Goal: Information Seeking & Learning: Learn about a topic

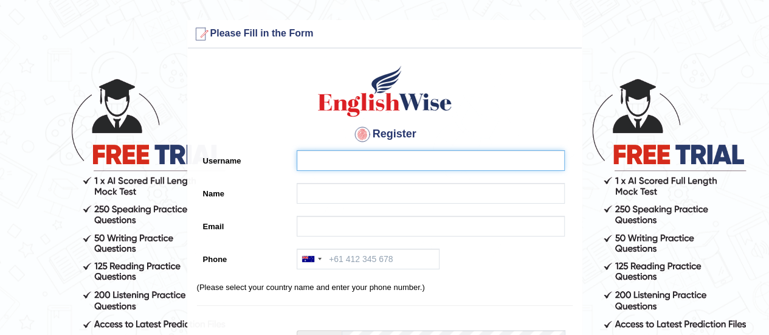
click at [327, 158] on input "Username" at bounding box center [431, 160] width 268 height 21
drag, startPoint x: 327, startPoint y: 158, endPoint x: 345, endPoint y: 166, distance: 19.3
click at [345, 166] on input "barbara" at bounding box center [431, 160] width 268 height 21
type input "b"
type input "Oppong"
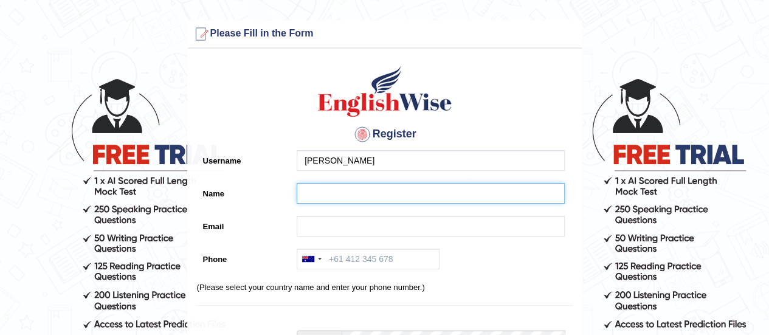
click at [312, 187] on input "Name" at bounding box center [431, 193] width 268 height 21
type input "Barbara Oppong"
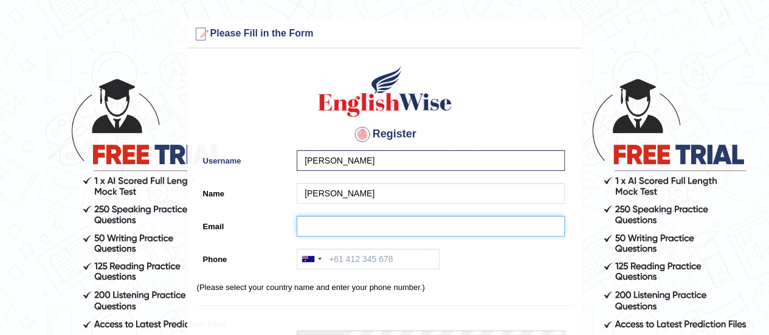
type input "barapong@yahoo.com"
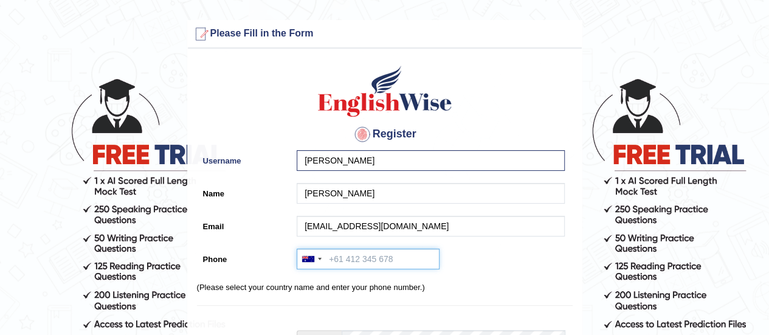
type input "+61413187762"
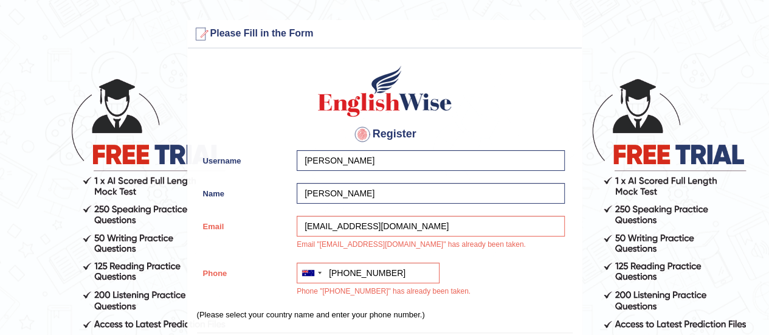
click at [366, 242] on div "barapong@yahoo.com Email "barapong@yahoo.com" has already been taken." at bounding box center [428, 236] width 274 height 41
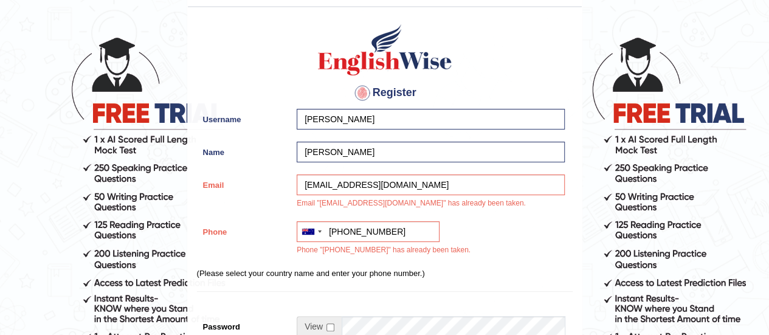
scroll to position [39, 0]
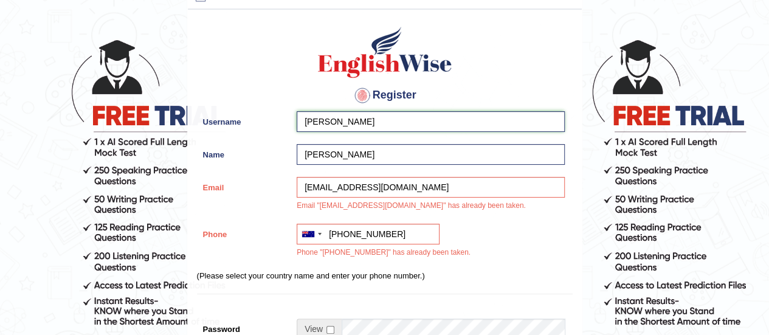
click at [337, 123] on input "Oppong" at bounding box center [431, 121] width 268 height 21
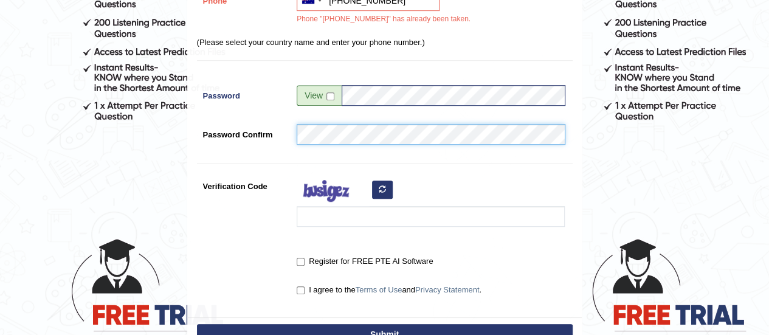
scroll to position [275, 0]
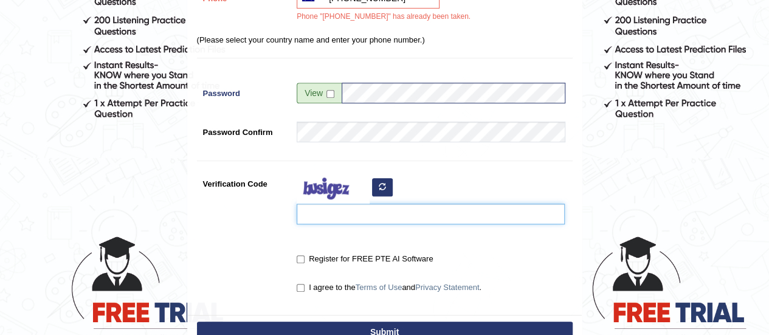
click at [307, 216] on input "Verification Code" at bounding box center [431, 214] width 268 height 21
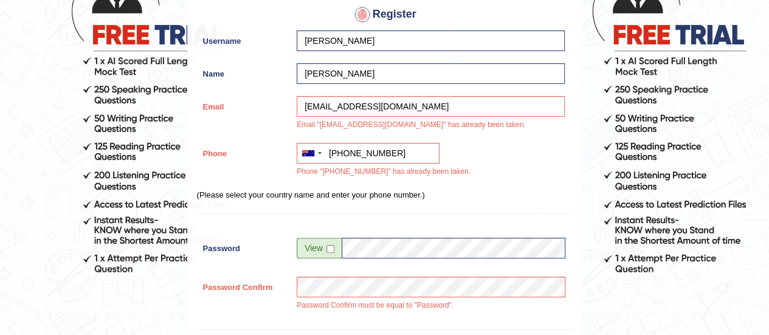
scroll to position [119, 0]
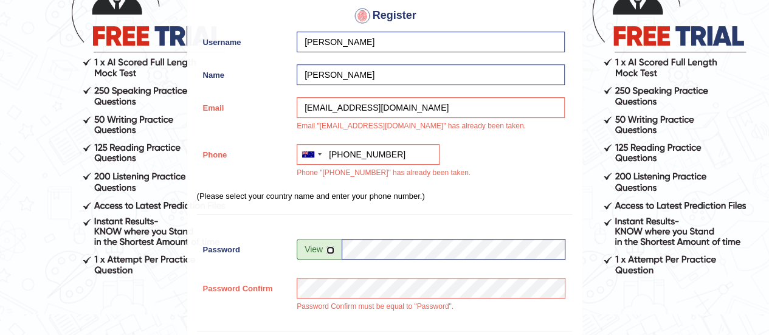
click at [328, 249] on input "checkbox" at bounding box center [331, 250] width 8 height 8
checkbox input "true"
click at [395, 250] on input "Genesis2001wise" at bounding box center [453, 249] width 223 height 21
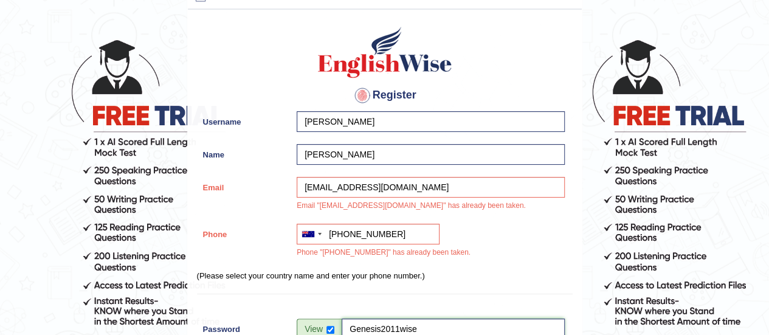
scroll to position [40, 0]
type input "Genesis2011wise"
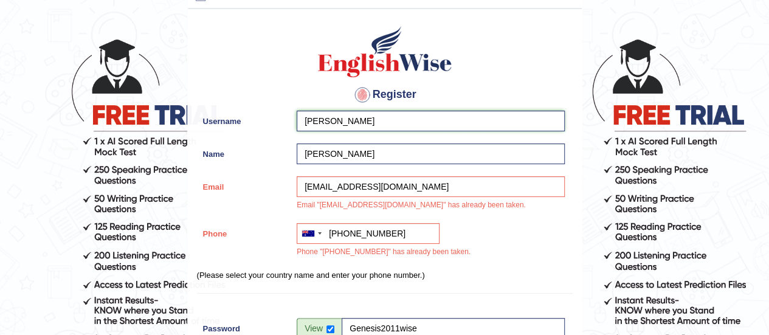
click at [343, 122] on input "Oppong" at bounding box center [431, 121] width 268 height 21
type input "O"
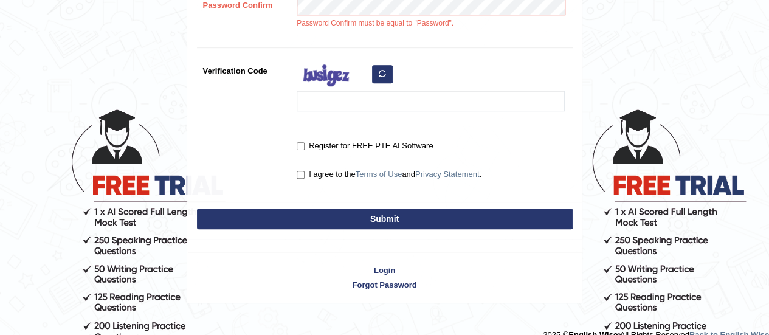
scroll to position [401, 0]
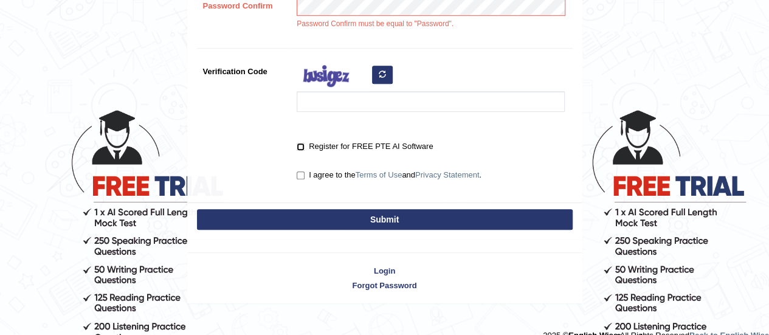
click at [302, 145] on input "Register for FREE PTE AI Software" at bounding box center [301, 147] width 8 height 8
checkbox input "true"
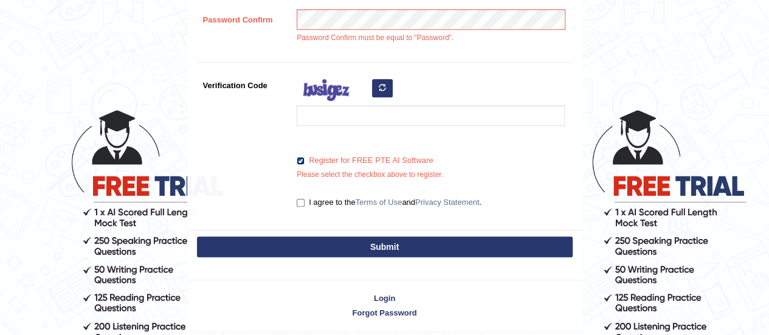
scroll to position [415, 0]
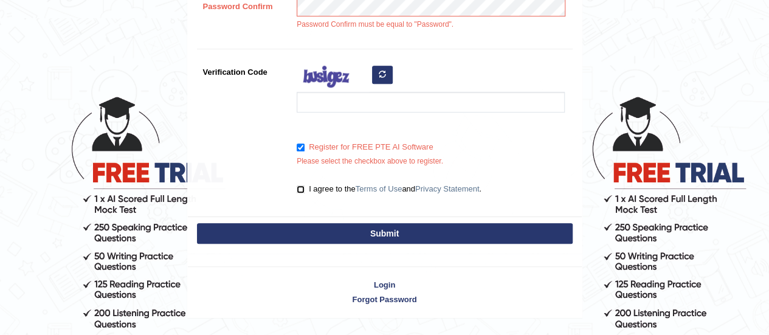
click at [298, 189] on input "I agree to the Terms of Use and Privacy Statement ." at bounding box center [301, 189] width 8 height 8
checkbox input "true"
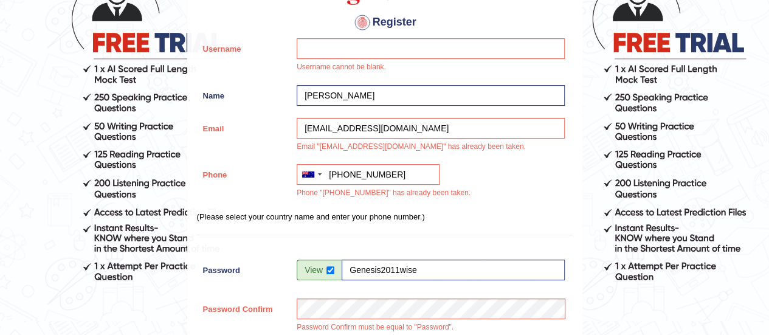
scroll to position [111, 0]
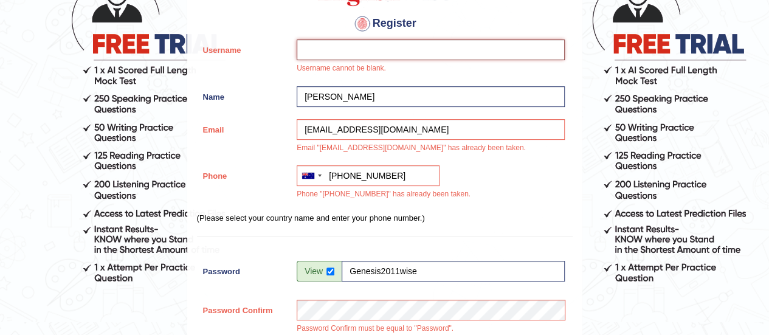
click at [313, 44] on input "Username" at bounding box center [431, 50] width 268 height 21
type input "[PERSON_NAME]"
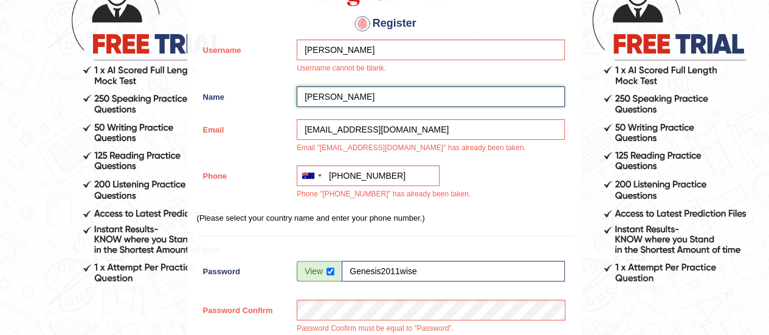
click at [367, 99] on input "Barbara Oppong" at bounding box center [431, 96] width 268 height 21
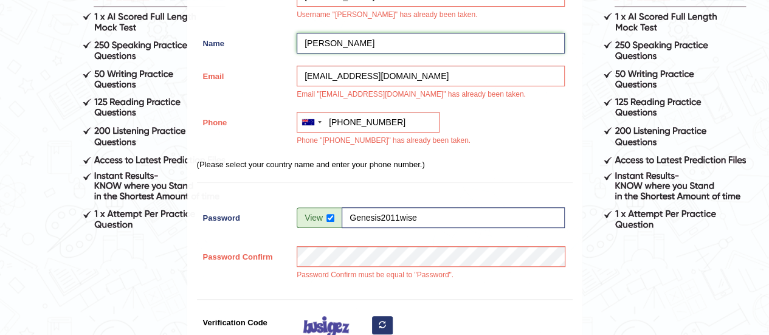
scroll to position [165, 0]
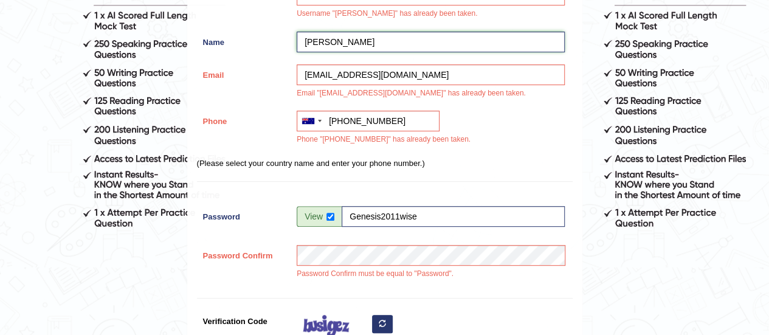
type input "[PERSON_NAME]"
click at [391, 74] on input "barapong@yahoo.com" at bounding box center [431, 74] width 268 height 21
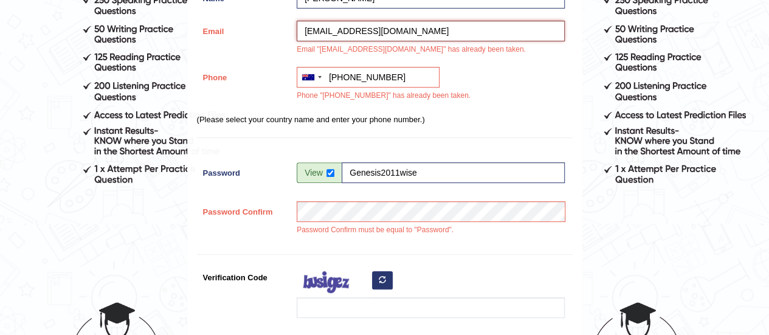
scroll to position [212, 0]
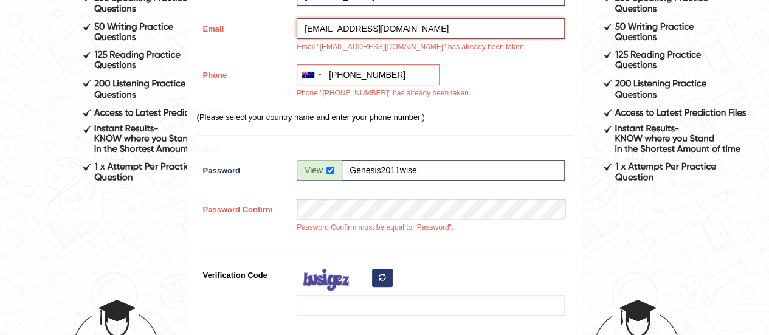
type input "barapong@gmail.com"
click at [391, 74] on input "+61413187762" at bounding box center [368, 74] width 143 height 21
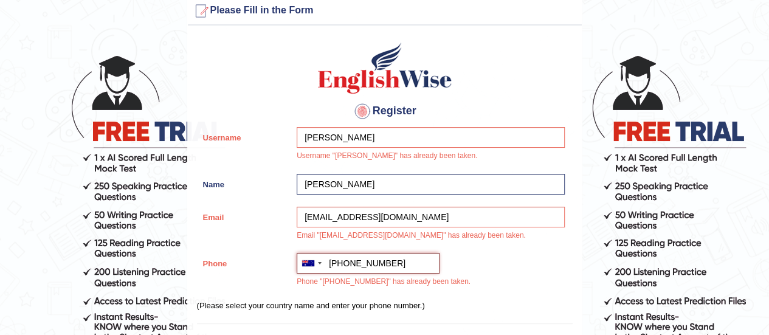
scroll to position [0, 0]
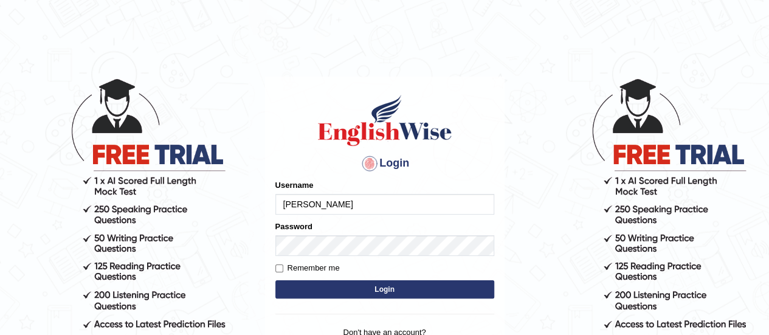
type input "[PERSON_NAME]"
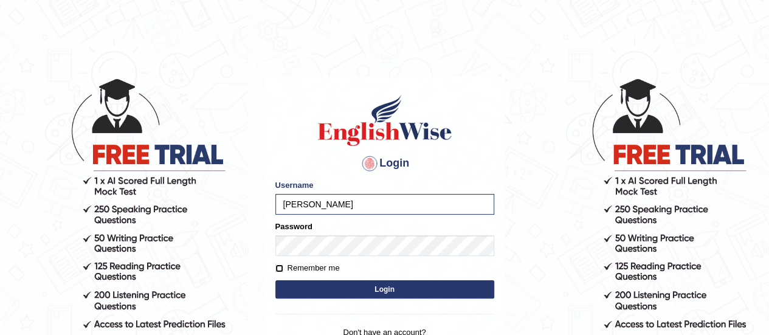
click at [278, 268] on input "Remember me" at bounding box center [279, 269] width 8 height 8
checkbox input "true"
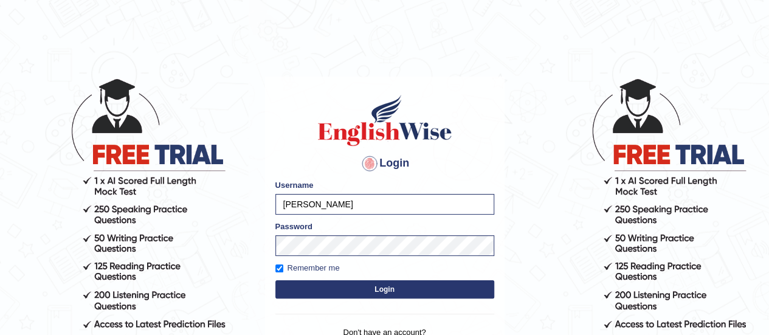
click at [387, 286] on button "Login" at bounding box center [384, 289] width 219 height 18
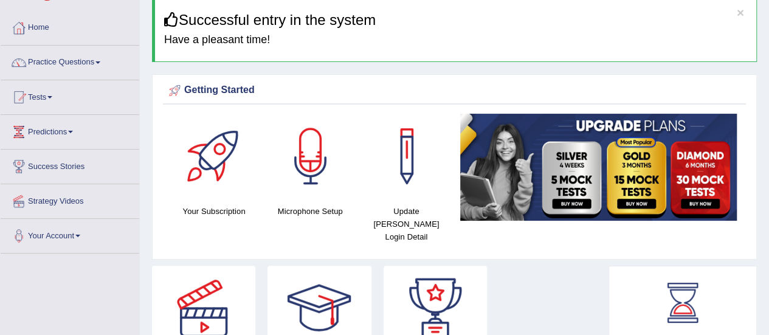
scroll to position [47, 0]
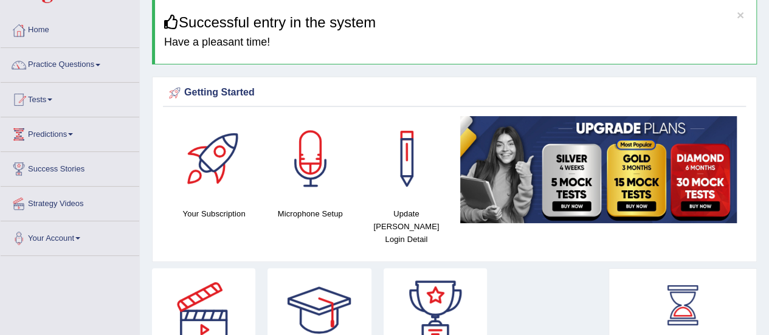
click at [46, 96] on link "Tests" at bounding box center [70, 98] width 139 height 30
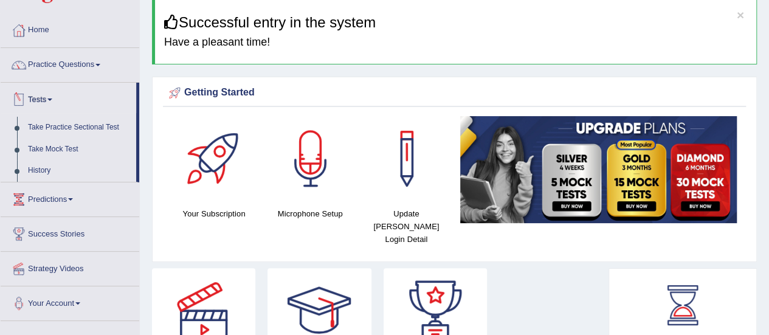
click at [46, 94] on link "Tests" at bounding box center [69, 98] width 136 height 30
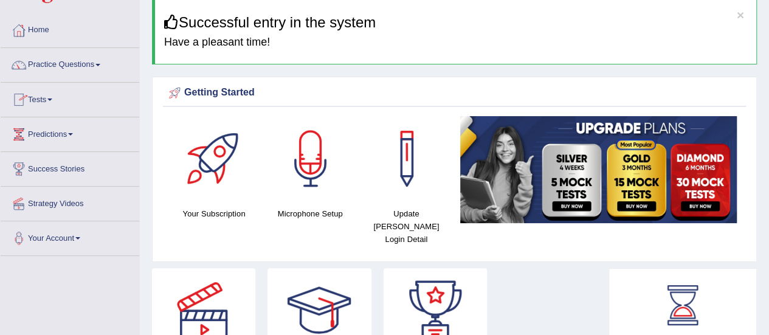
click at [87, 58] on link "Practice Questions" at bounding box center [70, 63] width 139 height 30
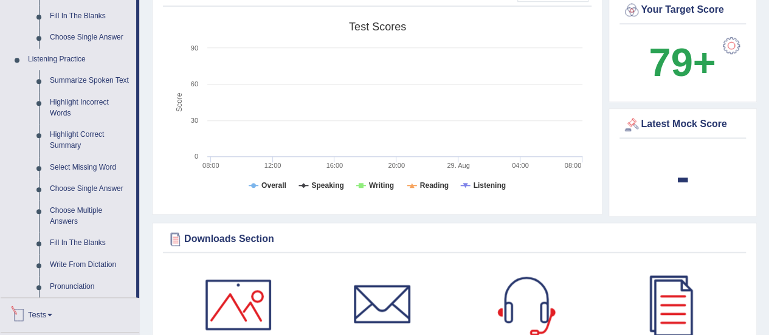
scroll to position [465, 0]
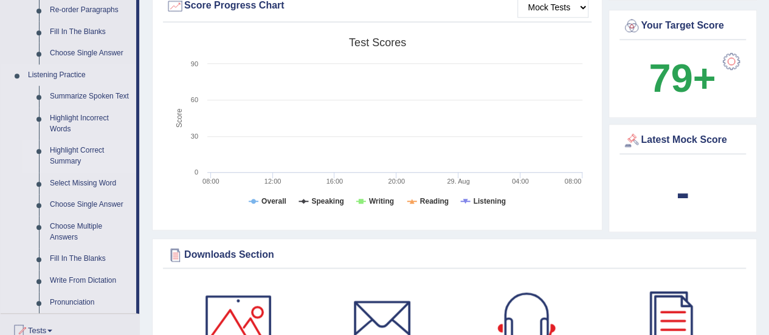
click at [77, 153] on link "Highlight Correct Summary" at bounding box center [90, 156] width 92 height 32
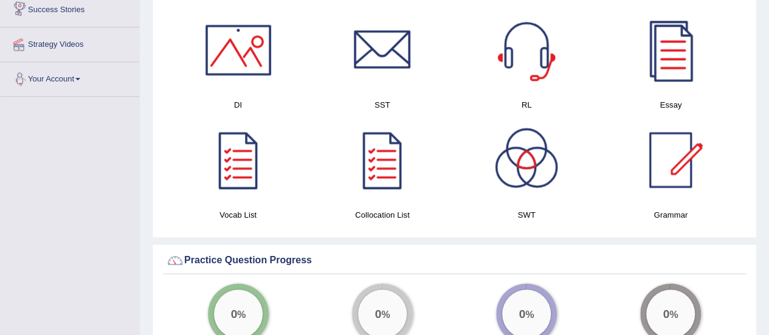
scroll to position [851, 0]
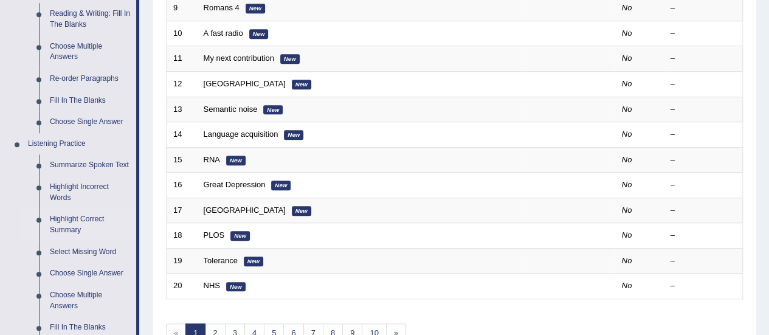
scroll to position [380, 0]
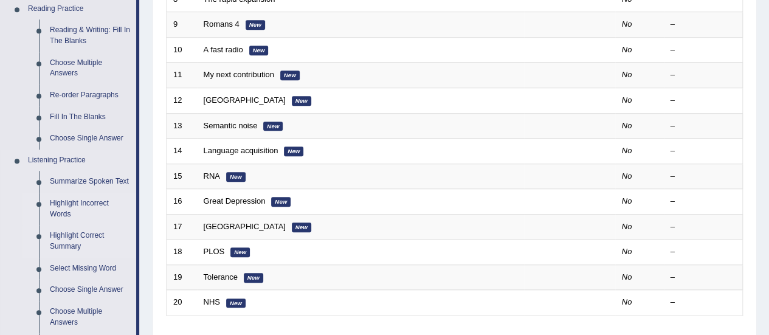
click at [70, 203] on link "Highlight Incorrect Words" at bounding box center [90, 209] width 92 height 32
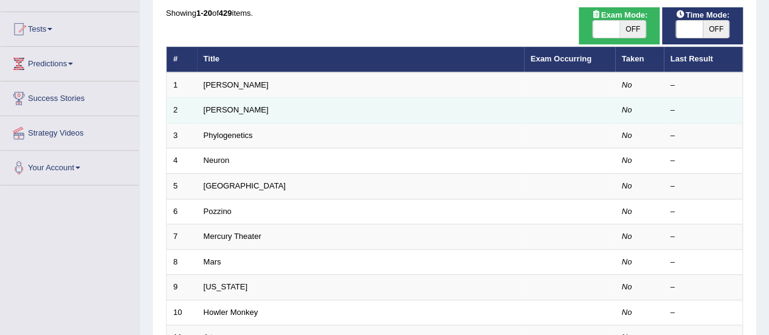
scroll to position [120, 0]
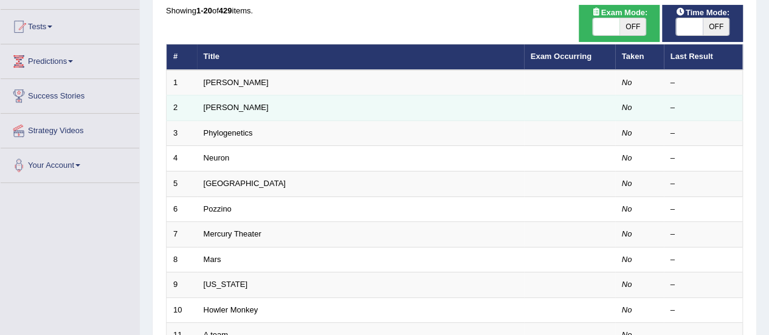
click at [225, 112] on td "[PERSON_NAME]" at bounding box center [360, 108] width 327 height 26
click at [243, 105] on td "[PERSON_NAME]" at bounding box center [360, 108] width 327 height 26
click at [192, 106] on td "2" at bounding box center [182, 108] width 30 height 26
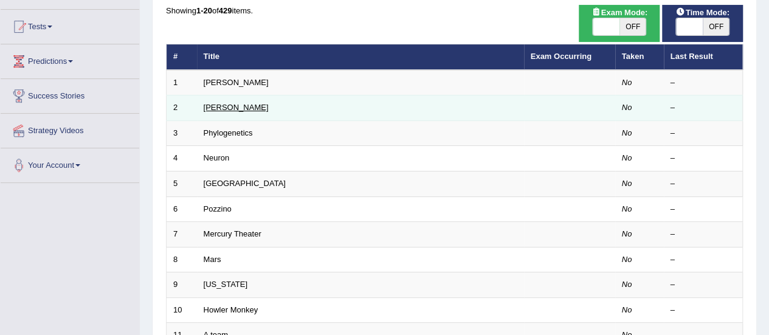
click at [218, 105] on link "[PERSON_NAME]" at bounding box center [236, 107] width 65 height 9
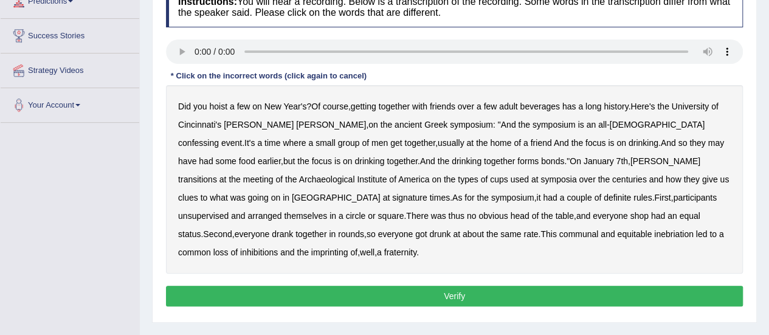
scroll to position [179, 0]
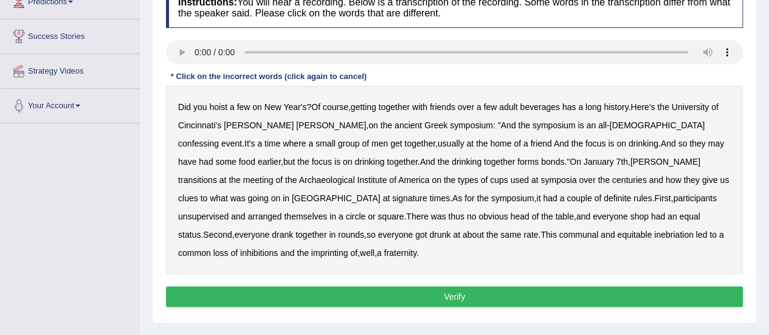
click at [229, 212] on b "unsupervised" at bounding box center [203, 217] width 50 height 10
click at [593, 215] on b "everyone" at bounding box center [610, 217] width 35 height 10
click at [593, 217] on b "everyone" at bounding box center [610, 217] width 35 height 10
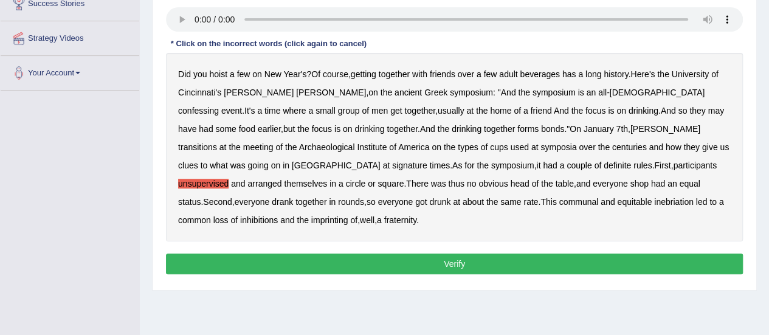
scroll to position [213, 0]
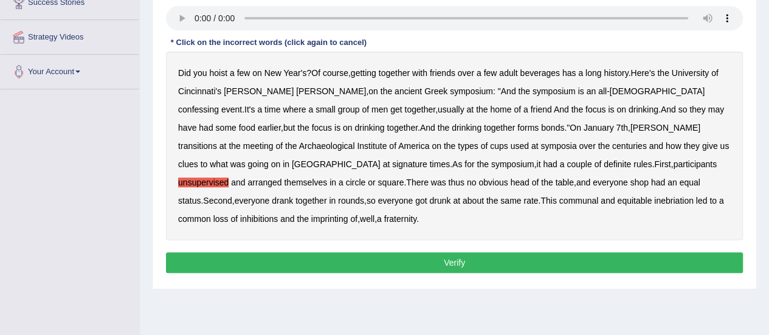
click at [219, 105] on b "confessing" at bounding box center [198, 110] width 41 height 10
click at [510, 147] on b "used" at bounding box center [519, 146] width 18 height 10
click at [282, 178] on b "arranged" at bounding box center [264, 183] width 34 height 10
drag, startPoint x: 537, startPoint y: 164, endPoint x: 507, endPoint y: 199, distance: 46.2
click at [507, 199] on div "Did you hoist a few on New Year's ? Of course , getting together with friends o…" at bounding box center [454, 146] width 577 height 189
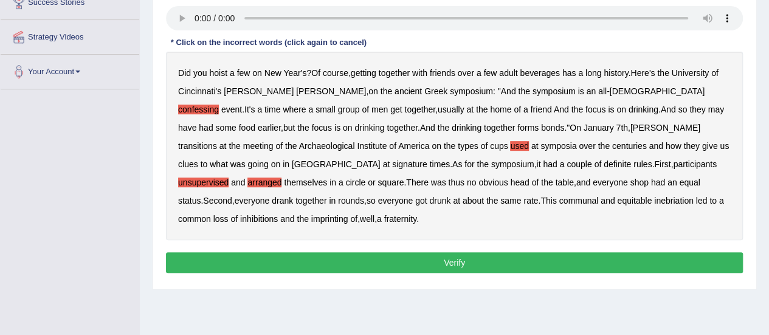
click at [229, 214] on b "loss" at bounding box center [220, 219] width 15 height 10
click at [427, 159] on b "signature" at bounding box center [409, 164] width 35 height 10
click at [630, 182] on b "shop" at bounding box center [639, 183] width 18 height 10
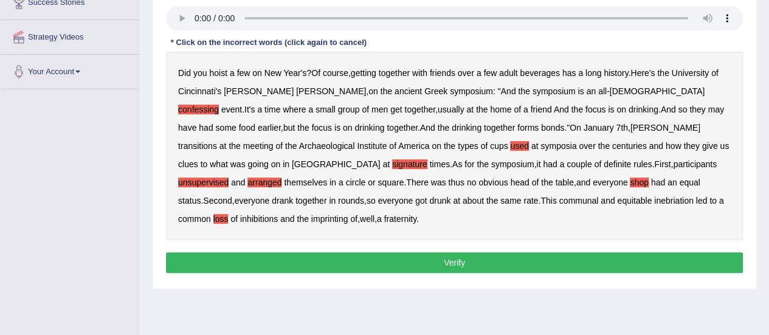
click at [196, 123] on b "have" at bounding box center [187, 128] width 18 height 10
click at [744, 102] on div "Instructions: You will hear a recording. Below is a transcription of the record…" at bounding box center [454, 115] width 583 height 336
click at [437, 252] on button "Verify" at bounding box center [454, 262] width 577 height 21
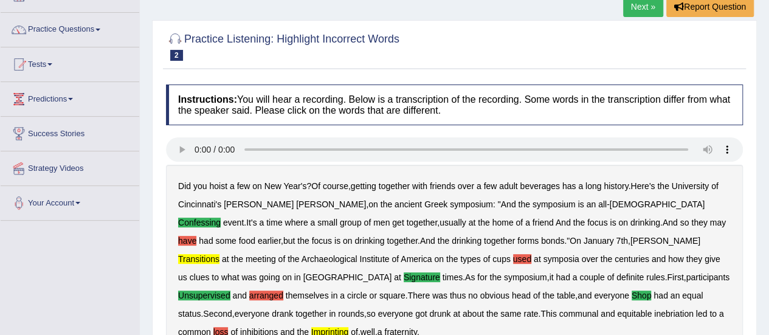
scroll to position [0, 0]
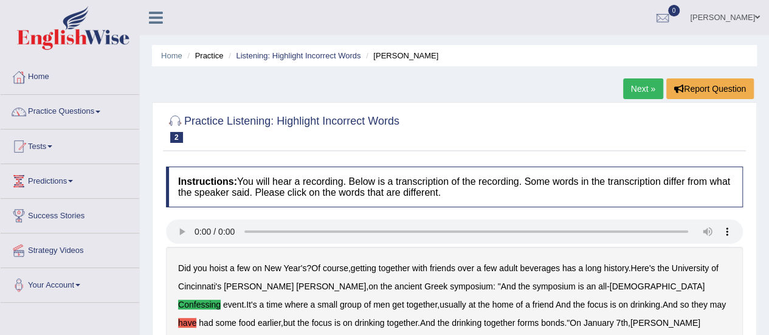
click at [629, 92] on link "Next »" at bounding box center [643, 88] width 40 height 21
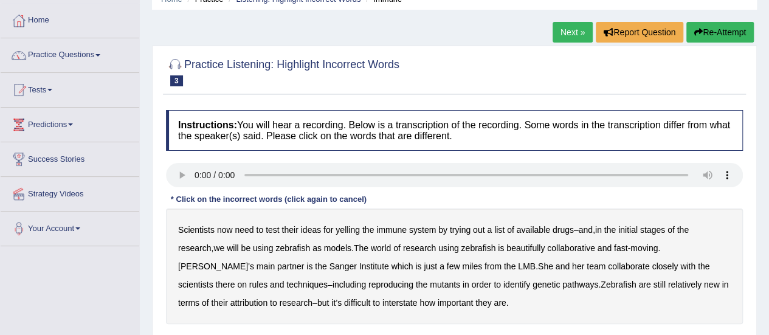
scroll to position [86, 0]
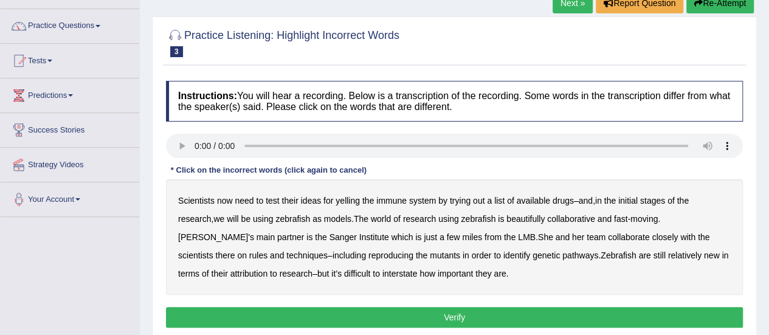
click at [354, 202] on b "yelling" at bounding box center [348, 201] width 24 height 10
click at [539, 218] on b "beautifully" at bounding box center [526, 219] width 38 height 10
click at [268, 251] on b "rules" at bounding box center [258, 256] width 18 height 10
click at [227, 269] on b "their" at bounding box center [219, 274] width 16 height 10
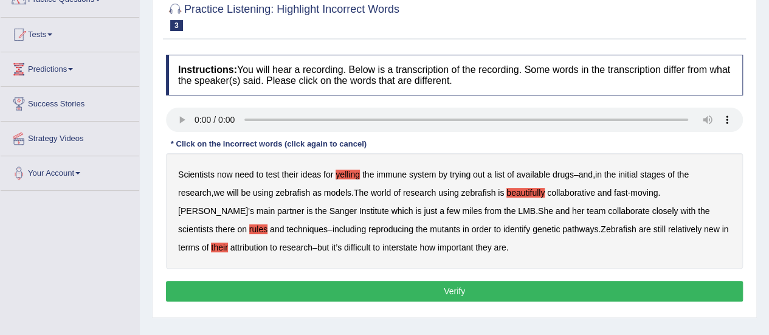
scroll to position [112, 0]
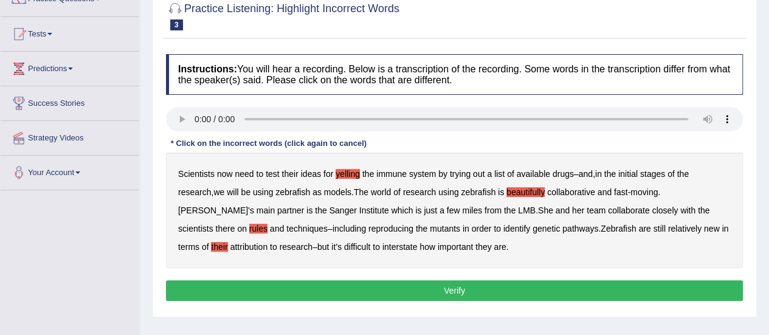
click at [419, 294] on button "Verify" at bounding box center [454, 290] width 577 height 21
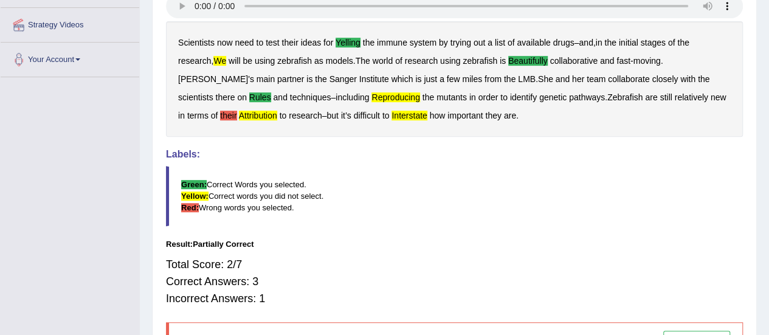
scroll to position [226, 0]
click at [497, 133] on div "Scientists now need to test their ideas for yelling the immune system by trying…" at bounding box center [454, 79] width 577 height 116
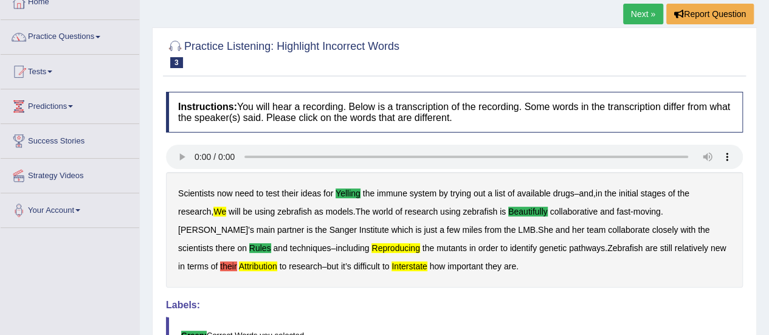
scroll to position [73, 0]
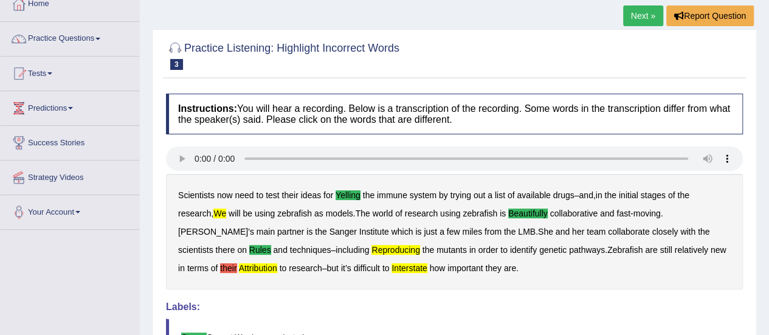
click at [100, 39] on span at bounding box center [97, 39] width 5 height 2
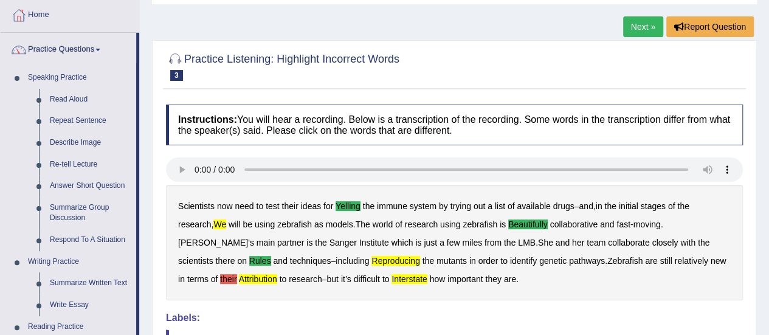
scroll to position [66, 0]
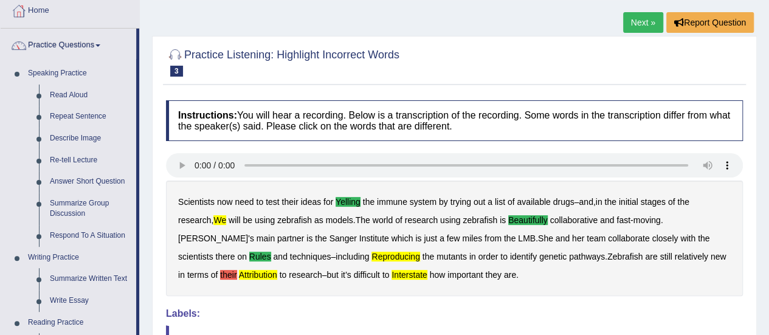
click at [637, 20] on link "Next »" at bounding box center [643, 22] width 40 height 21
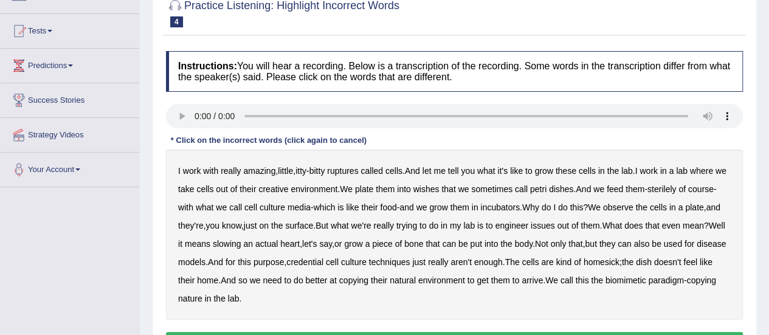
scroll to position [116, 0]
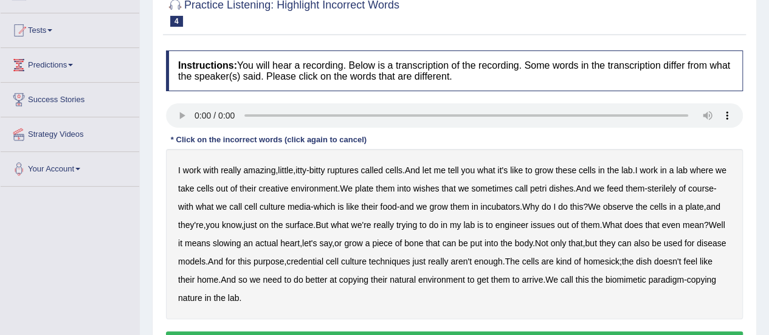
click at [555, 223] on b "issues" at bounding box center [543, 225] width 24 height 10
click at [241, 245] on b "slowing" at bounding box center [227, 243] width 29 height 10
click at [324, 261] on b "credential" at bounding box center [304, 262] width 37 height 10
drag, startPoint x: 378, startPoint y: 261, endPoint x: 586, endPoint y: 260, distance: 208.0
click at [586, 260] on div "I work with really amazing , little , itty - bitty ruptures called cells . And …" at bounding box center [454, 234] width 577 height 170
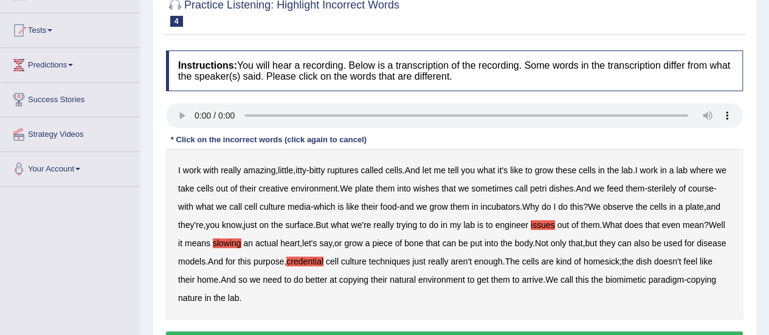
click at [646, 280] on b "biomimetic" at bounding box center [626, 280] width 41 height 10
click at [543, 277] on b "arrive" at bounding box center [532, 280] width 21 height 10
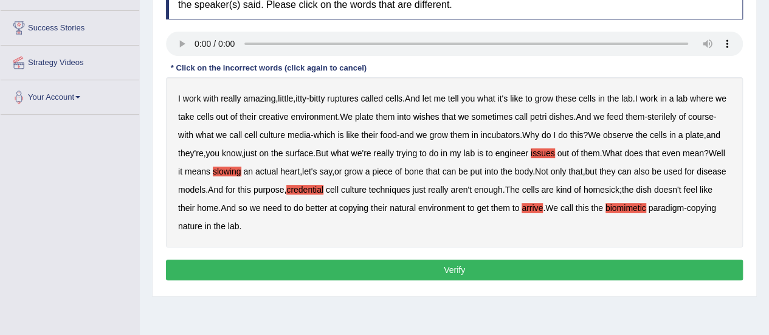
scroll to position [189, 0]
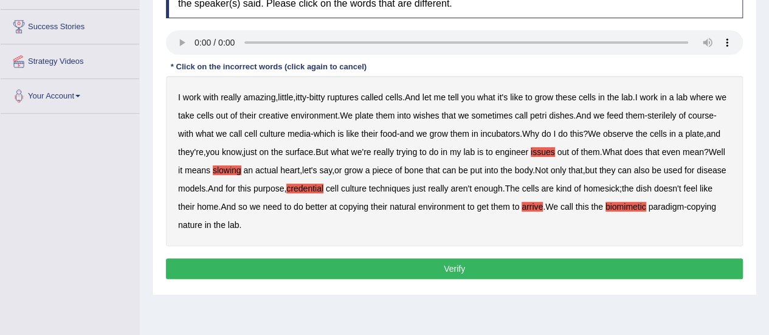
click at [445, 268] on button "Verify" at bounding box center [454, 268] width 577 height 21
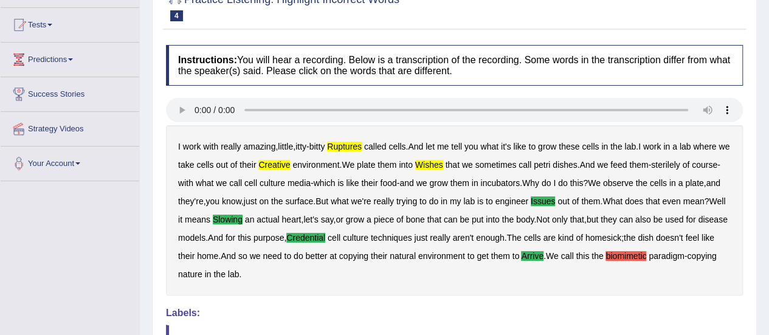
scroll to position [0, 0]
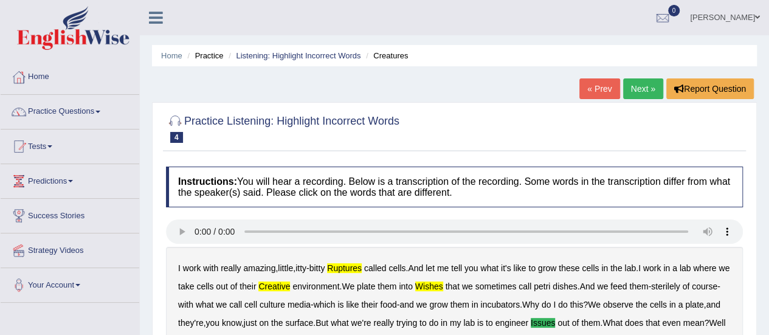
click at [98, 114] on link "Practice Questions" at bounding box center [70, 110] width 139 height 30
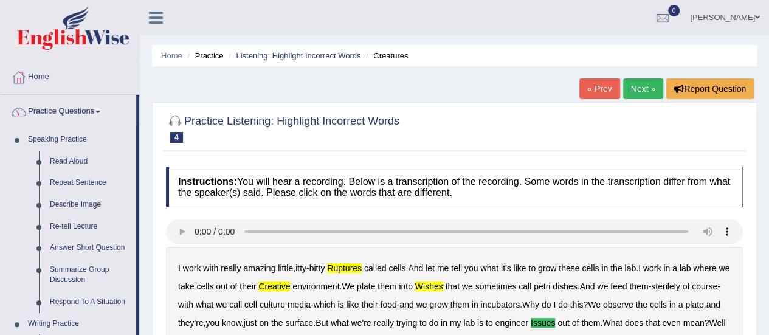
click at [645, 85] on link "Next »" at bounding box center [643, 88] width 40 height 21
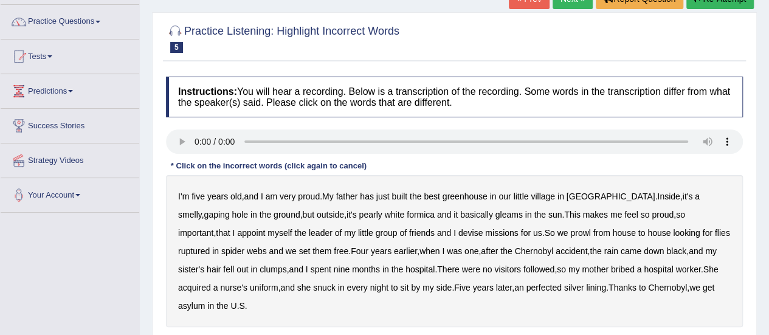
scroll to position [108, 0]
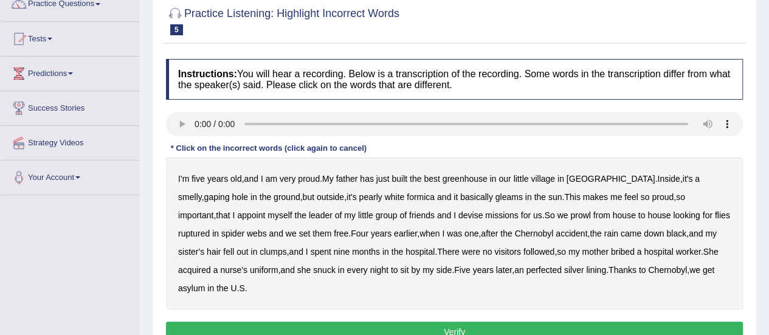
click at [473, 178] on b "greenhouse" at bounding box center [465, 179] width 45 height 10
click at [210, 229] on b "ruptured" at bounding box center [194, 234] width 32 height 10
click at [524, 249] on b "followed" at bounding box center [539, 252] width 31 height 10
click at [460, 196] on b "basically" at bounding box center [476, 197] width 33 height 10
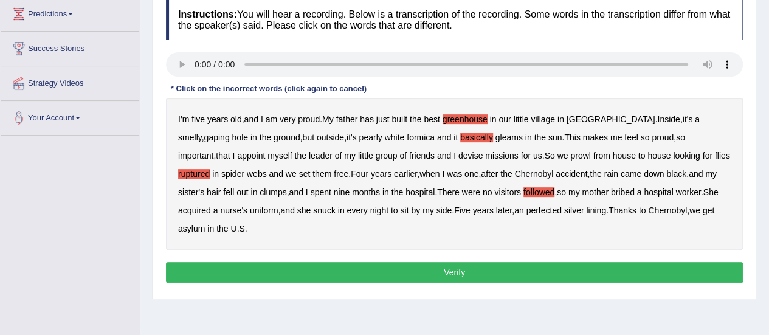
scroll to position [171, 0]
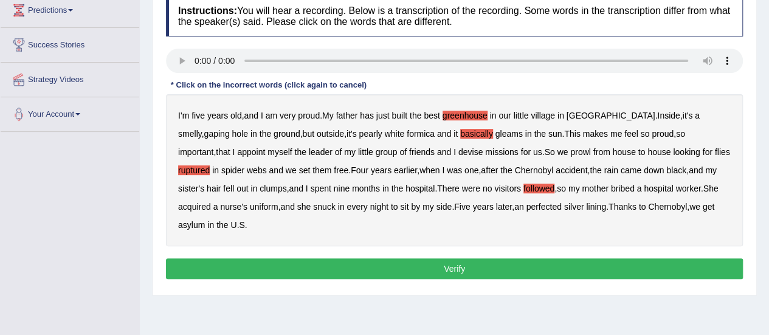
click at [448, 266] on button "Verify" at bounding box center [454, 268] width 577 height 21
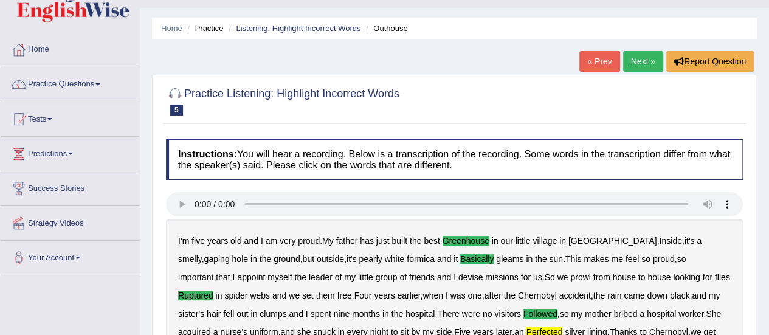
scroll to position [26, 0]
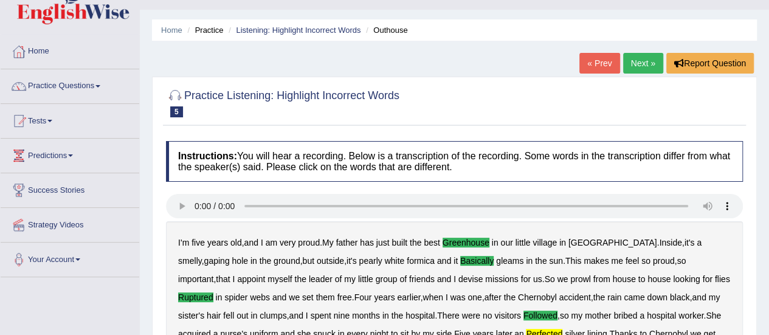
click at [646, 58] on link "Next »" at bounding box center [643, 63] width 40 height 21
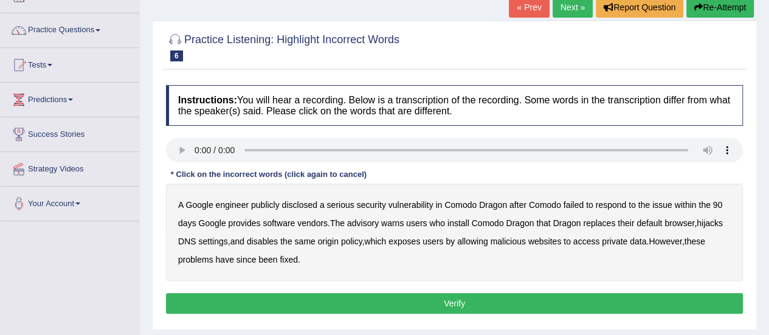
scroll to position [87, 0]
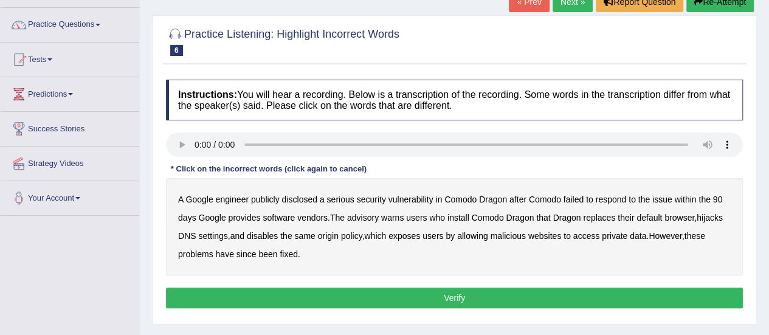
click at [297, 202] on b "disclosed" at bounding box center [299, 200] width 35 height 10
click at [603, 219] on b "replaces" at bounding box center [599, 218] width 32 height 10
click at [454, 295] on button "Verify" at bounding box center [454, 298] width 577 height 21
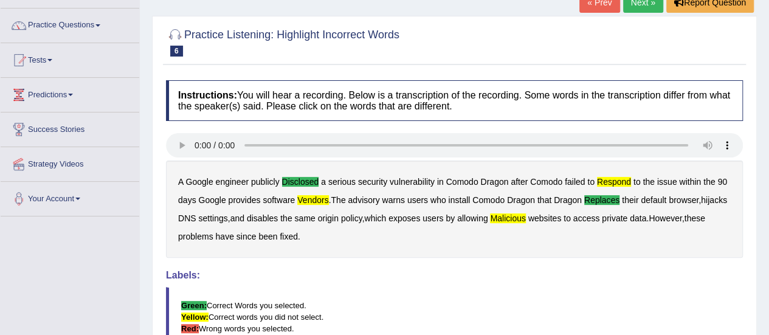
scroll to position [0, 0]
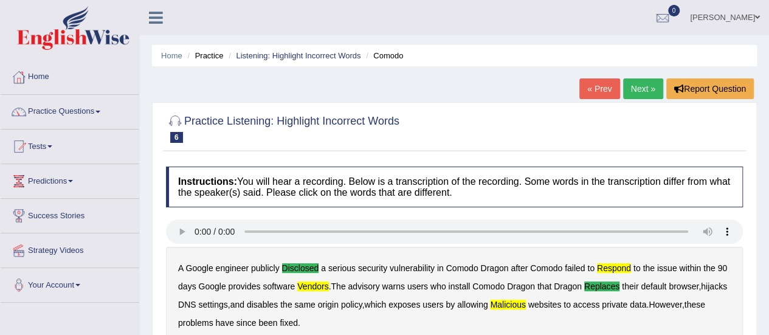
click at [645, 86] on link "Next »" at bounding box center [643, 88] width 40 height 21
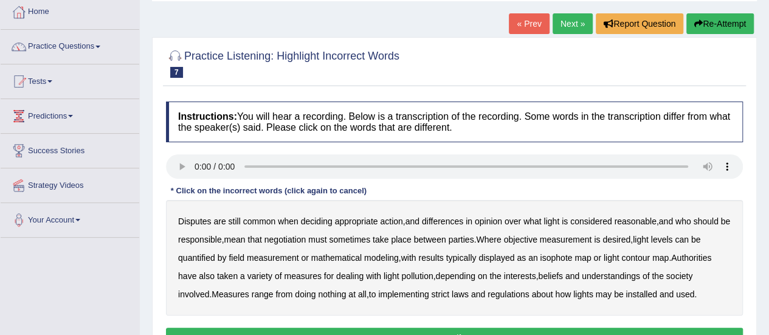
scroll to position [66, 0]
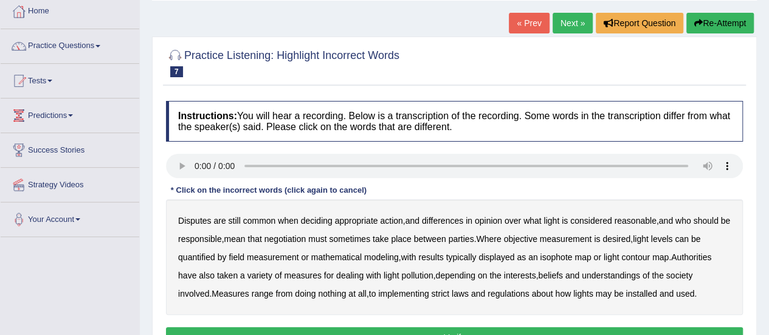
click at [537, 237] on b "objective" at bounding box center [520, 239] width 33 height 10
click at [558, 274] on b "beliefs" at bounding box center [550, 276] width 24 height 10
click at [473, 259] on b "typically" at bounding box center [461, 257] width 30 height 10
click at [559, 274] on b "beliefs" at bounding box center [550, 276] width 24 height 10
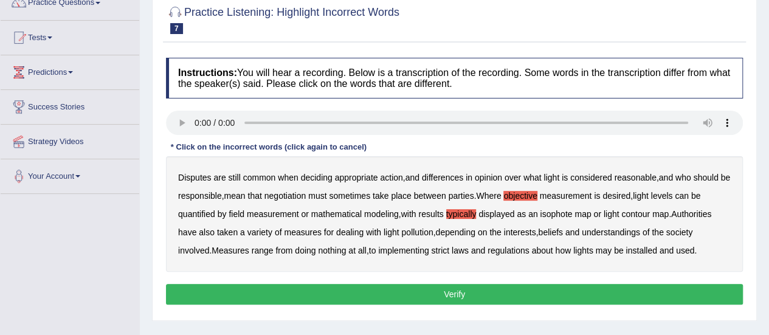
scroll to position [110, 0]
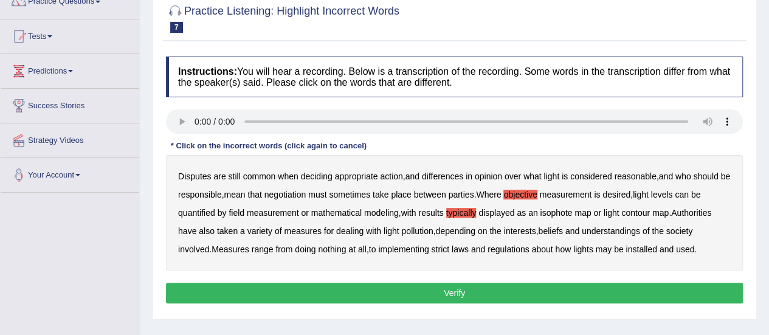
click at [515, 249] on b "regulations" at bounding box center [509, 249] width 42 height 10
click at [459, 289] on button "Verify" at bounding box center [454, 293] width 577 height 21
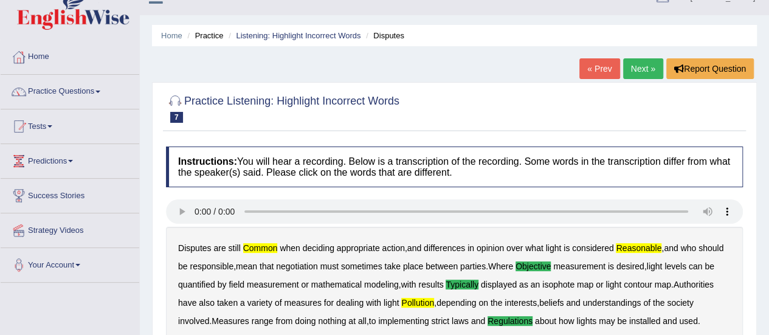
scroll to position [0, 0]
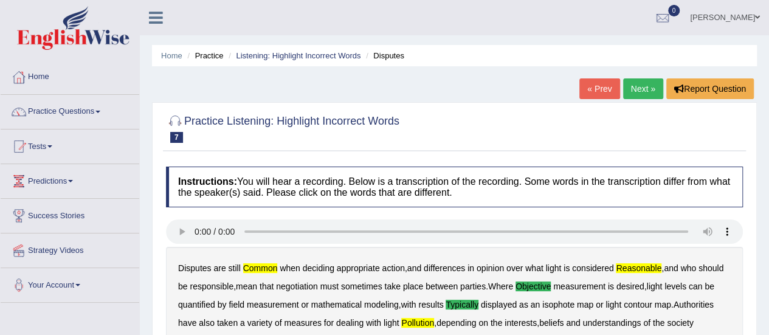
click at [639, 83] on link "Next »" at bounding box center [643, 88] width 40 height 21
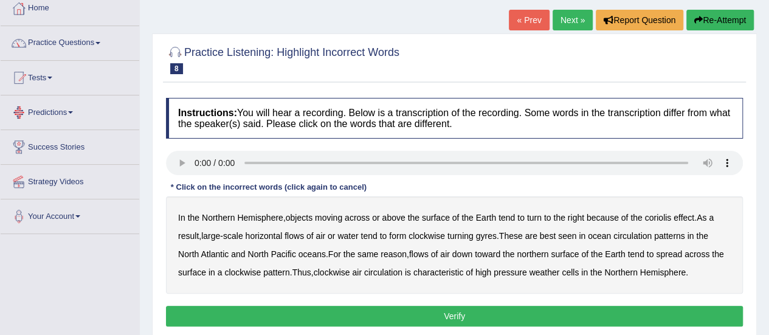
scroll to position [71, 0]
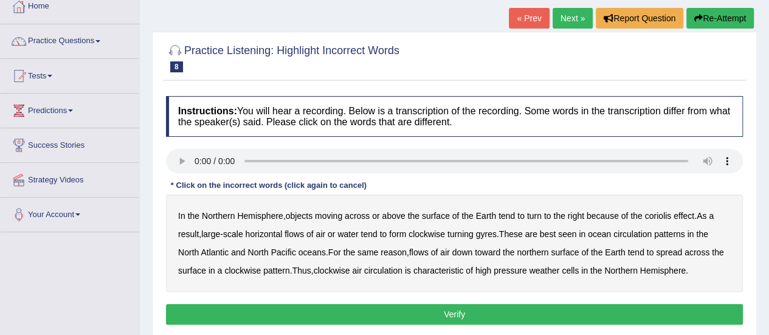
click at [268, 234] on b "horizontal" at bounding box center [264, 234] width 37 height 10
click at [635, 227] on div "In the Northern Hemisphere , objects moving across or above the surface of the …" at bounding box center [454, 243] width 577 height 97
click at [634, 236] on b "circulation" at bounding box center [633, 234] width 38 height 10
click at [395, 252] on b "reason" at bounding box center [394, 252] width 26 height 10
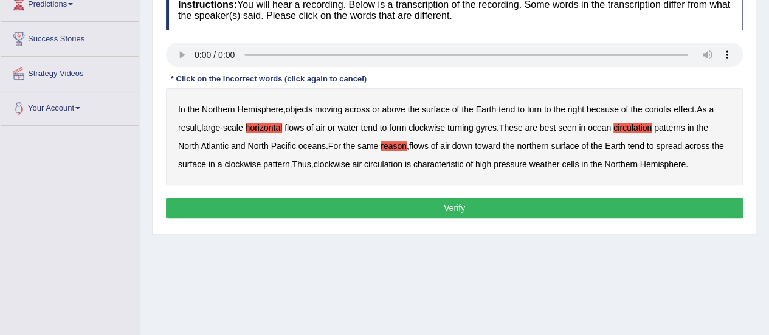
scroll to position [180, 0]
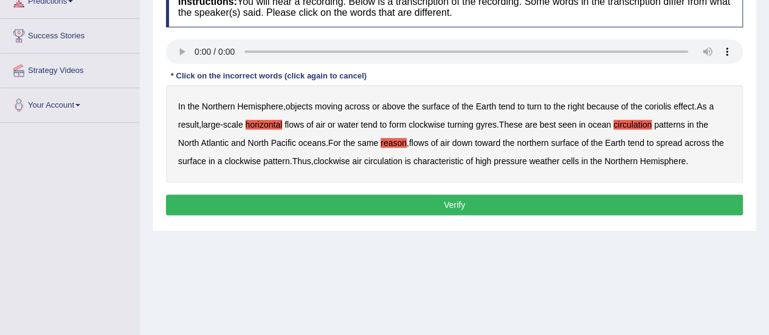
click at [511, 161] on b "pressure" at bounding box center [510, 161] width 33 height 10
click at [441, 200] on button "Verify" at bounding box center [454, 205] width 577 height 21
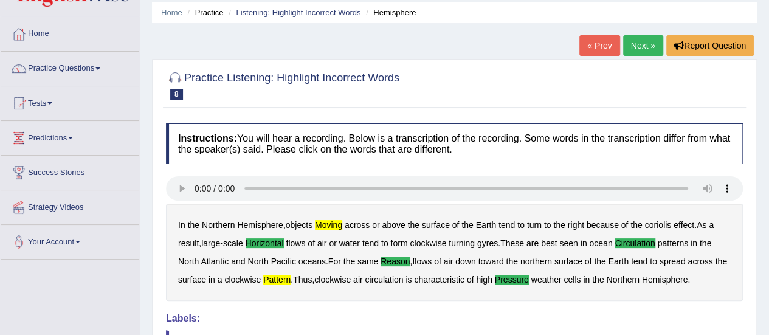
scroll to position [44, 0]
click at [631, 44] on link "Next »" at bounding box center [643, 45] width 40 height 21
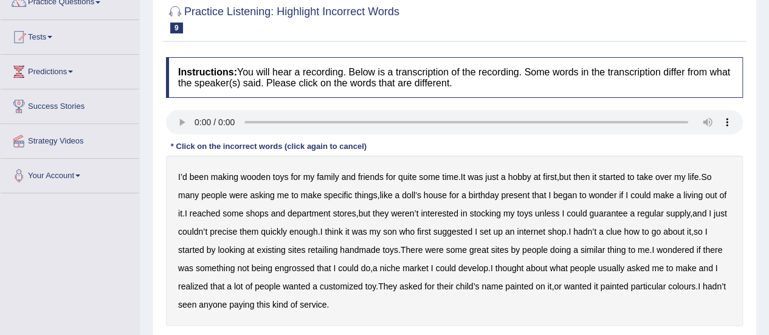
scroll to position [116, 0]
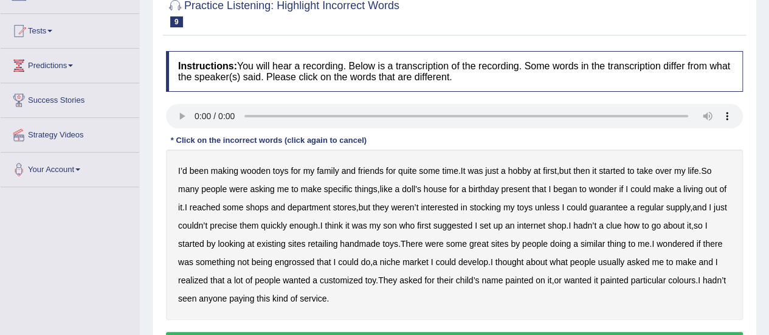
click at [621, 168] on b "started" at bounding box center [612, 171] width 26 height 10
click at [493, 205] on b "stocking" at bounding box center [484, 207] width 31 height 10
click at [327, 245] on b "retailing" at bounding box center [323, 244] width 30 height 10
click at [289, 263] on b "engrossed" at bounding box center [295, 262] width 40 height 10
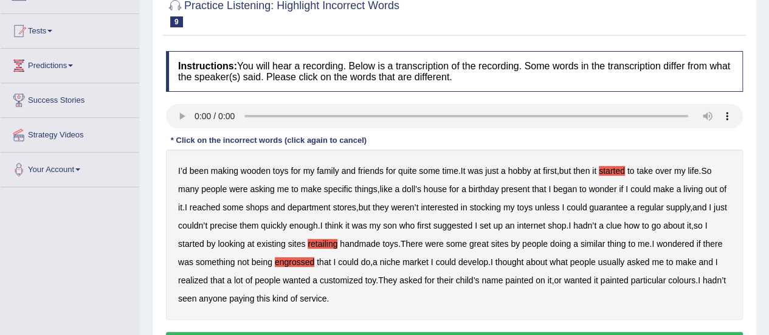
click at [351, 282] on b "customized" at bounding box center [341, 280] width 43 height 10
click at [254, 301] on b "paying" at bounding box center [241, 299] width 25 height 10
click at [483, 244] on b "great" at bounding box center [478, 244] width 19 height 10
drag, startPoint x: 482, startPoint y: 244, endPoint x: 440, endPoint y: 274, distance: 51.5
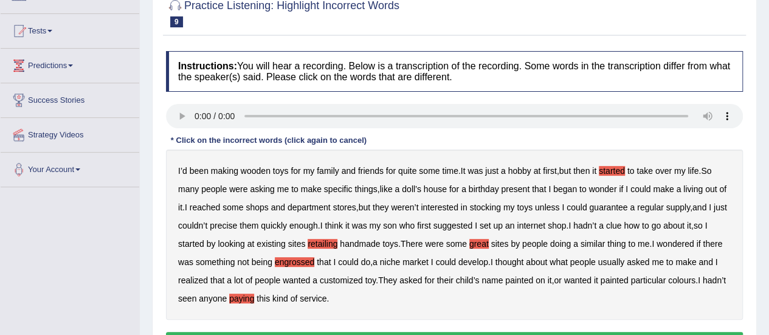
click at [440, 274] on div "I’d been making wooden toys for my family and friends for quite some time . It …" at bounding box center [454, 235] width 577 height 170
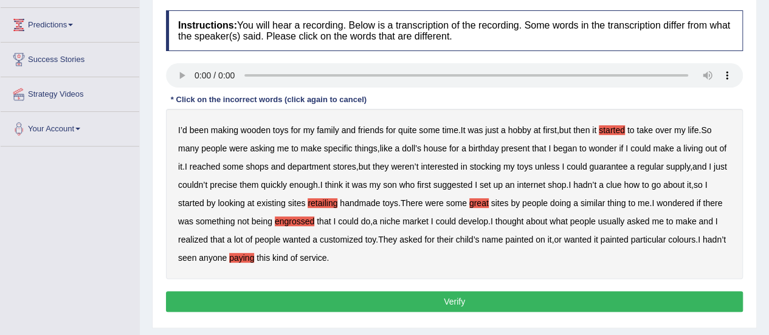
scroll to position [164, 0]
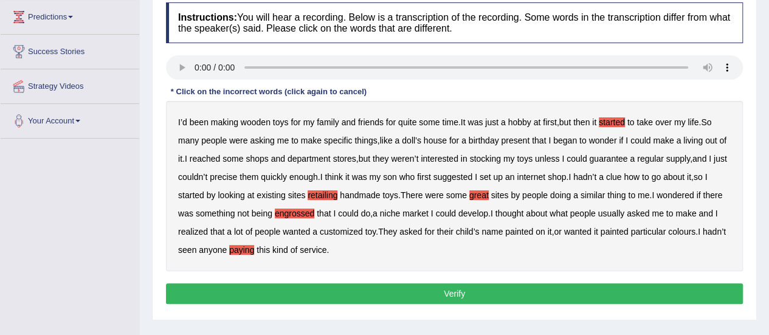
click at [465, 292] on button "Verify" at bounding box center [454, 293] width 577 height 21
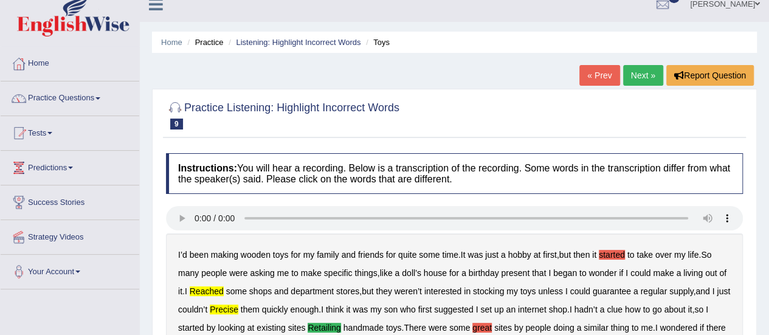
scroll to position [13, 0]
click at [595, 74] on link "« Prev" at bounding box center [600, 76] width 40 height 21
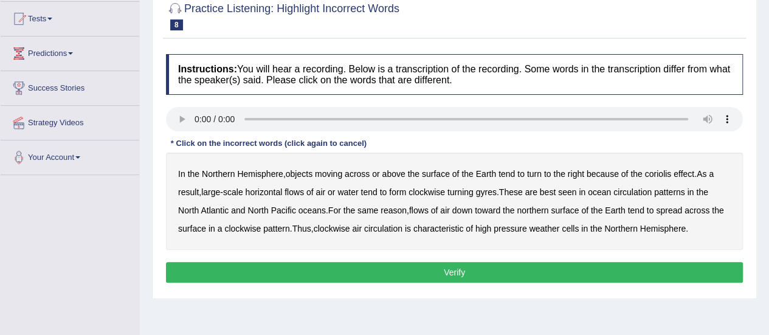
scroll to position [128, 0]
click at [279, 193] on b "horizontal" at bounding box center [264, 192] width 37 height 10
click at [651, 194] on b "circulation" at bounding box center [633, 192] width 38 height 10
click at [341, 172] on b "moving" at bounding box center [328, 174] width 27 height 10
click at [514, 228] on b "pressure" at bounding box center [510, 229] width 33 height 10
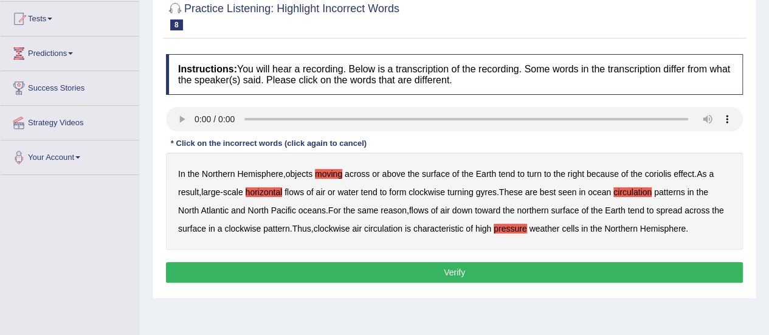
click at [421, 269] on button "Verify" at bounding box center [454, 272] width 577 height 21
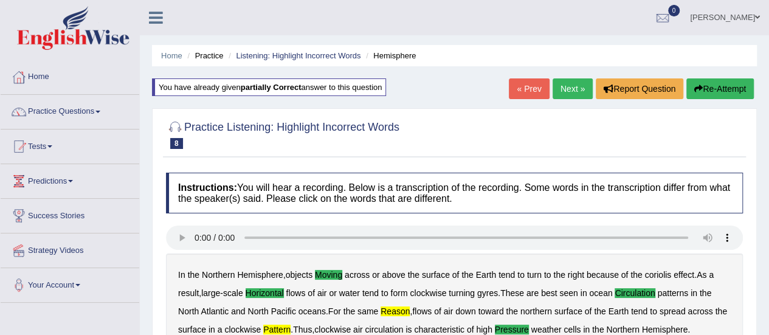
scroll to position [0, 0]
click at [574, 91] on link "Next »" at bounding box center [573, 88] width 40 height 21
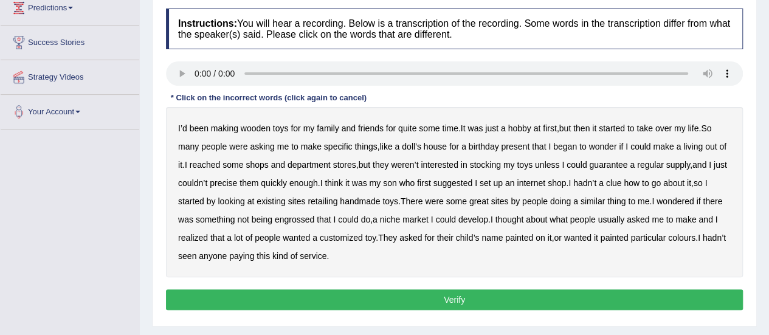
scroll to position [175, 0]
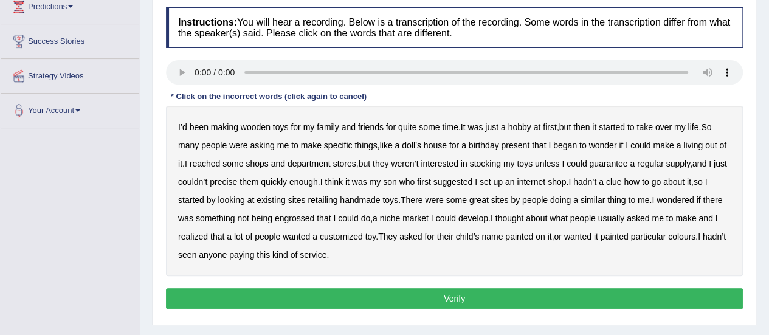
click at [237, 183] on b "precise" at bounding box center [223, 182] width 27 height 10
click at [321, 200] on b "retailing" at bounding box center [323, 200] width 30 height 10
click at [356, 197] on b "handmade" at bounding box center [360, 200] width 40 height 10
click at [320, 195] on b "retailing" at bounding box center [323, 200] width 30 height 10
click at [324, 200] on b "retailing" at bounding box center [323, 200] width 30 height 10
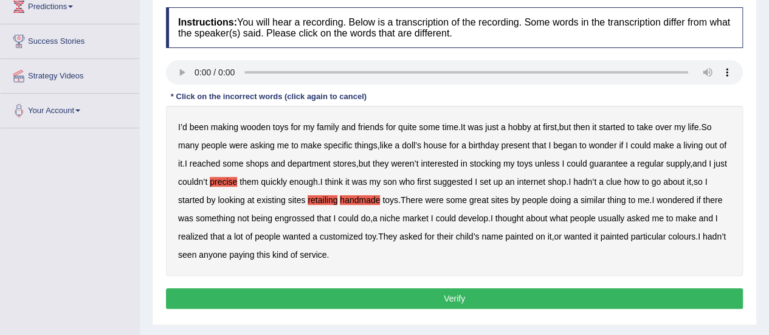
click at [351, 195] on b "handmade" at bounding box center [360, 200] width 40 height 10
click at [254, 254] on b "paying" at bounding box center [241, 255] width 25 height 10
click at [209, 161] on b "reached" at bounding box center [205, 164] width 31 height 10
click at [299, 217] on b "engrossed" at bounding box center [295, 218] width 40 height 10
click at [454, 295] on button "Verify" at bounding box center [454, 298] width 577 height 21
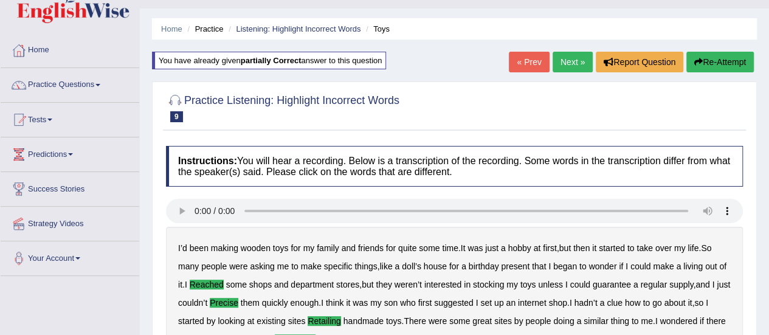
scroll to position [0, 0]
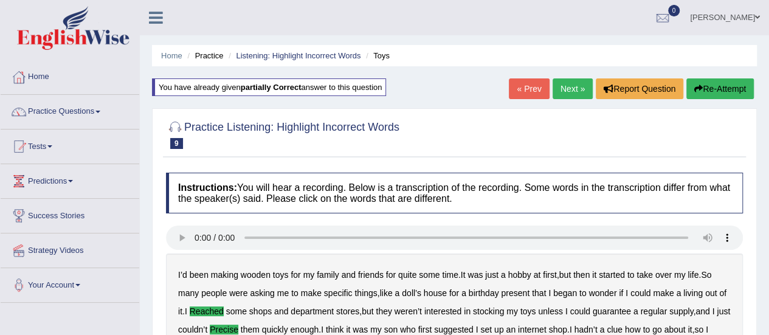
click at [564, 92] on link "Next »" at bounding box center [573, 88] width 40 height 21
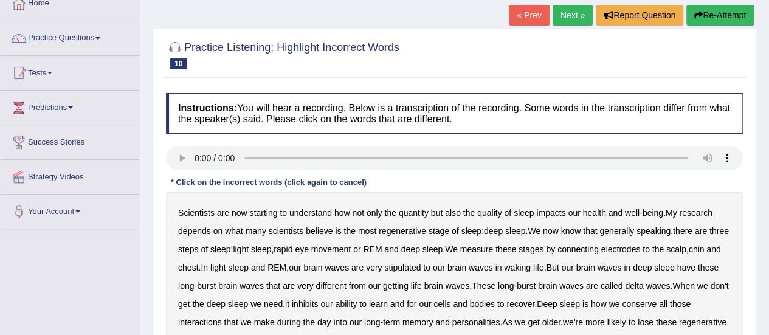
click at [418, 211] on b "quantity" at bounding box center [414, 213] width 30 height 10
click at [199, 229] on b "depends" at bounding box center [194, 231] width 33 height 10
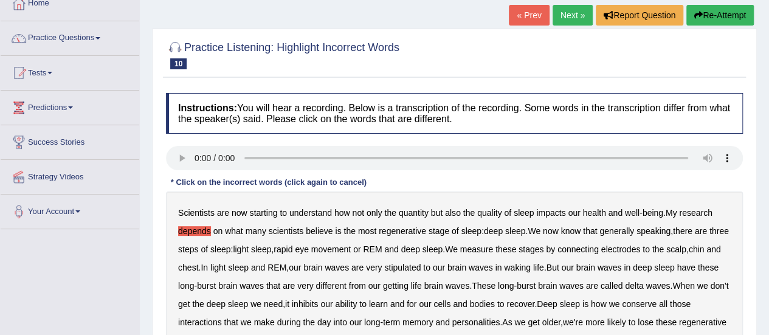
click at [421, 266] on b "stipulated" at bounding box center [402, 268] width 36 height 10
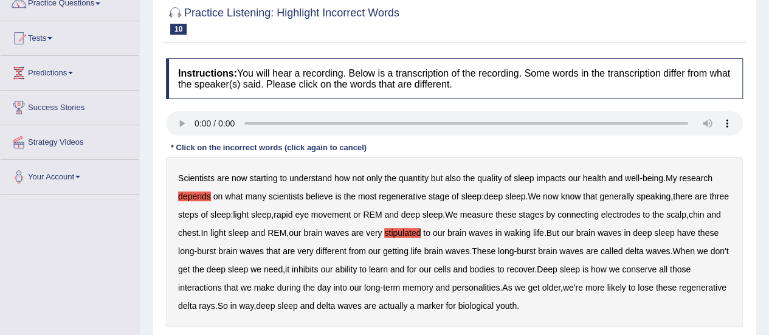
scroll to position [111, 0]
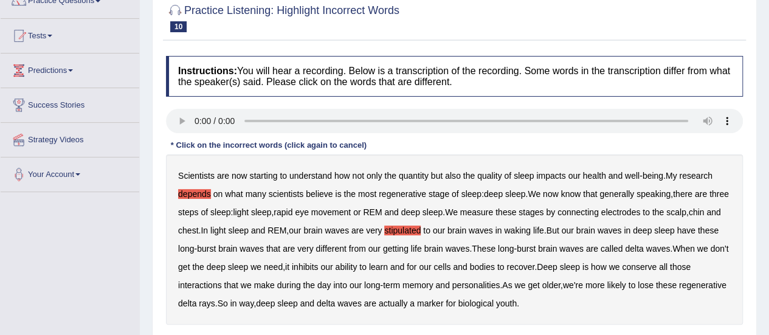
click at [198, 210] on b "steps" at bounding box center [188, 212] width 20 height 10
click at [657, 267] on b "conserve" at bounding box center [639, 267] width 35 height 10
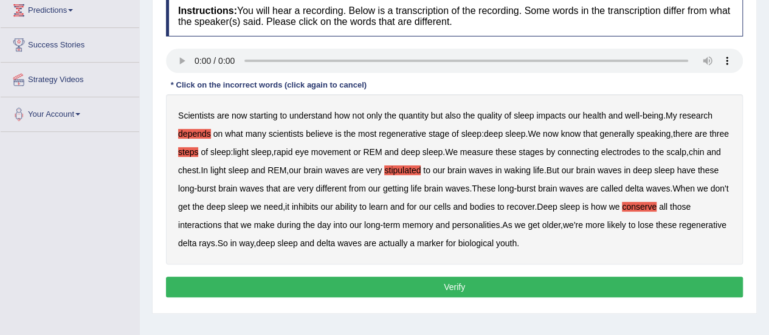
scroll to position [178, 0]
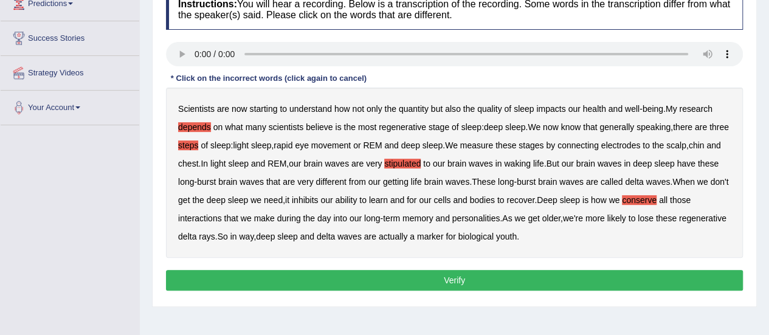
click at [456, 283] on button "Verify" at bounding box center [454, 280] width 577 height 21
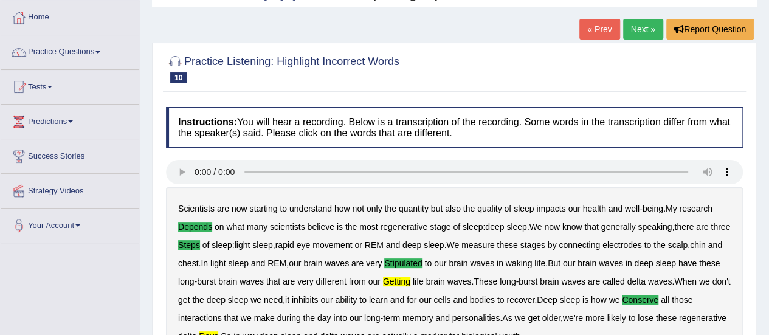
scroll to position [0, 0]
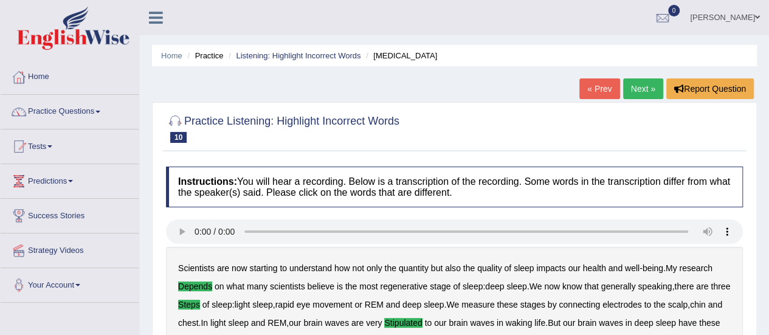
click at [646, 86] on link "Next »" at bounding box center [643, 88] width 40 height 21
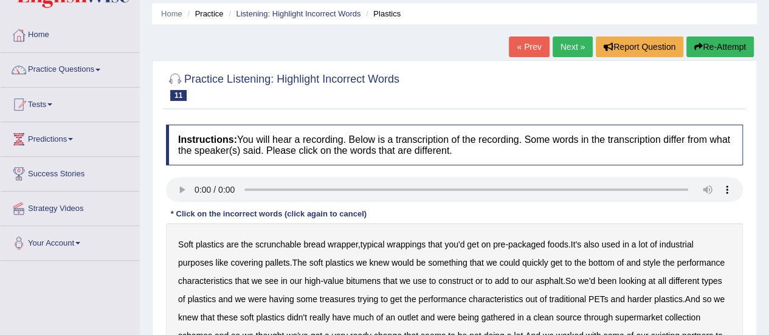
scroll to position [43, 0]
click at [660, 261] on b "style" at bounding box center [652, 262] width 18 height 10
click at [339, 297] on b "treasures" at bounding box center [337, 299] width 35 height 10
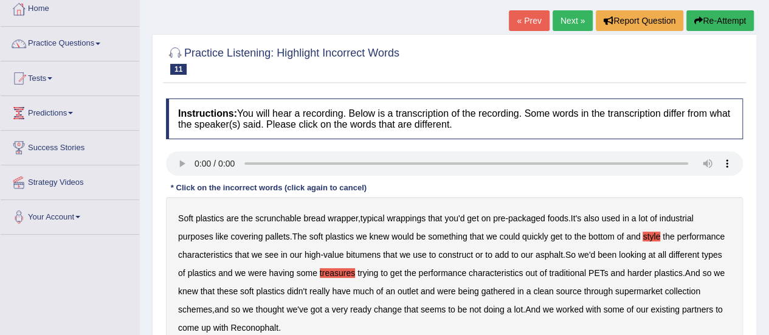
scroll to position [70, 0]
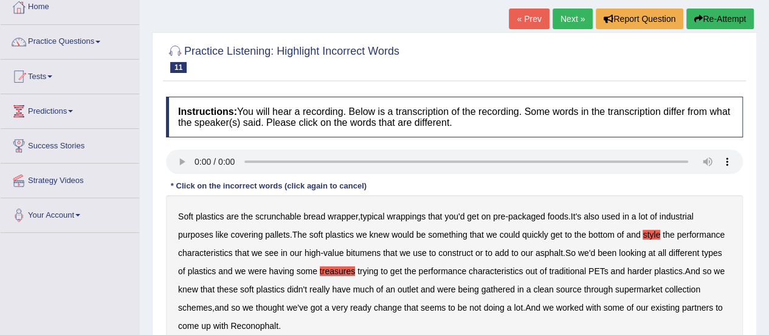
click at [494, 288] on b "gathered" at bounding box center [498, 290] width 33 height 10
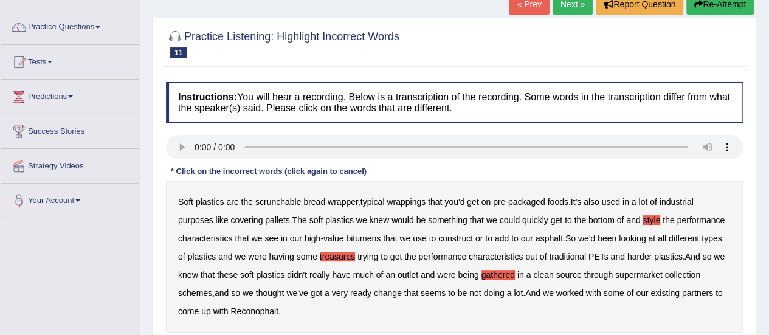
scroll to position [85, 0]
click at [247, 218] on b "covering" at bounding box center [246, 220] width 32 height 10
click at [330, 235] on b "value" at bounding box center [334, 238] width 20 height 10
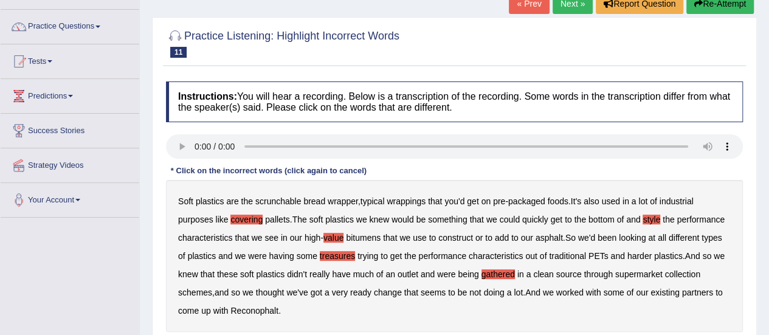
click at [330, 235] on b "value" at bounding box center [334, 238] width 20 height 10
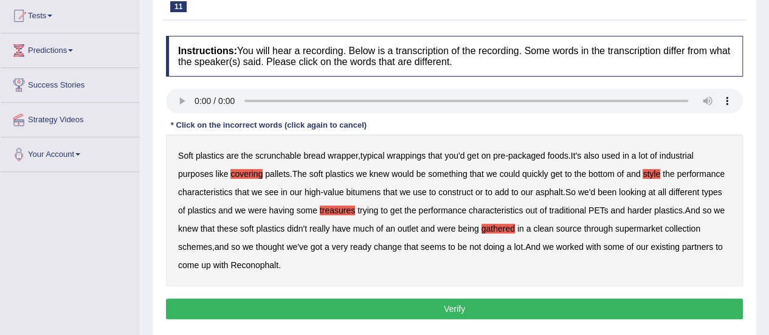
scroll to position [135, 0]
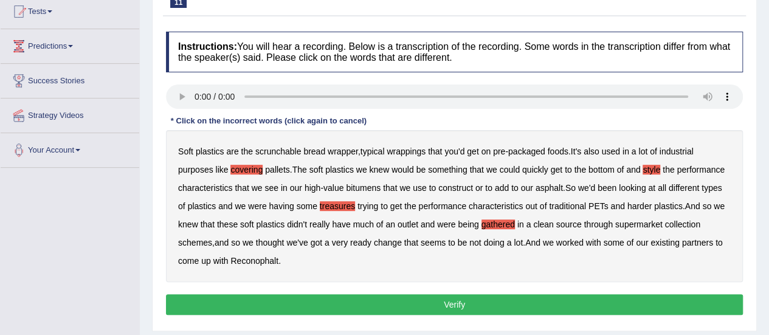
click at [312, 303] on button "Verify" at bounding box center [454, 304] width 577 height 21
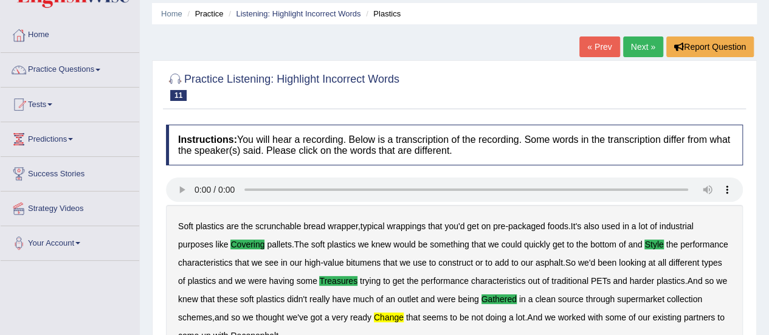
scroll to position [43, 0]
click at [641, 48] on link "Next »" at bounding box center [643, 46] width 40 height 21
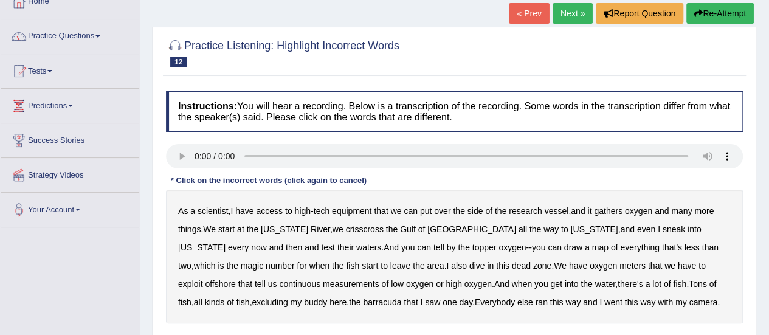
scroll to position [78, 0]
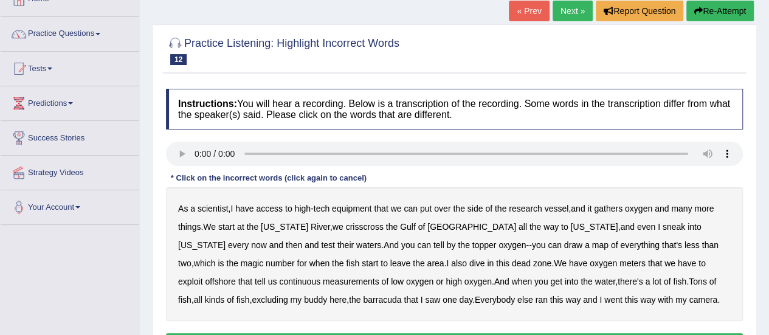
click at [619, 209] on b "gathers" at bounding box center [608, 209] width 29 height 10
click at [472, 245] on b "topper" at bounding box center [484, 245] width 24 height 10
click at [469, 265] on b "dive" at bounding box center [477, 263] width 16 height 10
click at [202, 277] on b "exploit" at bounding box center [190, 282] width 24 height 10
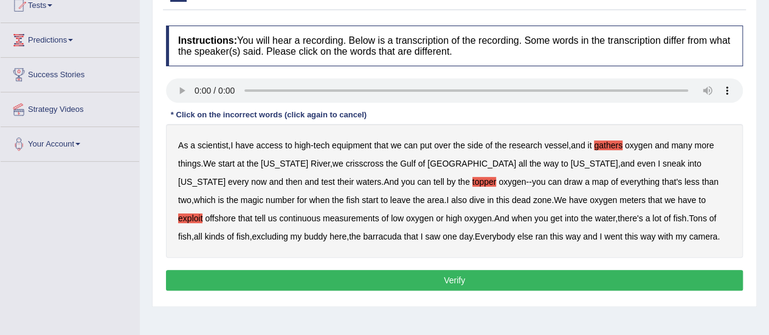
scroll to position [144, 0]
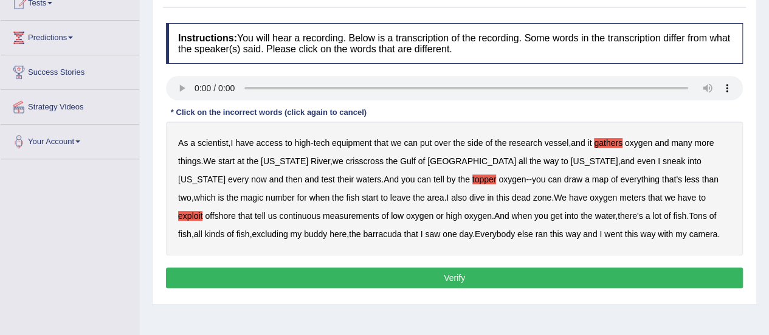
click at [406, 273] on button "Verify" at bounding box center [454, 278] width 577 height 21
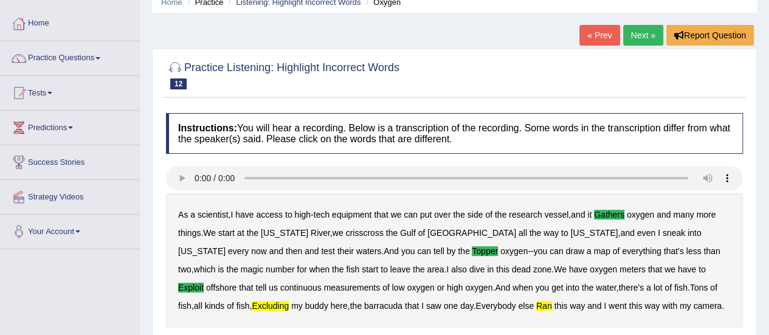
scroll to position [0, 0]
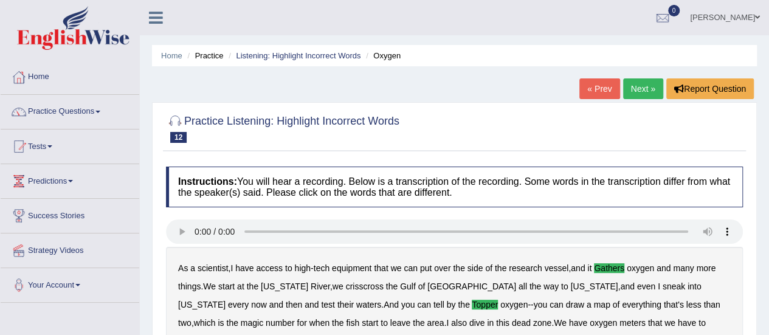
click at [644, 87] on link "Next »" at bounding box center [643, 88] width 40 height 21
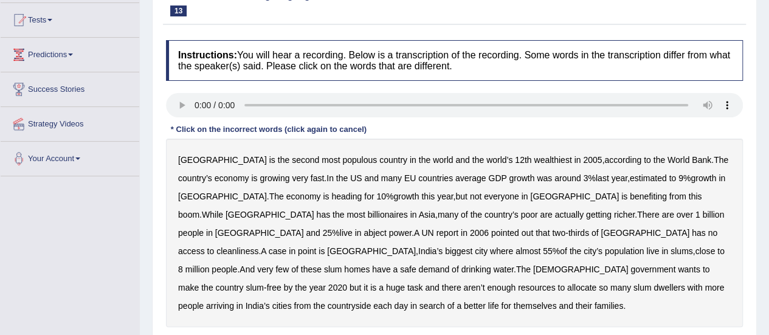
scroll to position [127, 0]
click at [534, 159] on b "wealthiest" at bounding box center [553, 159] width 38 height 10
click at [630, 178] on b "estimated" at bounding box center [648, 178] width 37 height 10
click at [614, 212] on b "richer" at bounding box center [624, 214] width 21 height 10
click at [258, 246] on b "cleanliness" at bounding box center [237, 251] width 42 height 10
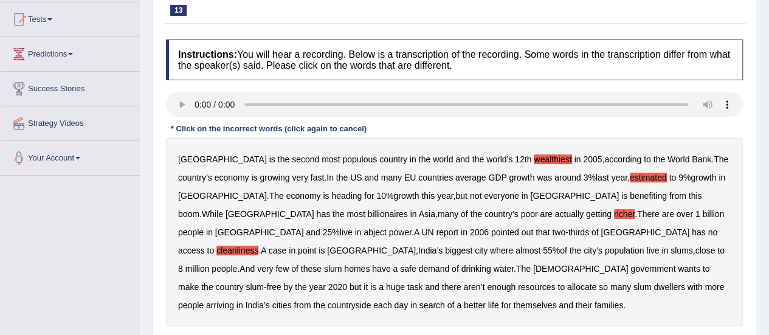
click at [534, 159] on b "wealthiest" at bounding box center [553, 159] width 38 height 10
drag, startPoint x: 639, startPoint y: 216, endPoint x: 517, endPoint y: 233, distance: 123.4
click at [517, 233] on div "India is the second most populous country in the world and the world’s 12th wea…" at bounding box center [454, 232] width 577 height 189
click at [449, 264] on b "demand" at bounding box center [433, 269] width 31 height 10
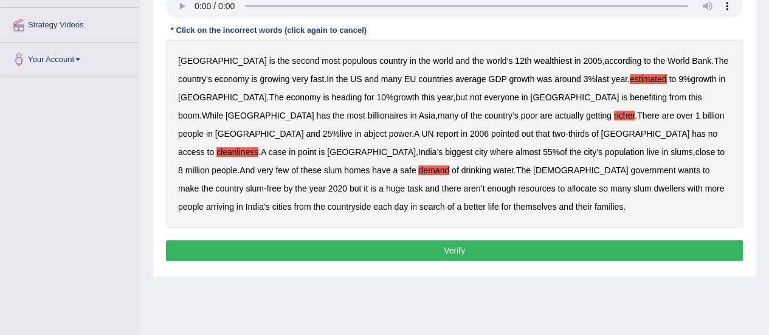
scroll to position [233, 0]
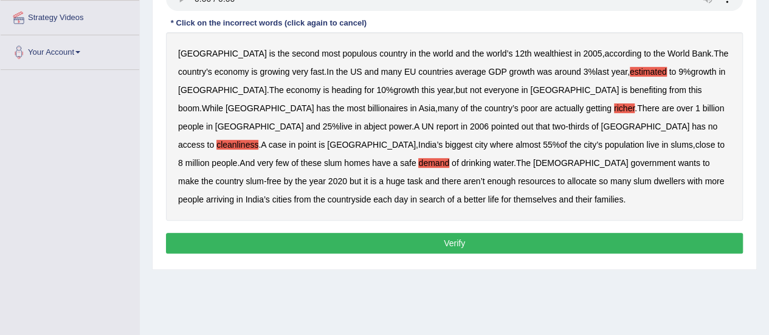
click at [412, 233] on button "Verify" at bounding box center [454, 243] width 577 height 21
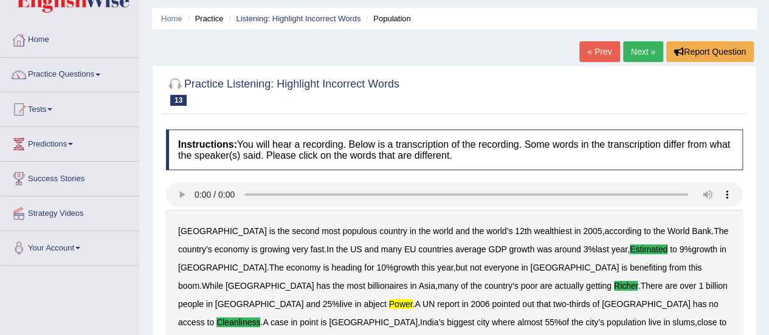
scroll to position [29, 0]
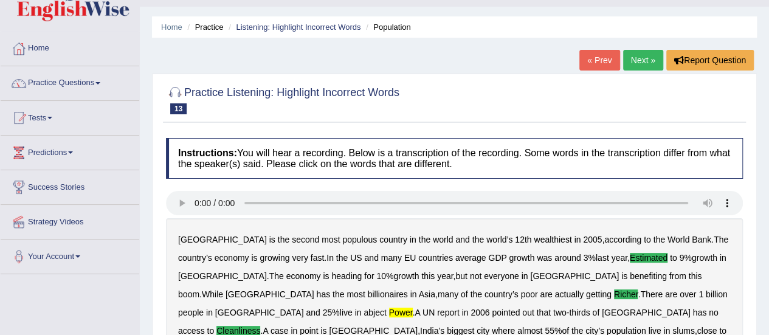
click at [639, 58] on link "Next »" at bounding box center [643, 60] width 40 height 21
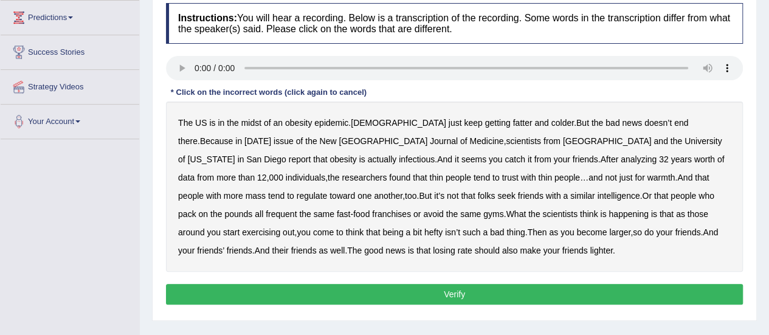
scroll to position [167, 0]
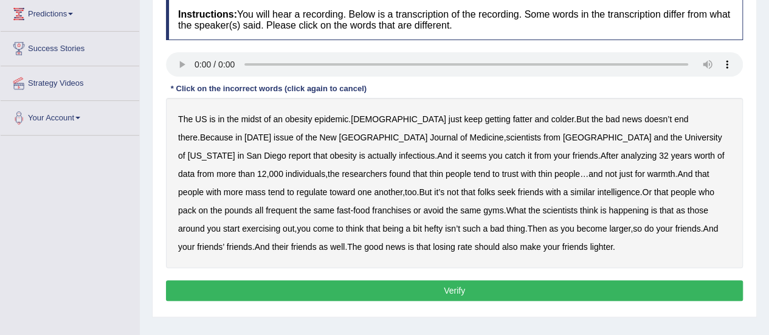
click at [552, 120] on b "colder" at bounding box center [563, 119] width 22 height 10
click at [399, 151] on b "infectious" at bounding box center [417, 156] width 36 height 10
click at [647, 171] on b "warmth" at bounding box center [661, 174] width 28 height 10
click at [468, 292] on button "Verify" at bounding box center [454, 290] width 577 height 21
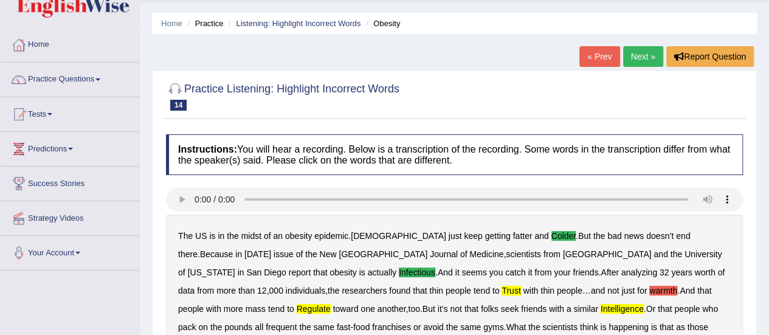
scroll to position [29, 0]
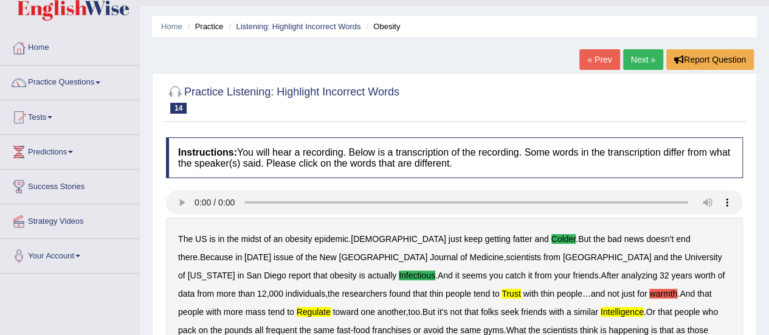
click at [601, 60] on link "« Prev" at bounding box center [600, 59] width 40 height 21
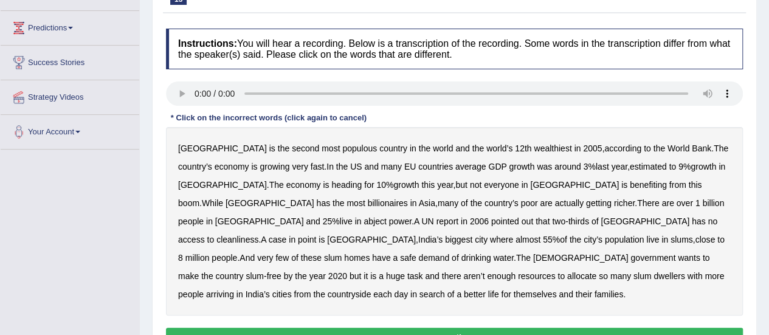
scroll to position [160, 0]
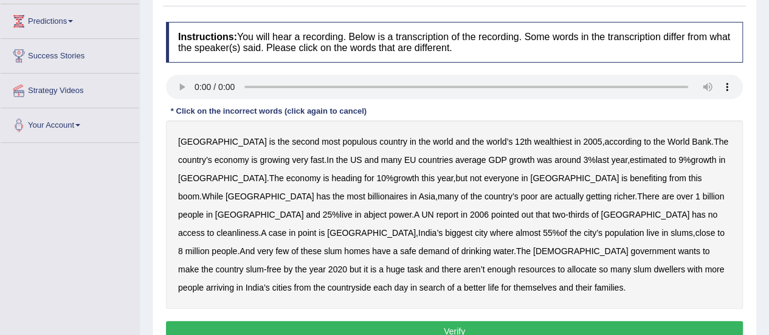
click at [215, 160] on b "economy" at bounding box center [232, 160] width 35 height 10
click at [634, 160] on b "estimated" at bounding box center [648, 160] width 37 height 10
click at [614, 192] on b "richer" at bounding box center [624, 197] width 21 height 10
click at [646, 200] on div "India is the second most populous country in the world and the world’s 12th wea…" at bounding box center [454, 214] width 577 height 189
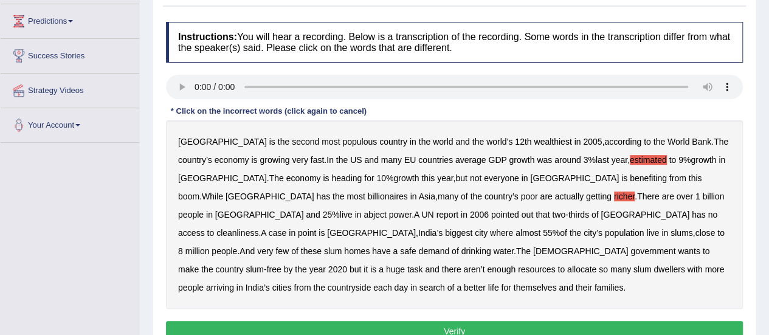
click at [412, 210] on b "power" at bounding box center [400, 215] width 22 height 10
click at [425, 220] on div "India is the second most populous country in the world and the world’s 12th wea…" at bounding box center [454, 214] width 577 height 189
click at [258, 228] on b "cleanliness" at bounding box center [237, 233] width 42 height 10
click at [392, 283] on b "each" at bounding box center [382, 288] width 18 height 10
click at [449, 246] on b "demand" at bounding box center [433, 251] width 31 height 10
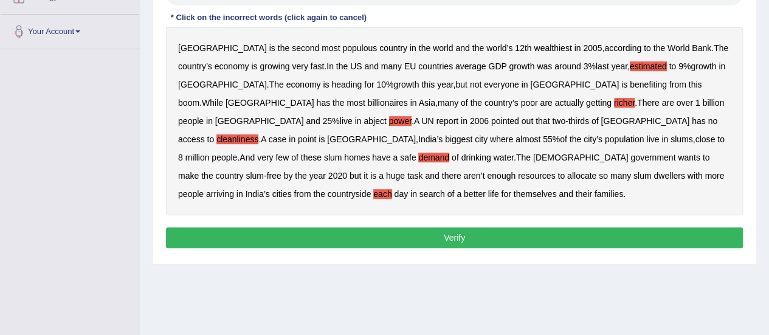
scroll to position [256, 0]
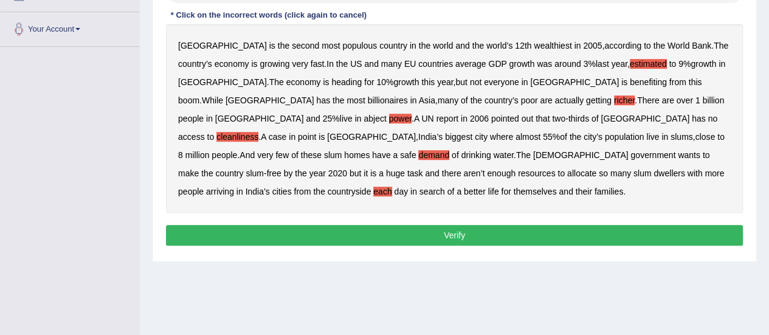
click at [462, 225] on button "Verify" at bounding box center [454, 235] width 577 height 21
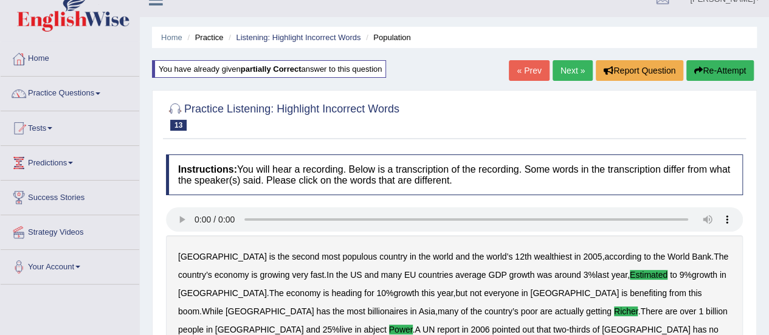
scroll to position [18, 0]
click at [569, 70] on link "Next »" at bounding box center [573, 70] width 40 height 21
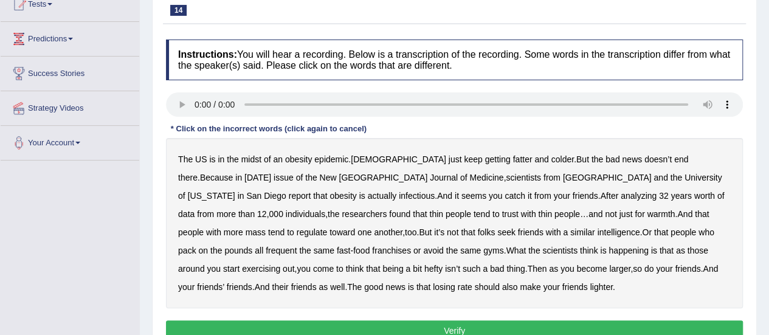
click at [552, 156] on b "colder" at bounding box center [563, 159] width 22 height 10
click at [399, 191] on b "infectious" at bounding box center [417, 196] width 36 height 10
click at [597, 229] on b "intelligence" at bounding box center [618, 232] width 43 height 10
click at [280, 264] on b "exercising" at bounding box center [261, 269] width 38 height 10
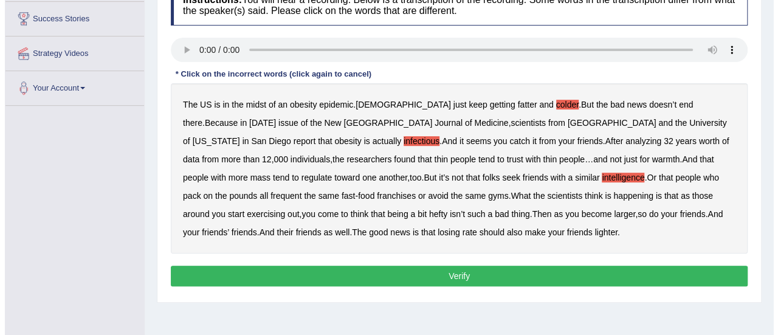
scroll to position [199, 0]
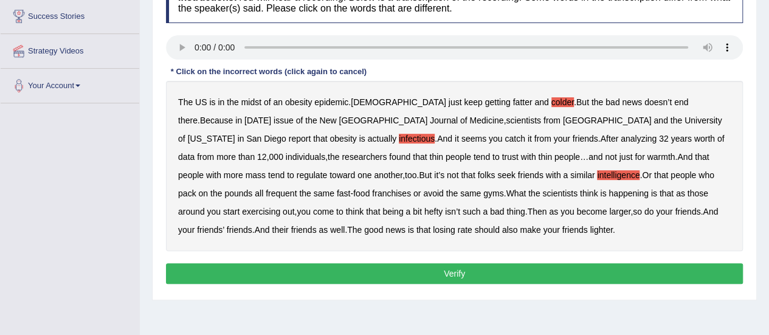
click at [452, 273] on button "Verify" at bounding box center [454, 273] width 577 height 21
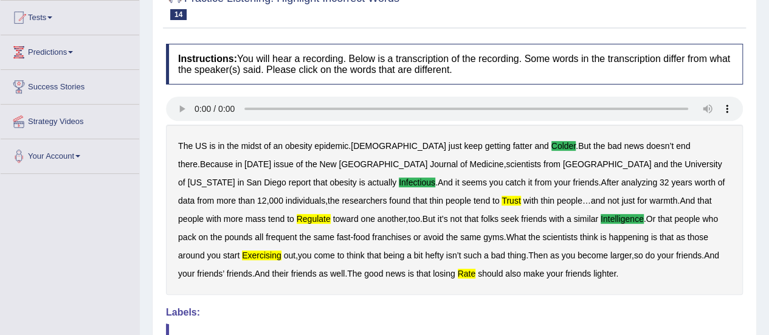
scroll to position [0, 0]
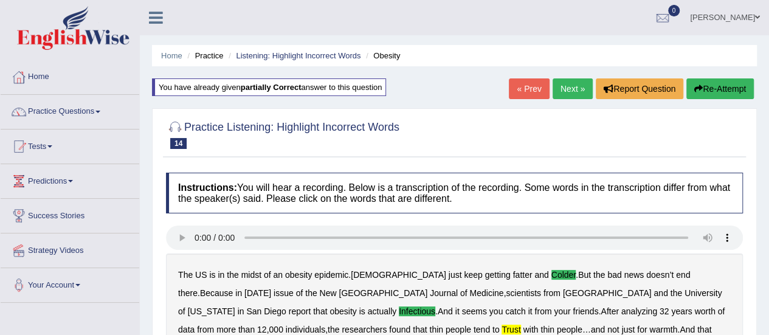
click at [567, 83] on link "Next »" at bounding box center [573, 88] width 40 height 21
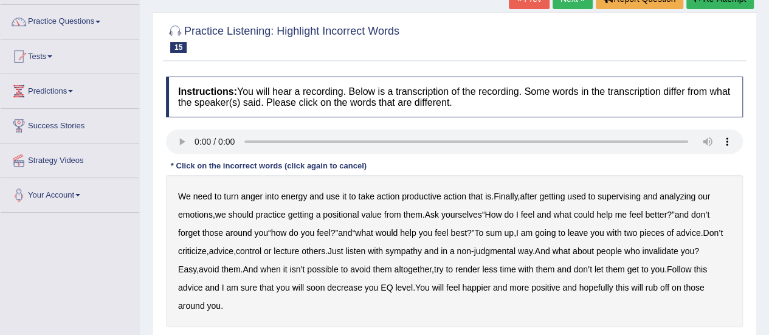
scroll to position [99, 0]
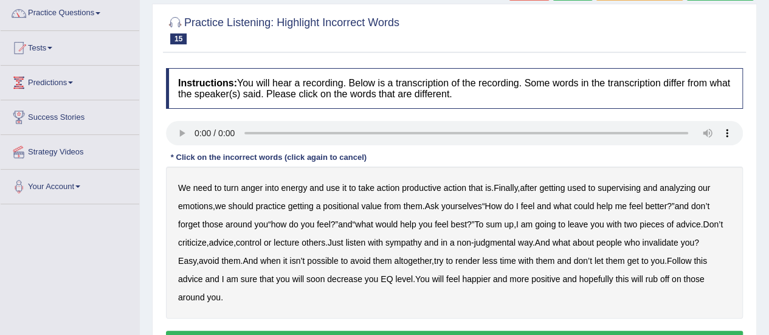
click at [629, 193] on div "We need to turn anger into energy and use it to take action productive action t…" at bounding box center [454, 243] width 577 height 152
click at [628, 183] on b "supervising" at bounding box center [619, 188] width 43 height 10
click at [464, 226] on b "best" at bounding box center [459, 225] width 16 height 10
click at [422, 244] on b "sympathy" at bounding box center [404, 243] width 36 height 10
click at [478, 258] on b "render" at bounding box center [467, 261] width 24 height 10
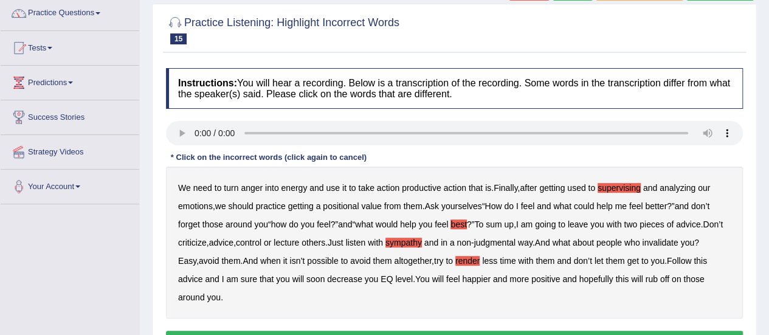
click at [353, 278] on b "decrease" at bounding box center [344, 279] width 35 height 10
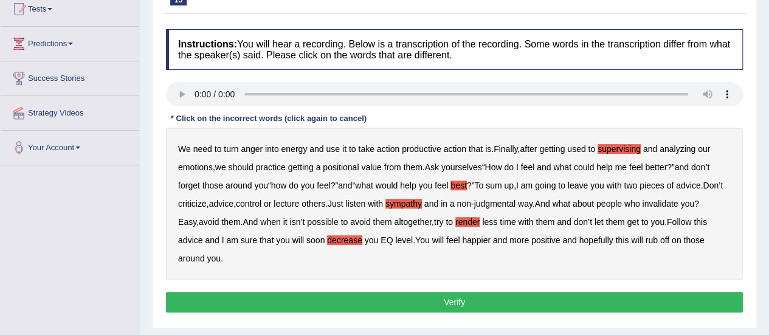
scroll to position [140, 0]
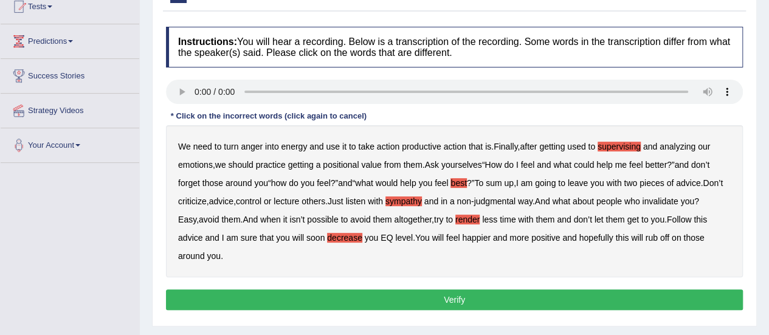
click at [414, 300] on button "Verify" at bounding box center [454, 299] width 577 height 21
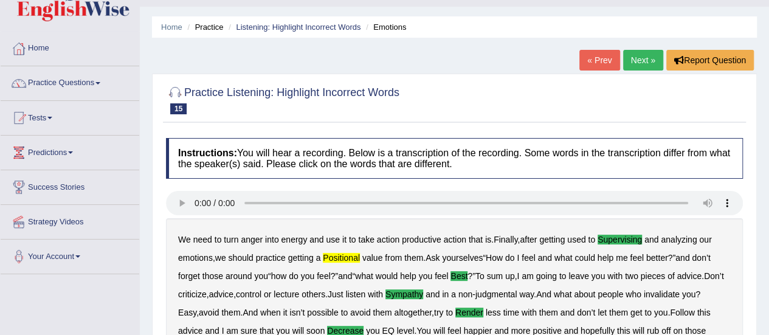
scroll to position [22, 0]
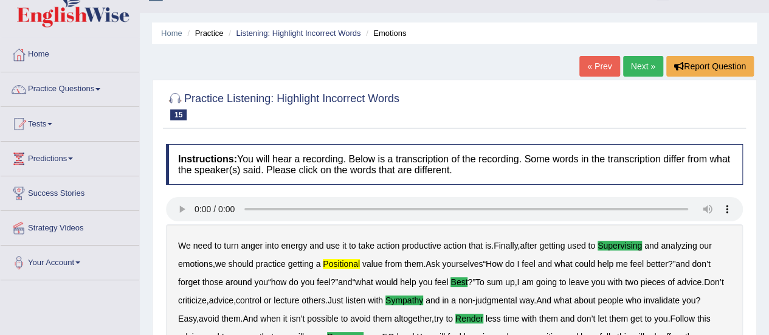
click at [641, 68] on link "Next »" at bounding box center [643, 66] width 40 height 21
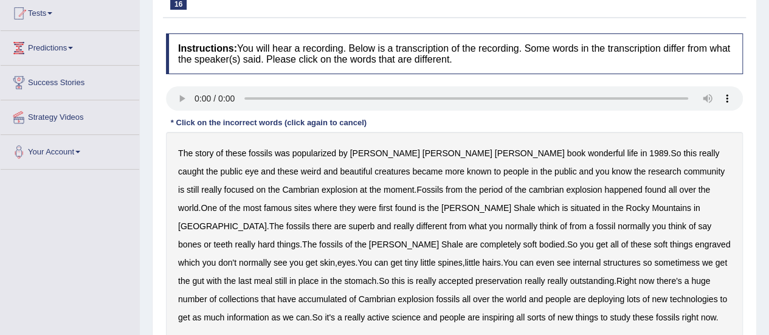
scroll to position [134, 0]
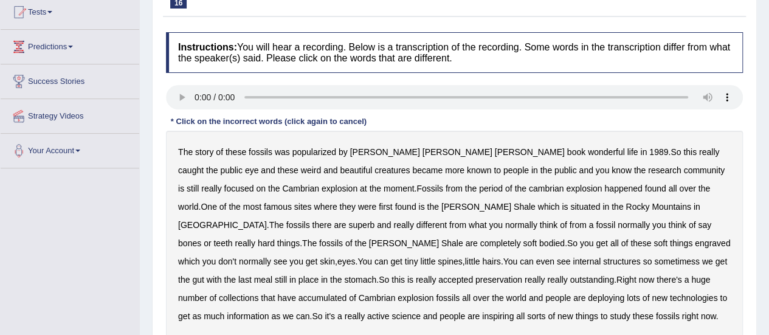
click at [326, 153] on b "popularized" at bounding box center [314, 152] width 44 height 10
click at [375, 220] on b "superb" at bounding box center [361, 225] width 26 height 10
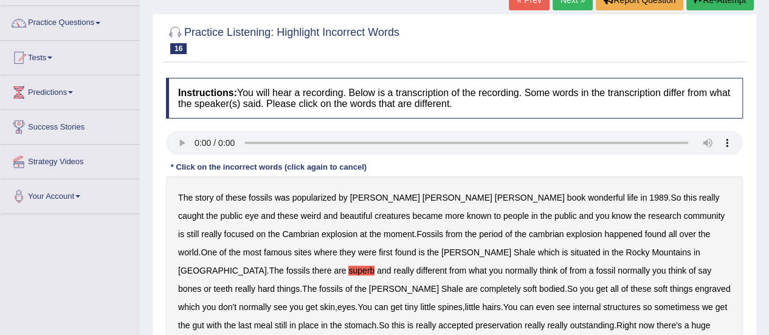
scroll to position [87, 0]
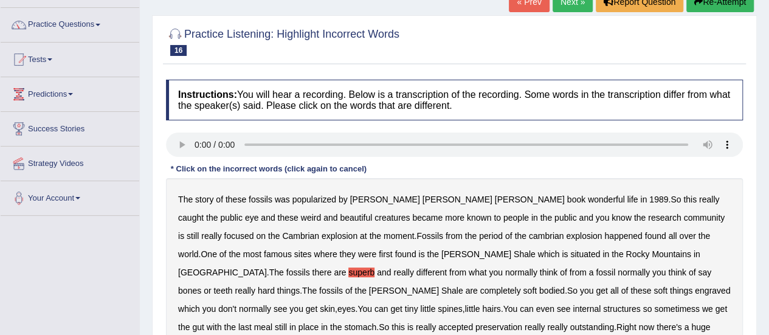
click at [103, 26] on link "Practice Questions" at bounding box center [70, 23] width 139 height 30
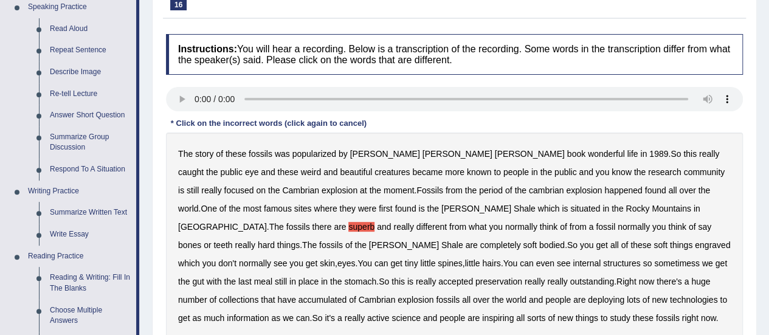
scroll to position [131, 0]
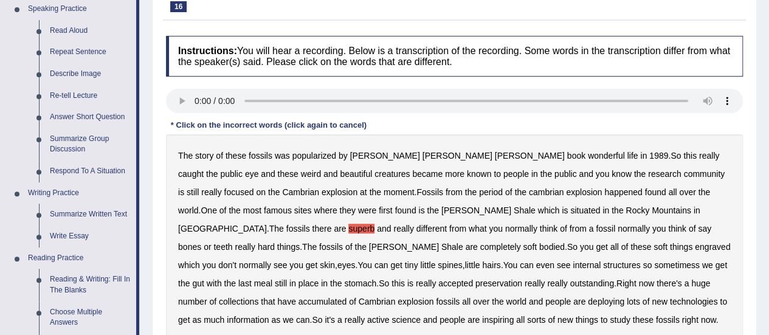
click at [340, 175] on b "beautiful" at bounding box center [356, 174] width 32 height 10
click at [384, 192] on b "moment" at bounding box center [399, 192] width 31 height 10
click at [384, 193] on b "moment" at bounding box center [399, 192] width 31 height 10
click at [570, 207] on b "situated" at bounding box center [585, 211] width 30 height 10
click at [612, 172] on b "know" at bounding box center [622, 174] width 20 height 10
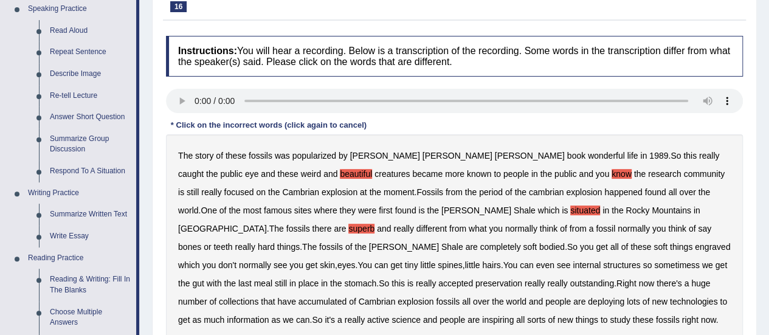
click at [612, 172] on b "know" at bounding box center [622, 174] width 20 height 10
click at [612, 176] on b "know" at bounding box center [622, 174] width 20 height 10
click at [695, 246] on b "engraved" at bounding box center [712, 247] width 35 height 10
click at [588, 299] on b "deploying" at bounding box center [606, 302] width 36 height 10
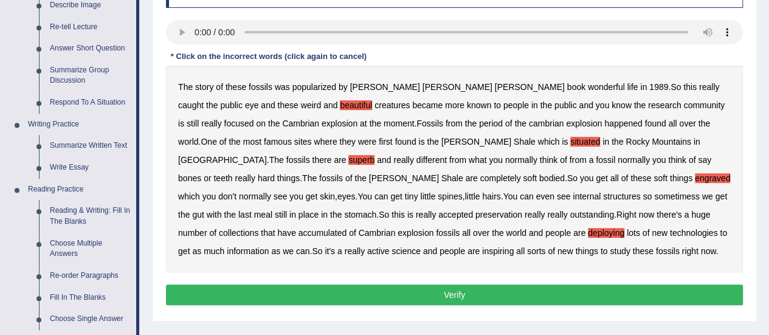
scroll to position [200, 0]
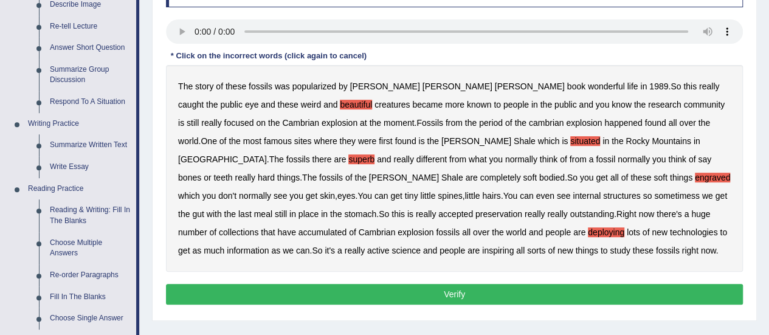
click at [455, 293] on button "Verify" at bounding box center [454, 294] width 577 height 21
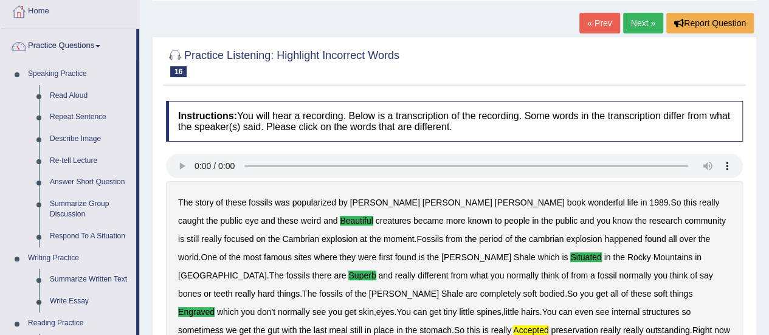
scroll to position [0, 0]
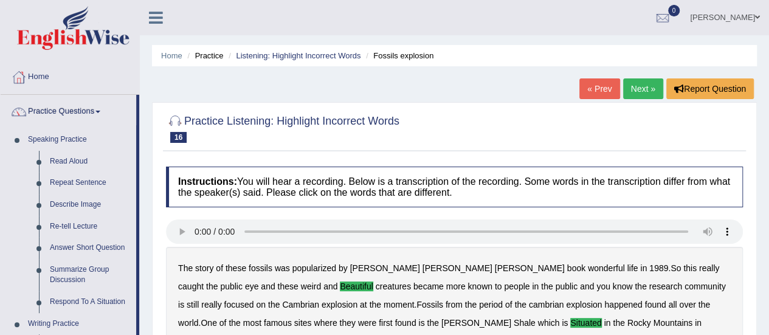
click at [642, 90] on link "Next »" at bounding box center [643, 88] width 40 height 21
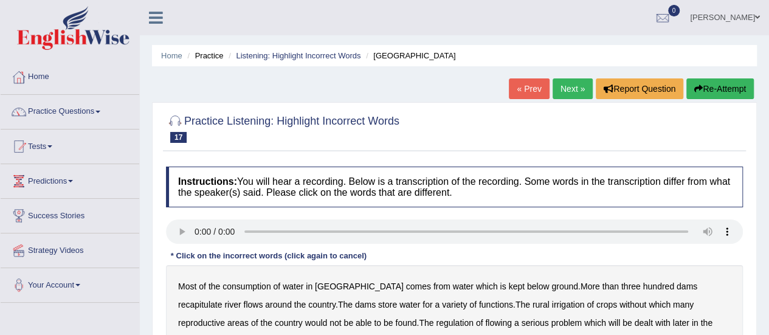
click at [527, 284] on b "below" at bounding box center [538, 287] width 22 height 10
click at [222, 300] on b "recapitulate" at bounding box center [200, 305] width 44 height 10
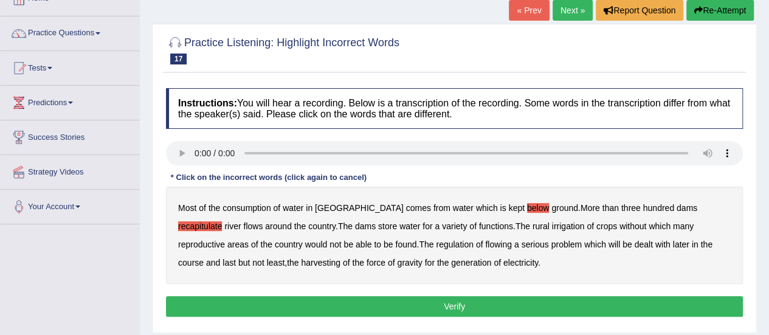
scroll to position [79, 0]
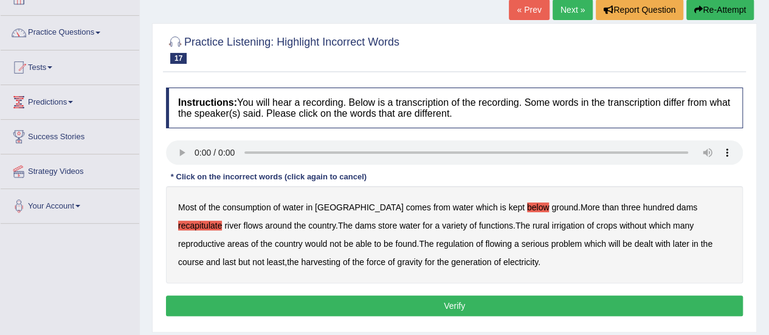
click at [485, 245] on b "flowing" at bounding box center [498, 244] width 27 height 10
click at [446, 308] on button "Verify" at bounding box center [454, 306] width 577 height 21
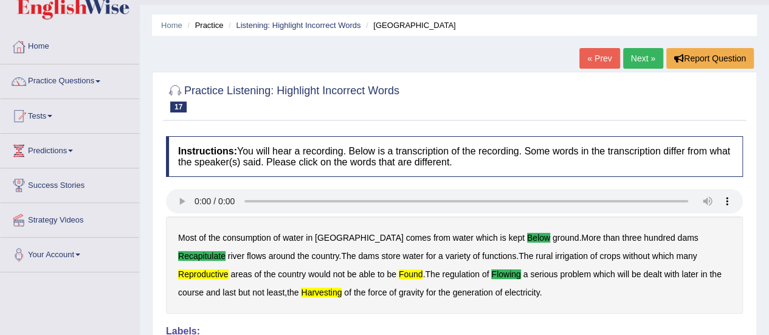
scroll to position [29, 0]
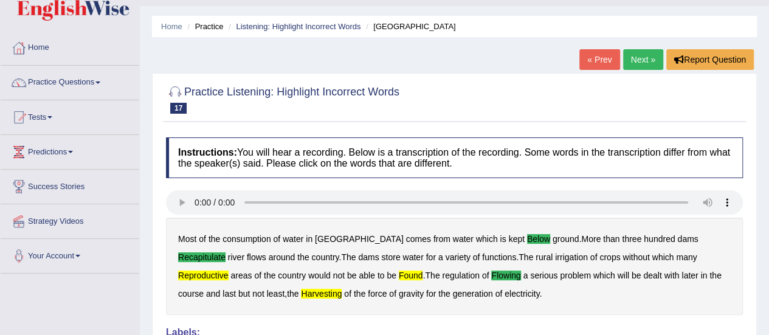
click at [646, 57] on link "Next »" at bounding box center [643, 59] width 40 height 21
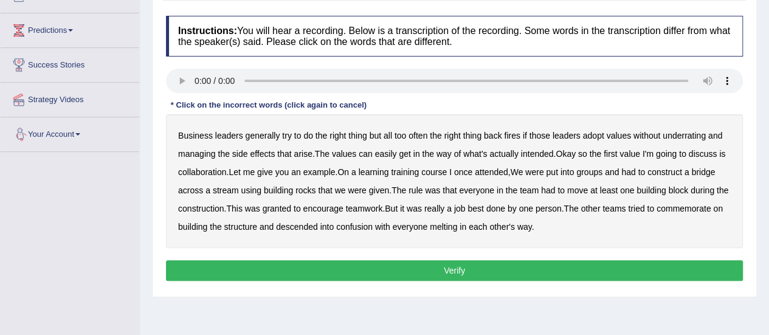
scroll to position [157, 0]
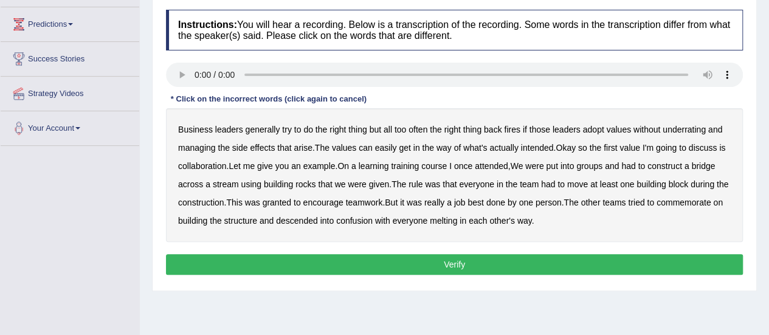
click at [684, 128] on b "underrating" at bounding box center [684, 130] width 43 height 10
click at [410, 168] on b "training" at bounding box center [405, 166] width 28 height 10
click at [384, 168] on b "learning" at bounding box center [374, 166] width 30 height 10
click at [414, 162] on b "training" at bounding box center [405, 166] width 28 height 10
click at [291, 198] on b "granted" at bounding box center [277, 203] width 29 height 10
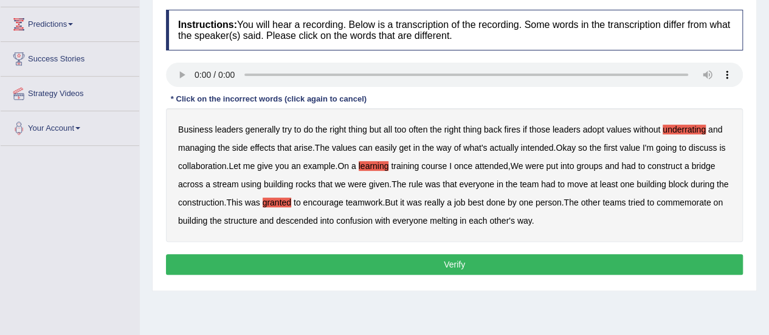
click at [687, 199] on b "commemorate" at bounding box center [684, 203] width 54 height 10
click at [390, 258] on button "Verify" at bounding box center [454, 264] width 577 height 21
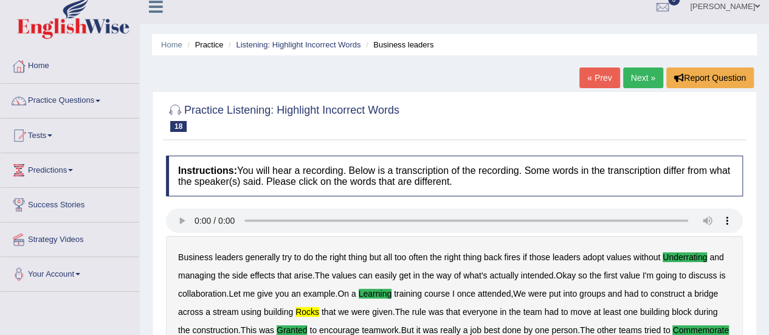
scroll to position [0, 0]
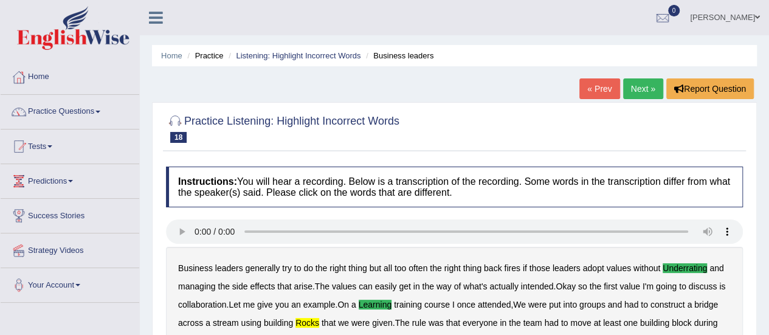
click at [646, 92] on link "Next »" at bounding box center [643, 88] width 40 height 21
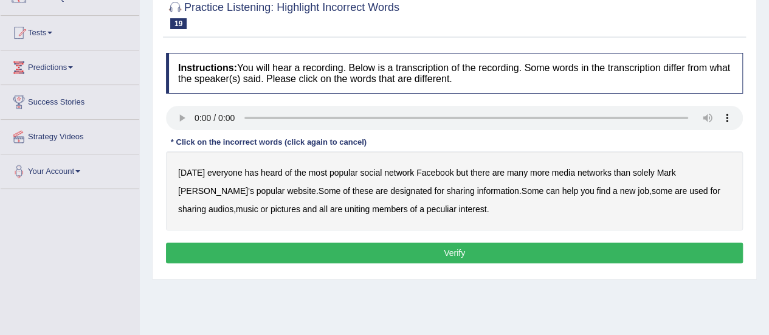
scroll to position [121, 0]
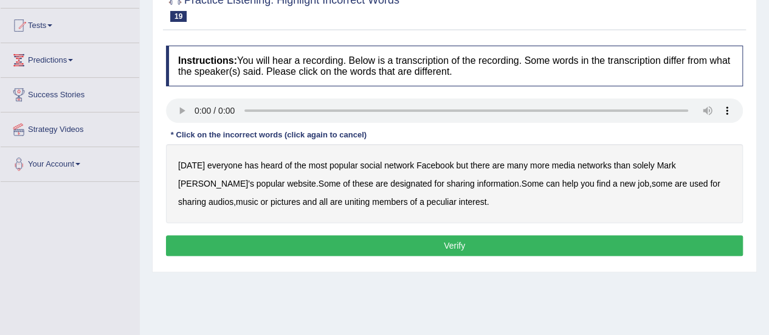
click at [234, 197] on b "audios" at bounding box center [221, 202] width 25 height 10
click at [442, 166] on b "Facebook" at bounding box center [435, 166] width 37 height 10
click at [572, 167] on div "Today everyone has heard of the most popular social network Facebook but there …" at bounding box center [454, 183] width 577 height 79
click at [555, 165] on b "media" at bounding box center [563, 166] width 23 height 10
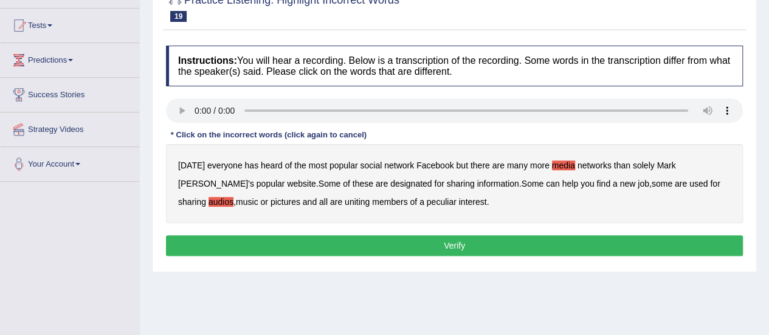
click at [555, 165] on b "media" at bounding box center [563, 166] width 23 height 10
click at [463, 242] on button "Verify" at bounding box center [454, 245] width 577 height 21
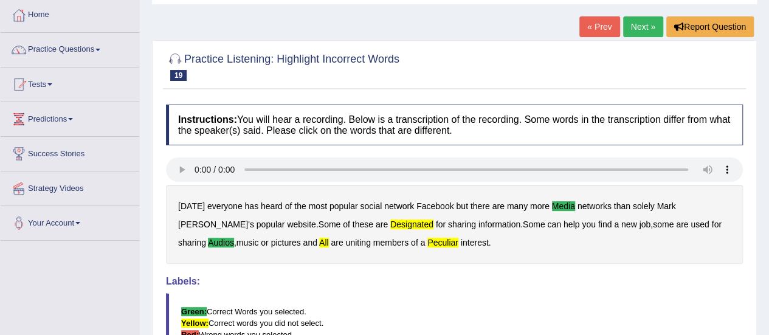
scroll to position [61, 0]
click at [603, 30] on link "« Prev" at bounding box center [600, 27] width 40 height 21
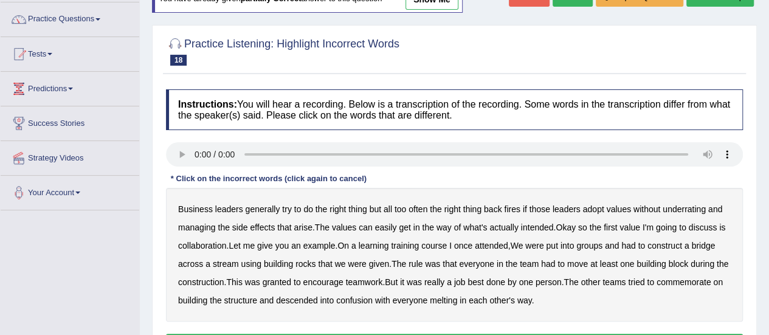
scroll to position [98, 0]
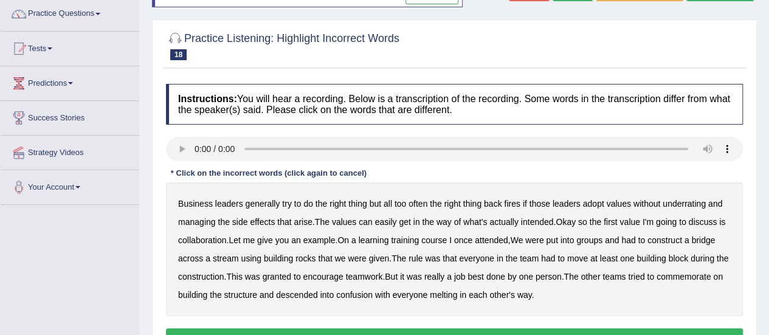
click at [389, 240] on b "learning" at bounding box center [374, 240] width 30 height 10
click at [286, 277] on b "granted" at bounding box center [277, 277] width 29 height 10
click at [679, 272] on b "commemorate" at bounding box center [684, 277] width 54 height 10
click at [443, 294] on b "melting" at bounding box center [443, 295] width 27 height 10
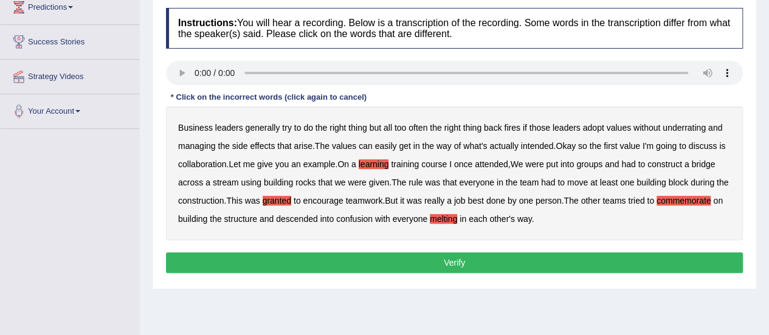
scroll to position [175, 0]
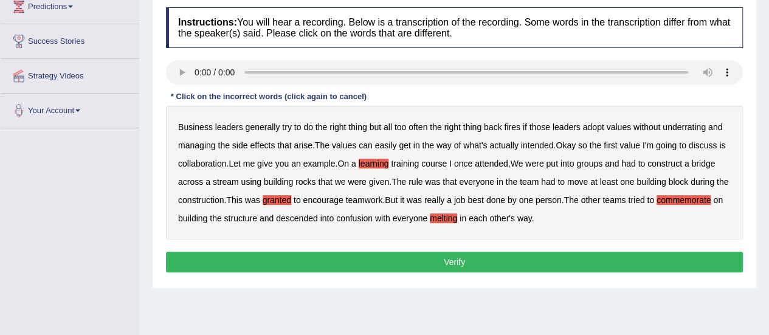
click at [452, 256] on button "Verify" at bounding box center [454, 262] width 577 height 21
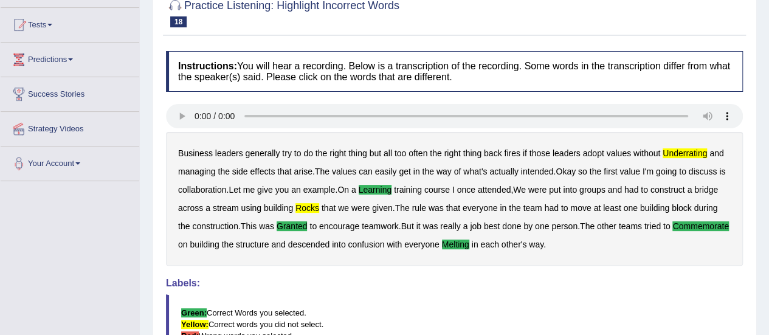
scroll to position [0, 0]
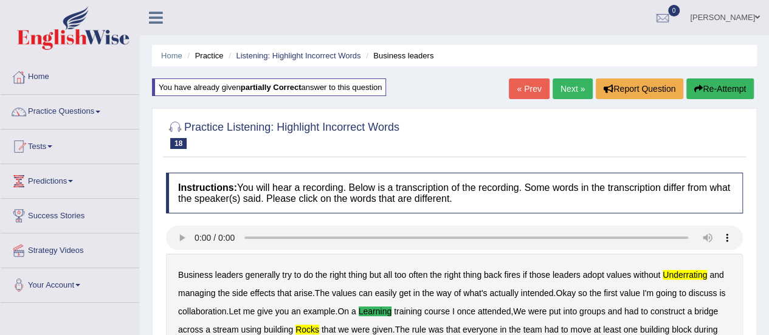
click at [572, 86] on link "Next »" at bounding box center [573, 88] width 40 height 21
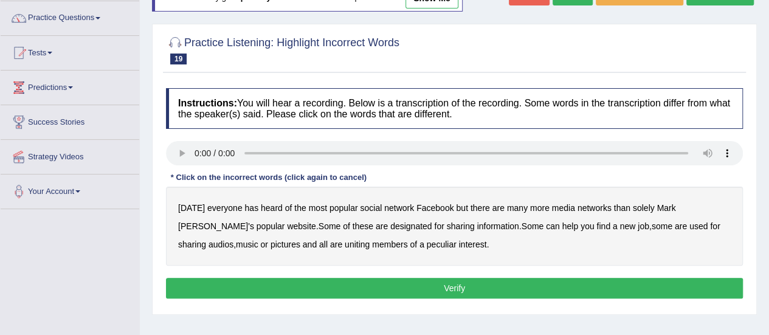
scroll to position [94, 0]
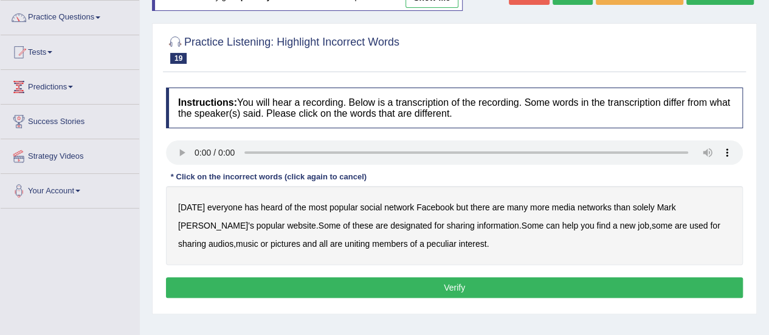
click at [234, 239] on b "audios" at bounding box center [221, 244] width 25 height 10
click at [427, 240] on b "peculiar" at bounding box center [442, 244] width 30 height 10
click at [319, 243] on b "all" at bounding box center [323, 244] width 9 height 10
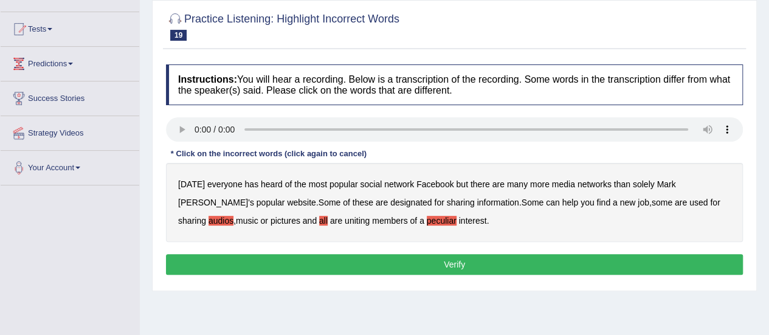
scroll to position [139, 0]
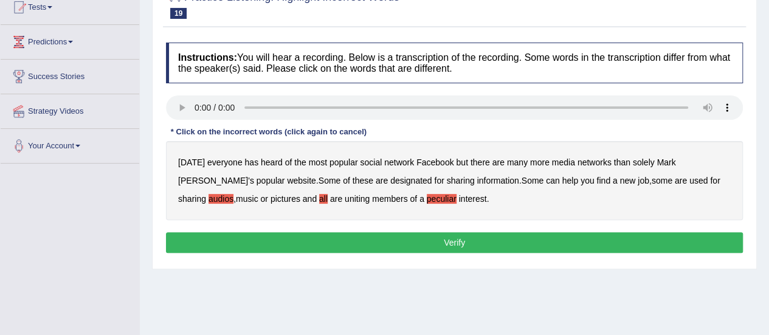
click at [332, 237] on button "Verify" at bounding box center [454, 242] width 577 height 21
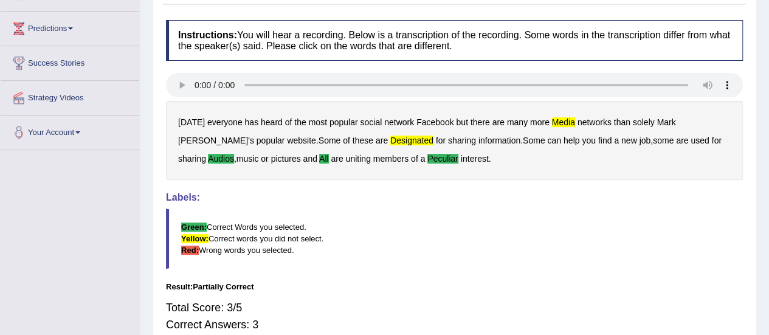
scroll to position [152, 0]
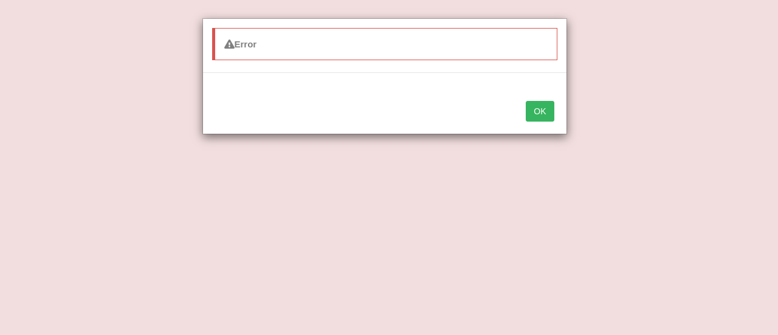
click at [539, 111] on button "OK" at bounding box center [540, 111] width 28 height 21
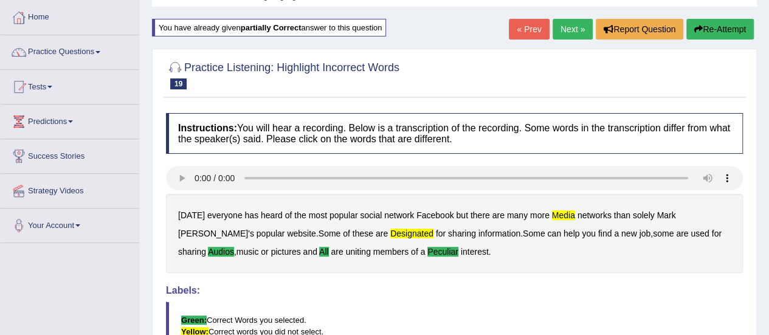
scroll to position [59, 0]
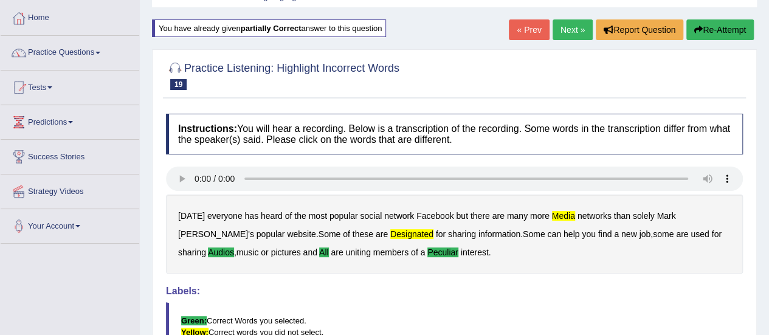
click at [569, 27] on link "Next »" at bounding box center [573, 29] width 40 height 21
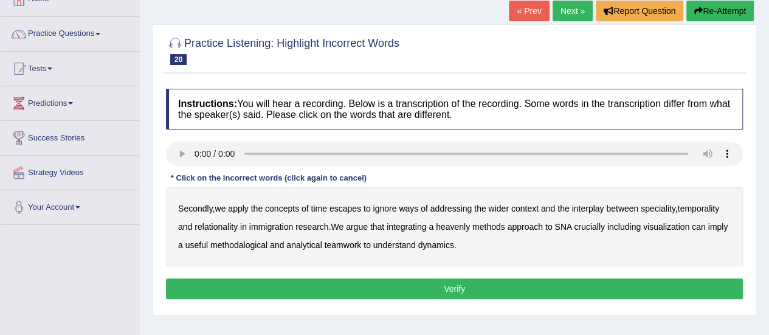
scroll to position [78, 0]
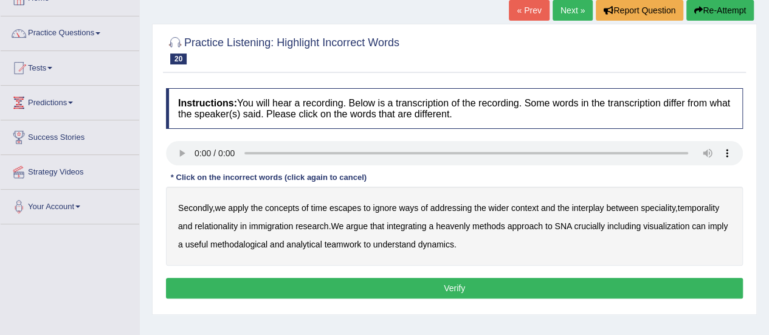
click at [354, 209] on b "escapes" at bounding box center [346, 208] width 32 height 10
click at [457, 225] on b "heavenly" at bounding box center [453, 226] width 34 height 10
click at [387, 210] on b "ignore" at bounding box center [385, 208] width 24 height 10
click at [725, 229] on b "imply" at bounding box center [718, 226] width 20 height 10
click at [427, 286] on button "Verify" at bounding box center [454, 288] width 577 height 21
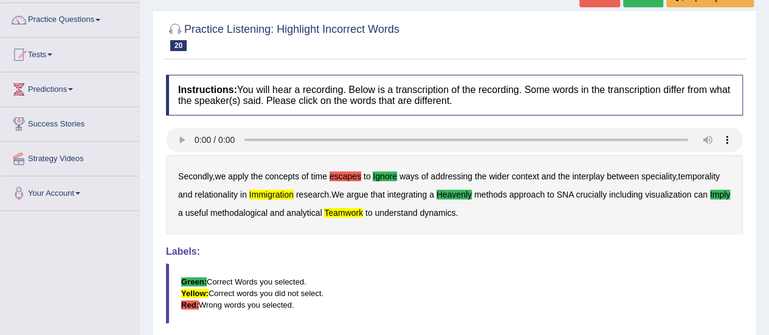
scroll to position [0, 0]
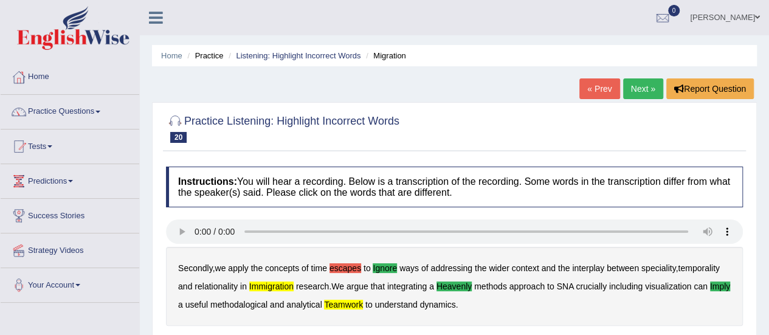
click at [643, 86] on link "Next »" at bounding box center [643, 88] width 40 height 21
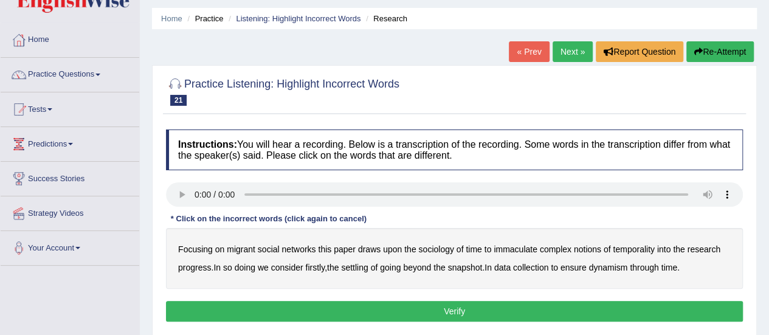
scroll to position [32, 0]
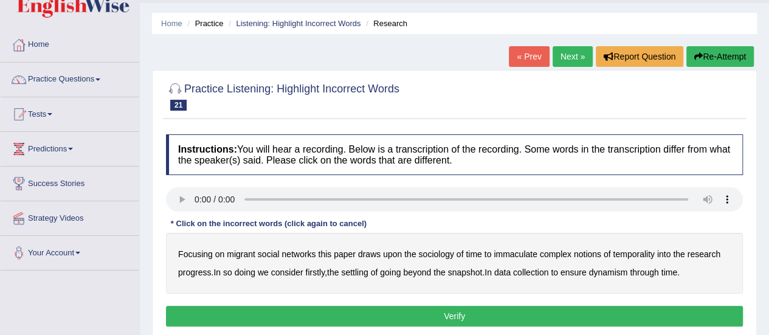
click at [519, 257] on div "Focusing on migrant social networks this paper draws upon the sociology of time…" at bounding box center [454, 263] width 577 height 61
click at [525, 250] on b "immaculate" at bounding box center [516, 254] width 44 height 10
click at [368, 273] on b "settling" at bounding box center [354, 273] width 27 height 10
click at [584, 270] on b "ensure" at bounding box center [574, 273] width 26 height 10
click at [468, 313] on button "Verify" at bounding box center [454, 316] width 577 height 21
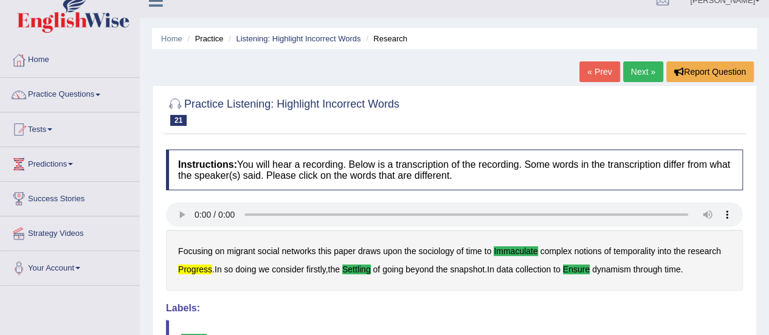
scroll to position [15, 0]
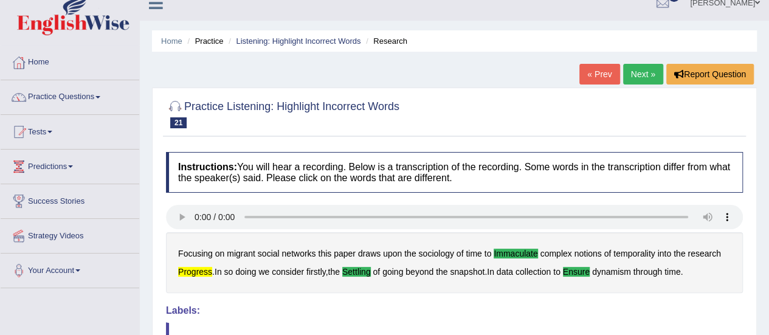
click at [637, 74] on link "Next »" at bounding box center [643, 74] width 40 height 21
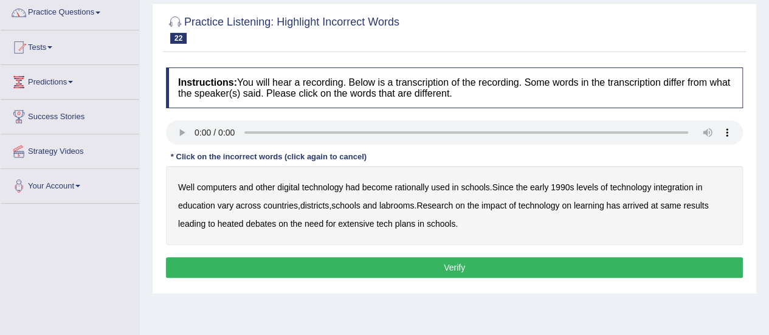
click at [410, 184] on b "rationally" at bounding box center [412, 187] width 34 height 10
click at [403, 204] on b "labrooms" at bounding box center [396, 206] width 35 height 10
click at [676, 204] on b "same" at bounding box center [670, 206] width 21 height 10
click at [353, 226] on b "extensive" at bounding box center [356, 224] width 36 height 10
click at [423, 257] on button "Verify" at bounding box center [454, 267] width 577 height 21
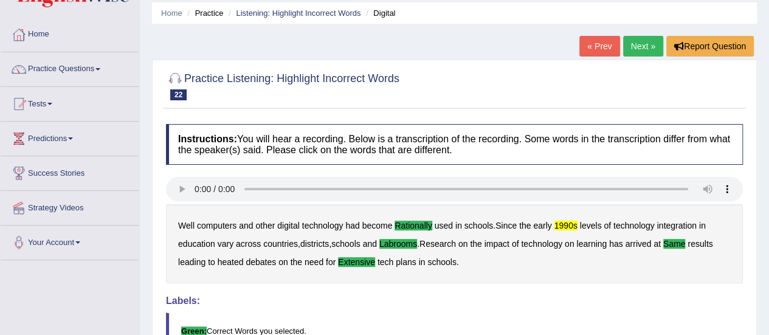
scroll to position [40, 0]
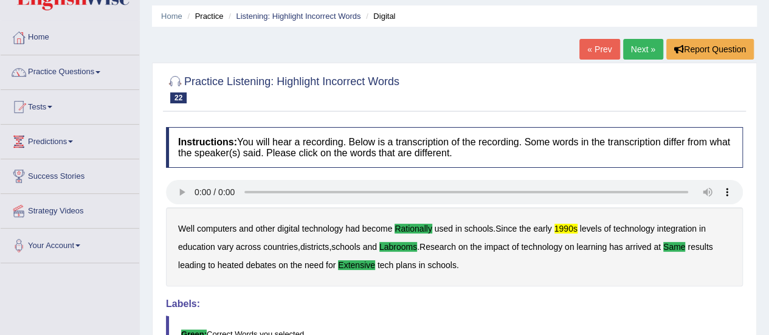
click at [636, 46] on link "Next »" at bounding box center [643, 49] width 40 height 21
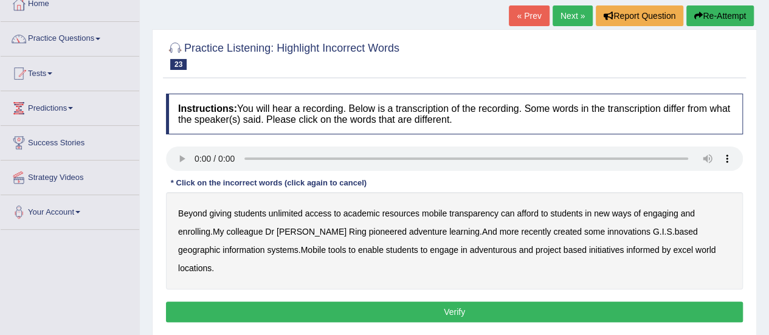
click at [395, 211] on b "resources" at bounding box center [400, 214] width 37 height 10
click at [487, 212] on b "transparency" at bounding box center [473, 214] width 49 height 10
click at [673, 249] on b "excel" at bounding box center [683, 250] width 20 height 10
click at [444, 302] on button "Verify" at bounding box center [454, 312] width 577 height 21
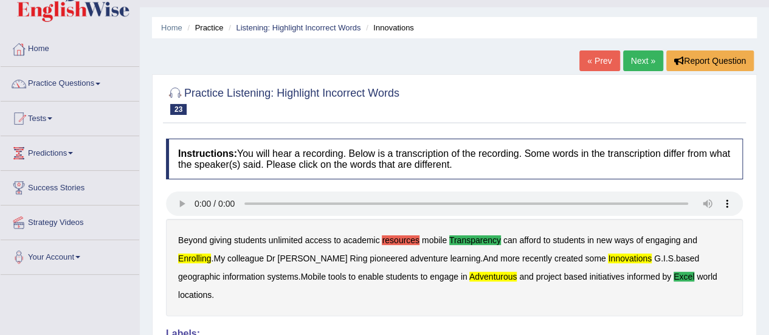
scroll to position [27, 0]
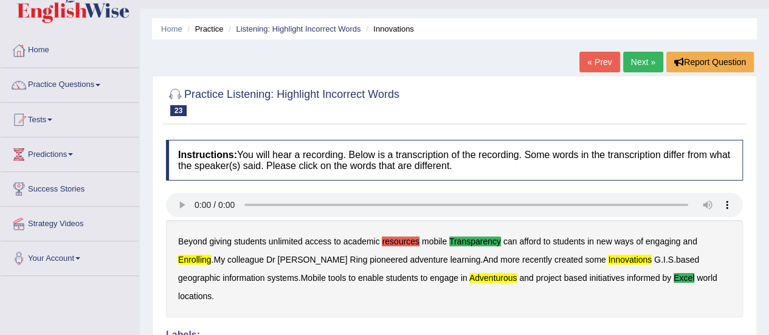
click at [638, 58] on link "Next »" at bounding box center [643, 62] width 40 height 21
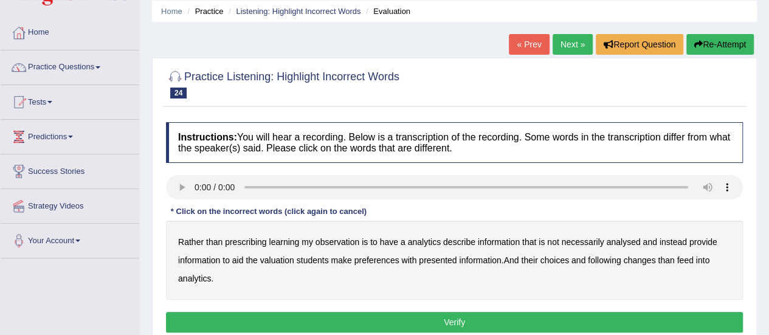
scroll to position [59, 0]
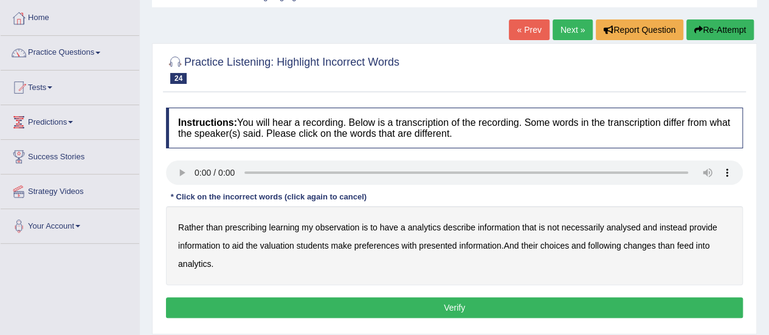
click at [350, 230] on b "observation" at bounding box center [338, 228] width 44 height 10
click at [621, 226] on b "analysed" at bounding box center [623, 228] width 34 height 10
click at [383, 247] on b "preferences" at bounding box center [377, 246] width 45 height 10
click at [614, 243] on b "following" at bounding box center [604, 246] width 33 height 10
click at [444, 309] on button "Verify" at bounding box center [454, 307] width 577 height 21
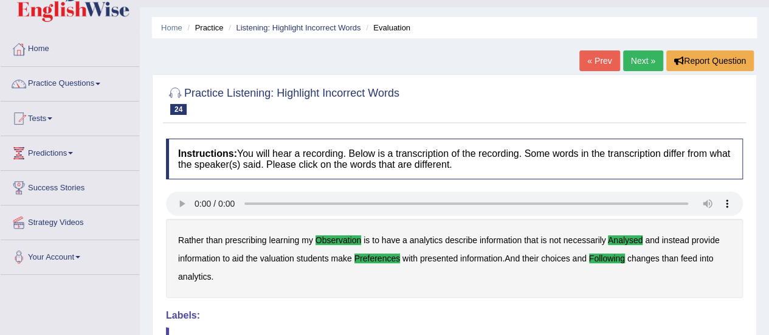
scroll to position [27, 0]
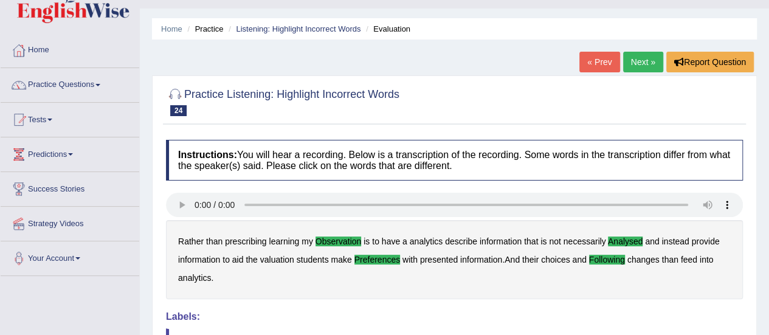
click at [641, 63] on link "Next »" at bounding box center [643, 62] width 40 height 21
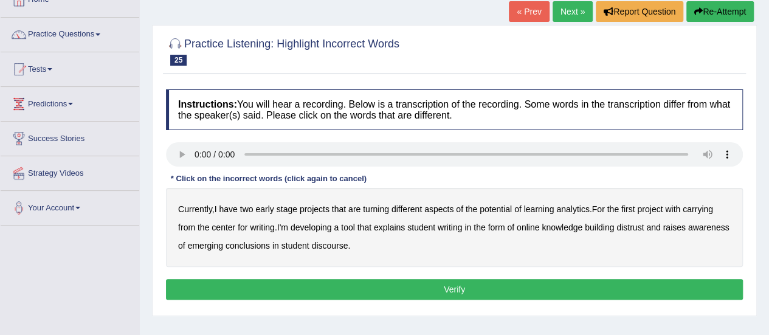
scroll to position [79, 0]
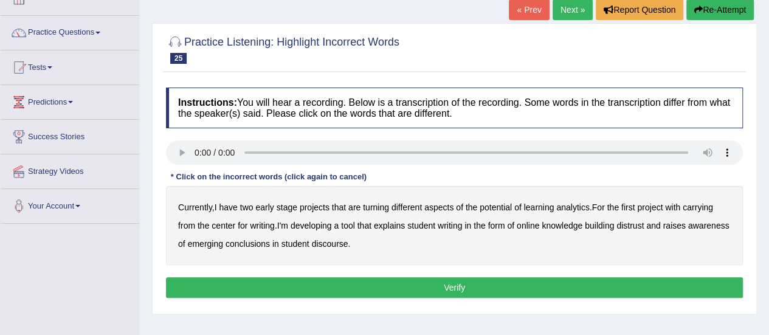
click at [379, 207] on b "turning" at bounding box center [376, 207] width 26 height 10
click at [702, 208] on b "carrying" at bounding box center [698, 207] width 30 height 10
click at [395, 227] on b "explains" at bounding box center [389, 226] width 31 height 10
click at [261, 224] on b "writing" at bounding box center [262, 226] width 24 height 10
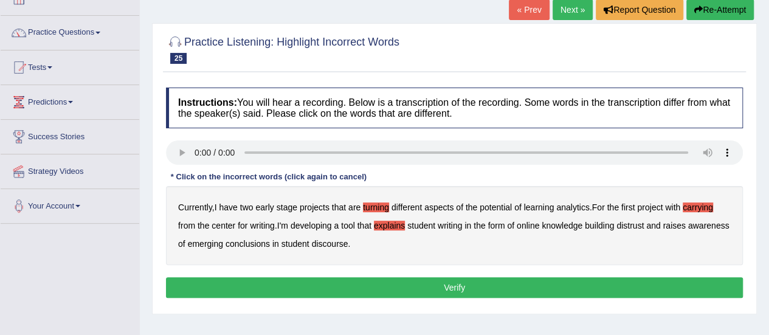
click at [223, 246] on b "emerging" at bounding box center [205, 244] width 35 height 10
click at [454, 293] on button "Verify" at bounding box center [454, 287] width 577 height 21
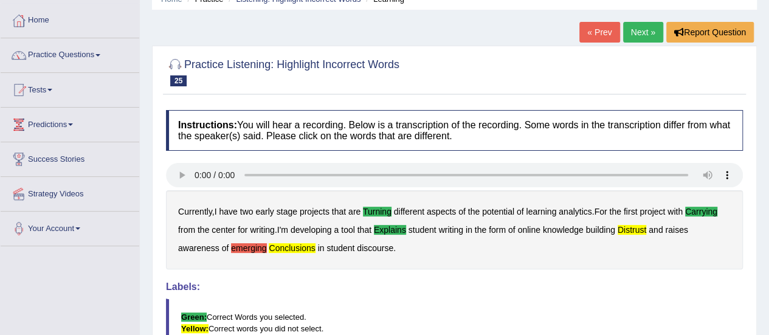
scroll to position [56, 0]
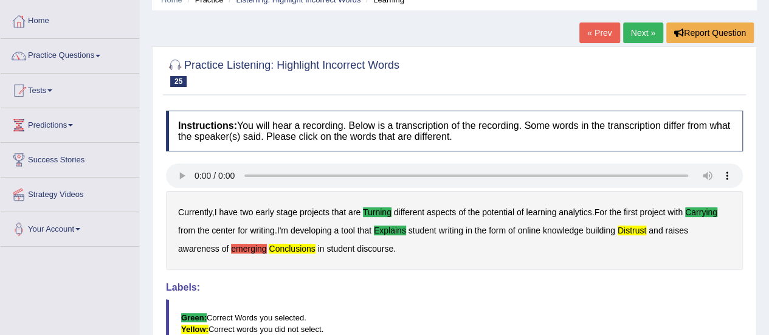
click at [639, 32] on link "Next »" at bounding box center [643, 32] width 40 height 21
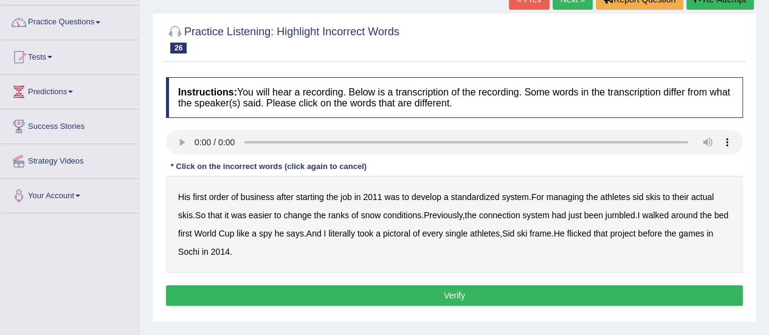
scroll to position [91, 0]
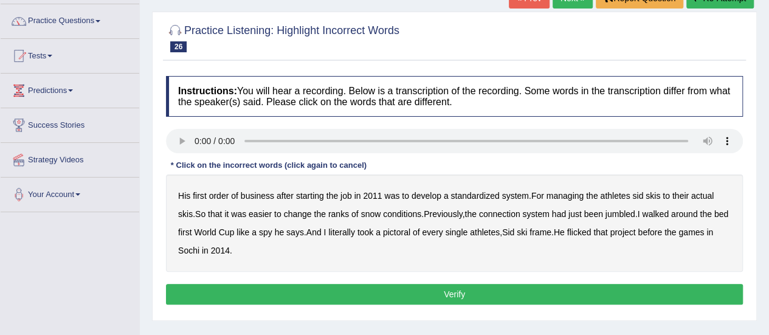
click at [570, 195] on b "managing" at bounding box center [566, 196] width 38 height 10
click at [628, 212] on b "jumbled" at bounding box center [621, 214] width 30 height 10
click at [428, 233] on div "His first order of business after starting the job in 2011 was to develop a sta…" at bounding box center [454, 223] width 577 height 97
click at [410, 232] on b "pictoral" at bounding box center [396, 232] width 27 height 10
click at [347, 215] on b "ranks" at bounding box center [338, 214] width 21 height 10
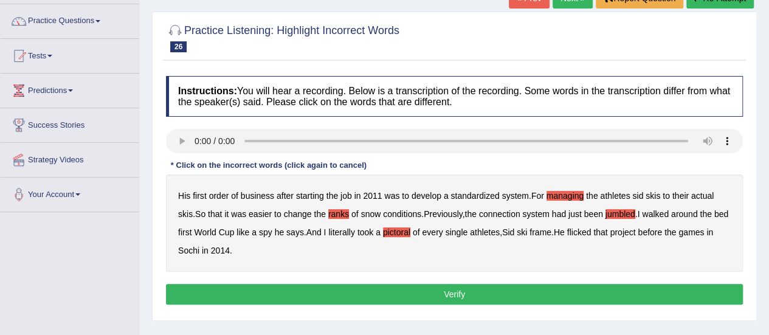
click at [592, 230] on b "flicked" at bounding box center [579, 232] width 24 height 10
click at [446, 288] on button "Verify" at bounding box center [454, 294] width 577 height 21
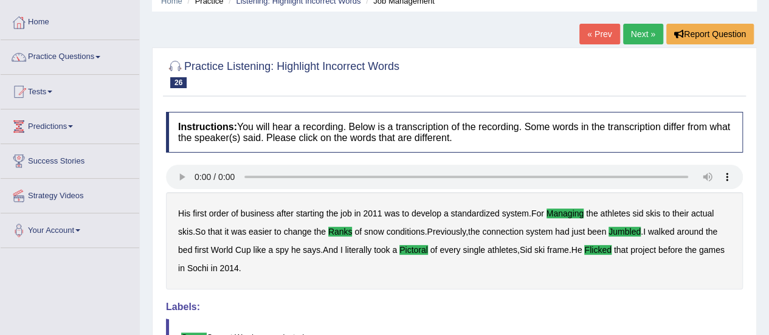
scroll to position [54, 0]
click at [639, 29] on link "Next »" at bounding box center [643, 34] width 40 height 21
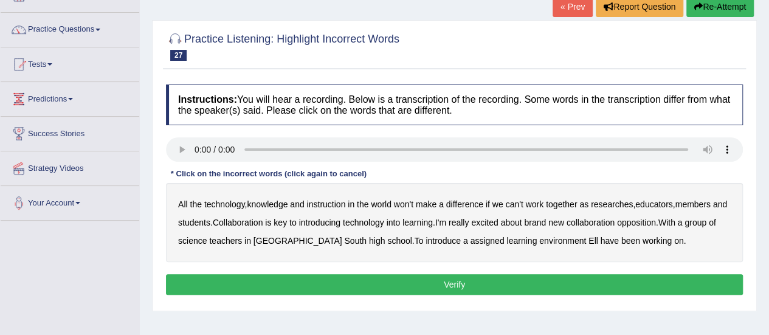
scroll to position [83, 0]
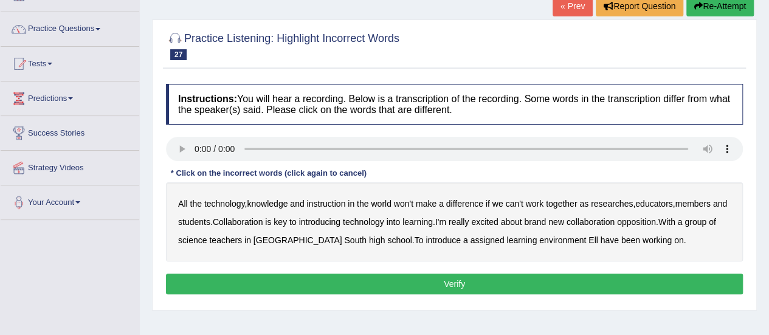
click at [342, 200] on b "instruction" at bounding box center [325, 204] width 39 height 10
click at [697, 201] on b "members" at bounding box center [692, 204] width 35 height 10
click at [433, 223] on b "learning" at bounding box center [418, 222] width 30 height 10
click at [656, 222] on b "opposition" at bounding box center [636, 222] width 39 height 10
click at [470, 236] on b "assigned" at bounding box center [487, 240] width 34 height 10
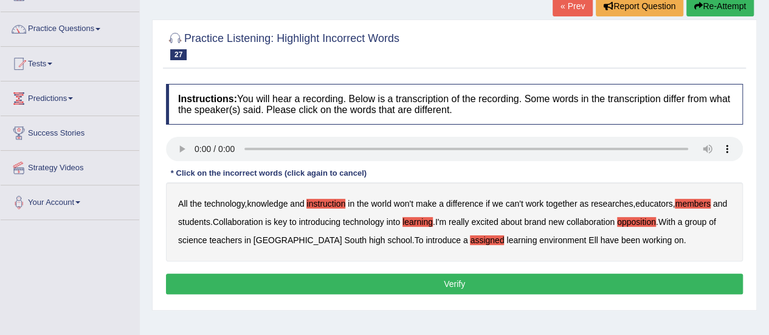
click at [459, 280] on button "Verify" at bounding box center [454, 284] width 577 height 21
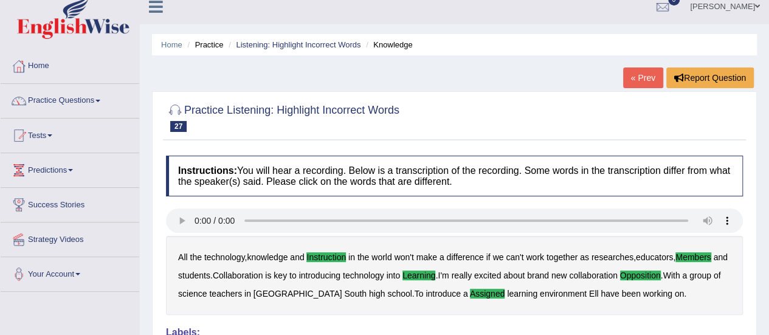
scroll to position [10, 0]
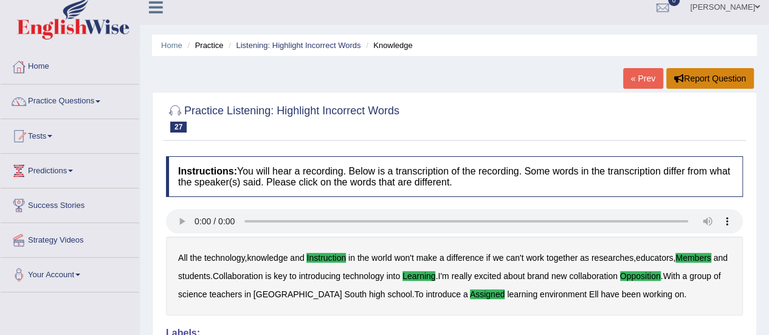
click at [695, 76] on button "Report Question" at bounding box center [710, 78] width 88 height 21
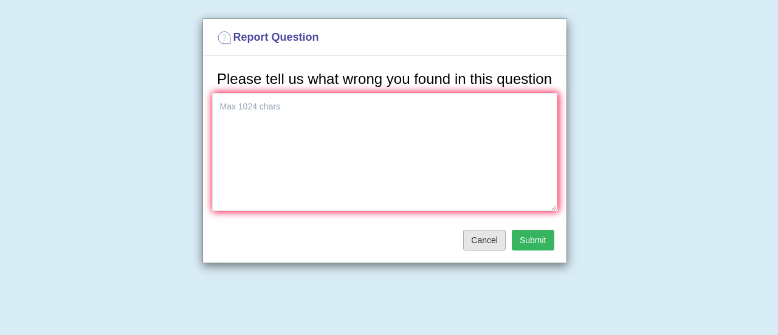
click at [476, 240] on button "Cancel" at bounding box center [484, 240] width 43 height 21
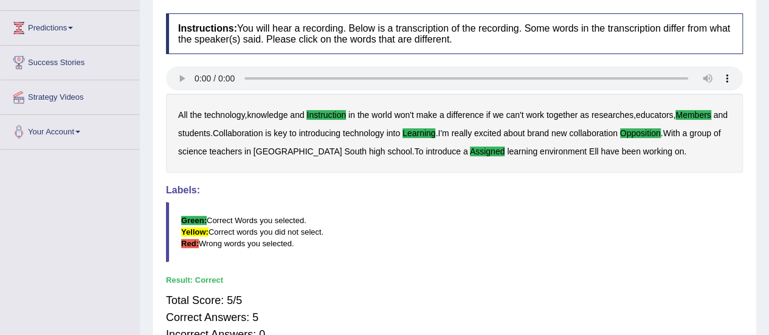
scroll to position [0, 0]
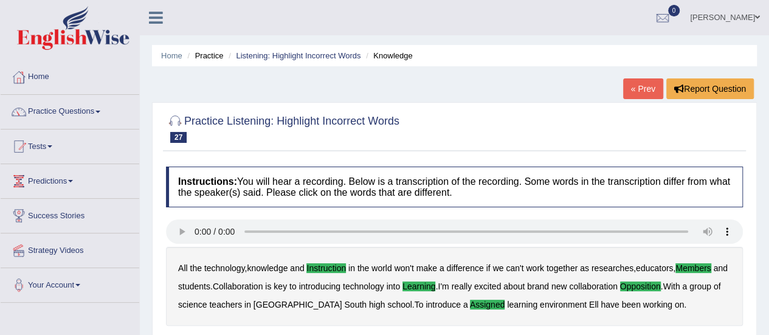
click at [630, 88] on link "« Prev" at bounding box center [643, 88] width 40 height 21
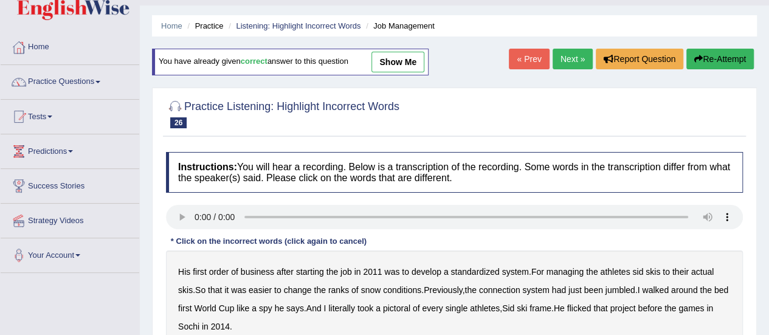
scroll to position [37, 0]
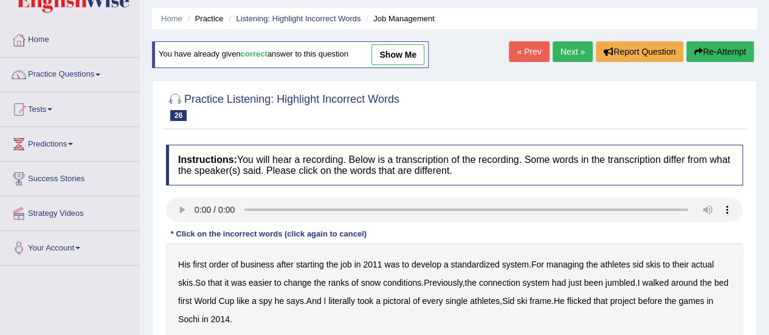
click at [700, 50] on icon "button" at bounding box center [698, 51] width 9 height 9
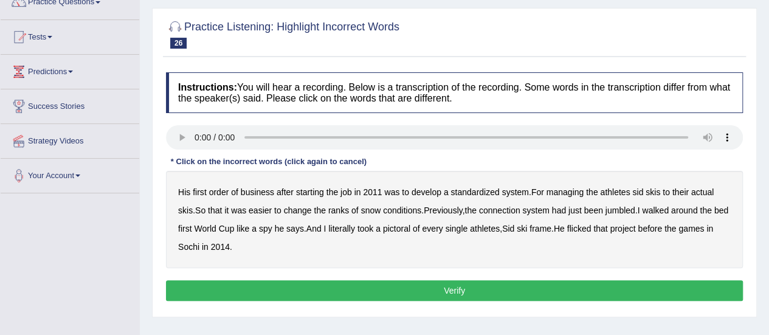
scroll to position [109, 0]
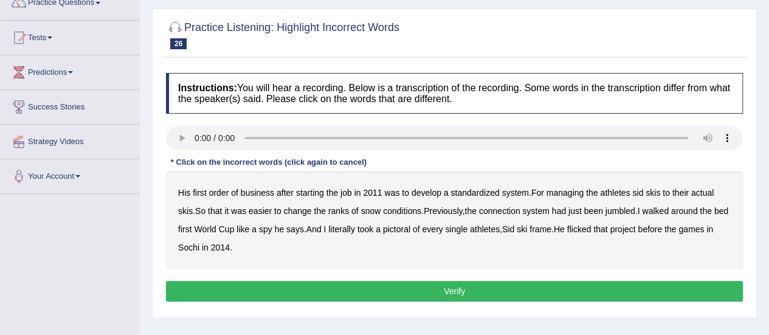
click at [570, 196] on div "His first order of business after starting the job in 2011 was to develop a sta…" at bounding box center [454, 219] width 577 height 97
click at [572, 190] on b "managing" at bounding box center [566, 193] width 38 height 10
click at [344, 208] on b "ranks" at bounding box center [338, 211] width 21 height 10
click at [632, 208] on b "jumbled" at bounding box center [621, 211] width 30 height 10
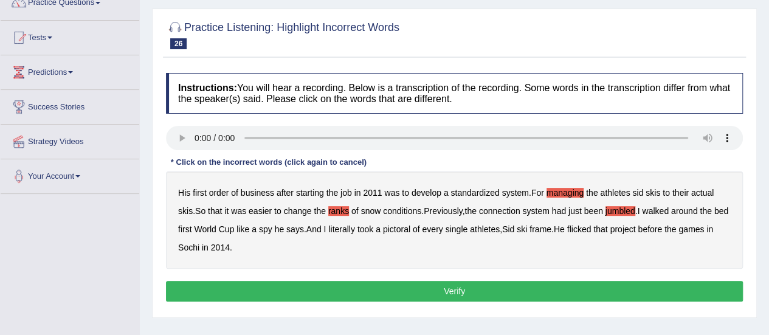
click at [410, 229] on b "pictoral" at bounding box center [396, 229] width 27 height 10
click at [400, 285] on button "Verify" at bounding box center [454, 291] width 577 height 21
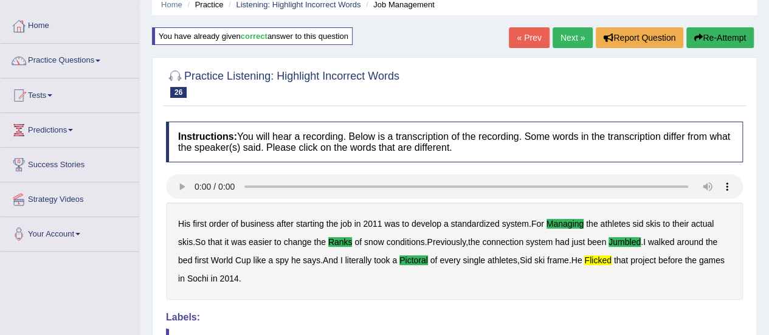
scroll to position [52, 0]
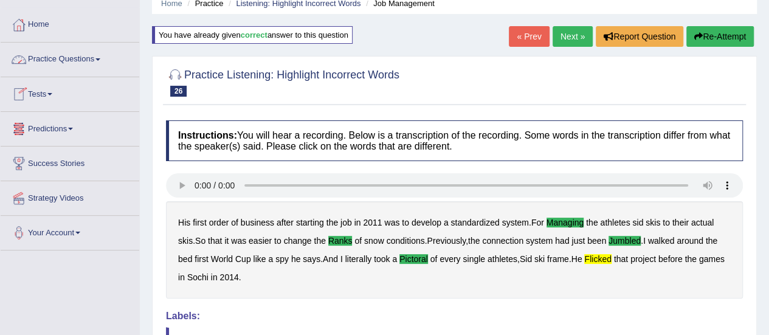
click at [99, 57] on link "Practice Questions" at bounding box center [70, 58] width 139 height 30
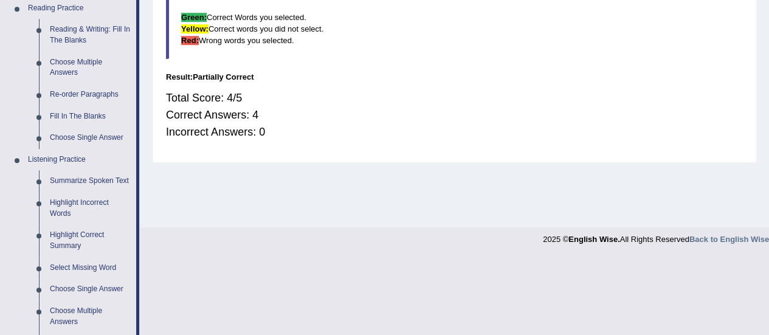
scroll to position [381, 0]
click at [97, 217] on link "Highlight Incorrect Words" at bounding box center [90, 208] width 92 height 32
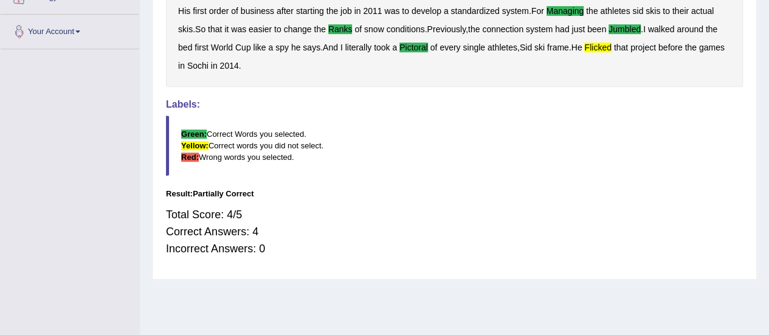
scroll to position [150, 0]
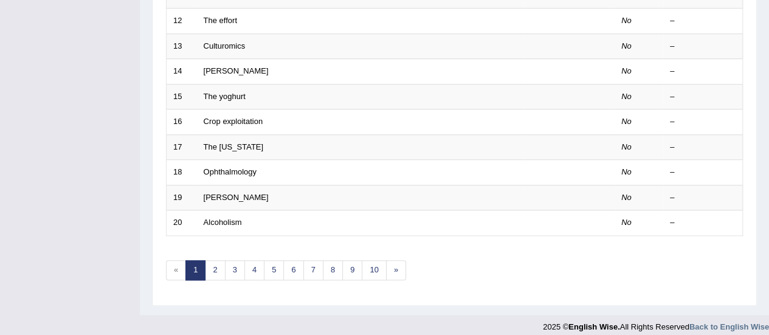
scroll to position [464, 0]
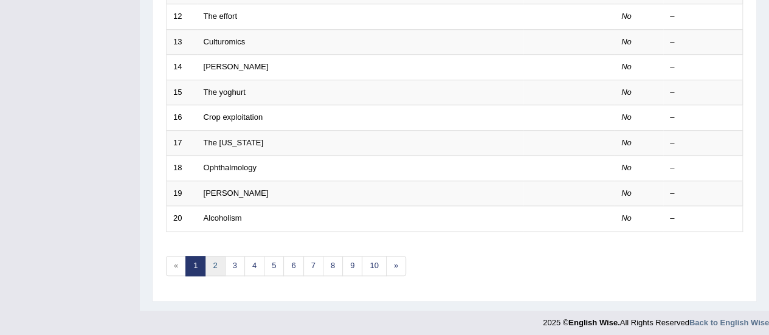
click at [214, 265] on link "2" at bounding box center [215, 266] width 20 height 20
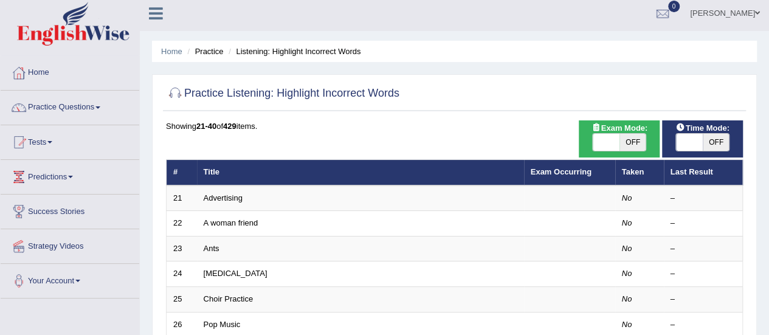
scroll to position [4, 0]
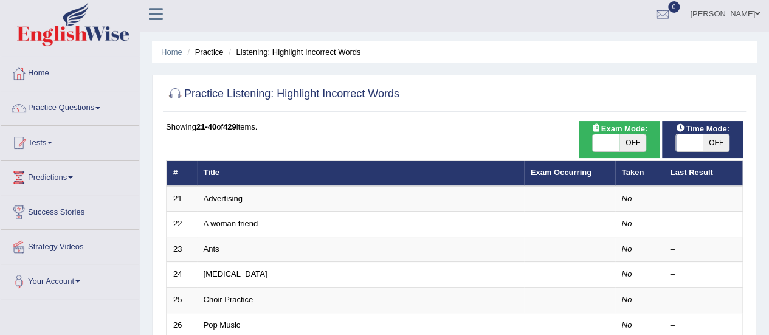
click at [103, 109] on link "Practice Questions" at bounding box center [70, 106] width 139 height 30
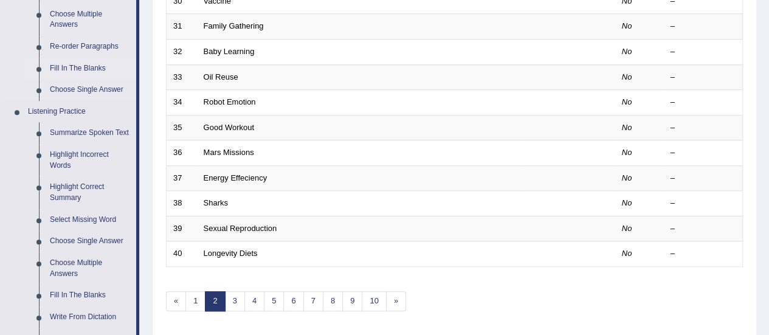
scroll to position [430, 0]
click at [101, 151] on link "Highlight Incorrect Words" at bounding box center [90, 159] width 92 height 32
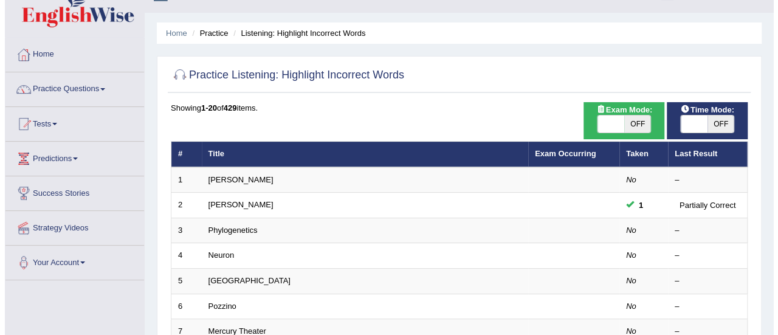
scroll to position [23, 0]
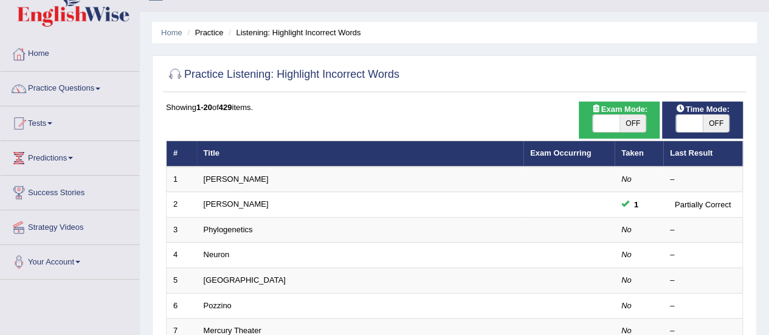
click at [632, 123] on span "OFF" at bounding box center [633, 123] width 27 height 17
checkbox input "true"
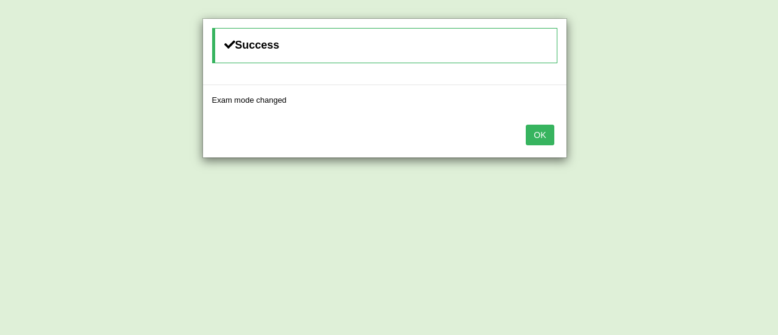
click at [535, 134] on button "OK" at bounding box center [540, 135] width 28 height 21
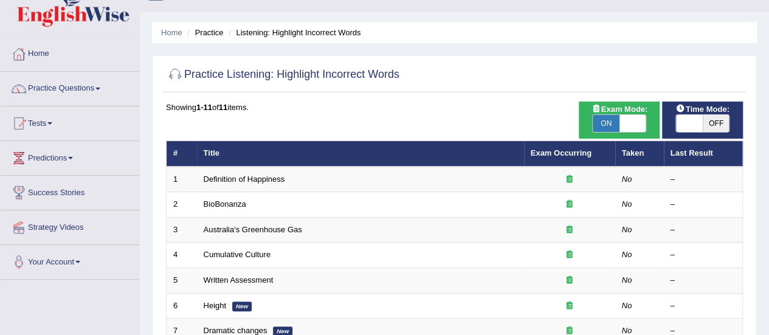
click at [719, 122] on span "OFF" at bounding box center [716, 123] width 27 height 17
checkbox input "true"
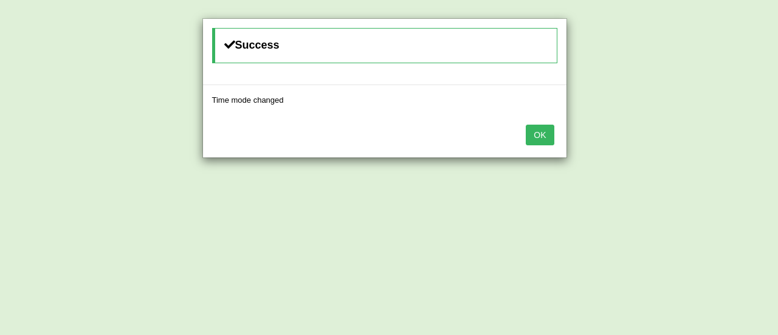
click at [543, 132] on button "OK" at bounding box center [540, 135] width 28 height 21
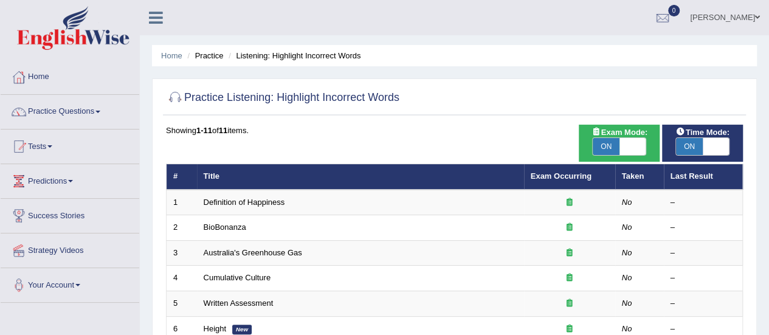
click at [99, 115] on link "Practice Questions" at bounding box center [70, 110] width 139 height 30
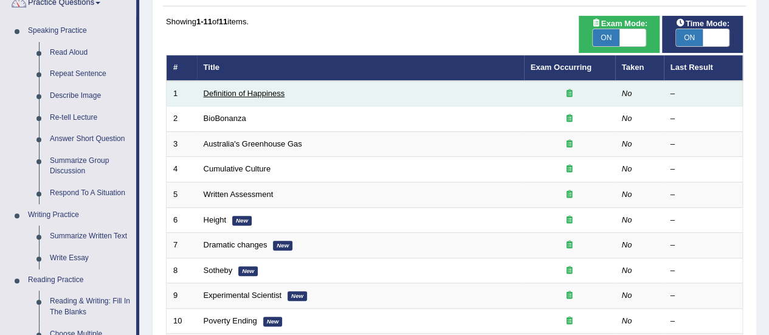
scroll to position [99, 0]
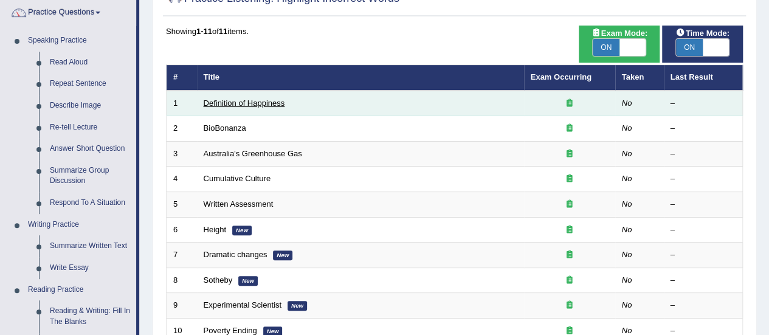
click at [264, 103] on link "Definition of Happiness" at bounding box center [244, 103] width 81 height 9
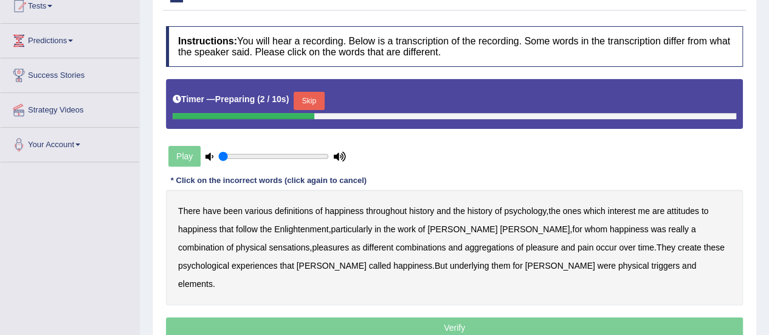
scroll to position [142, 0]
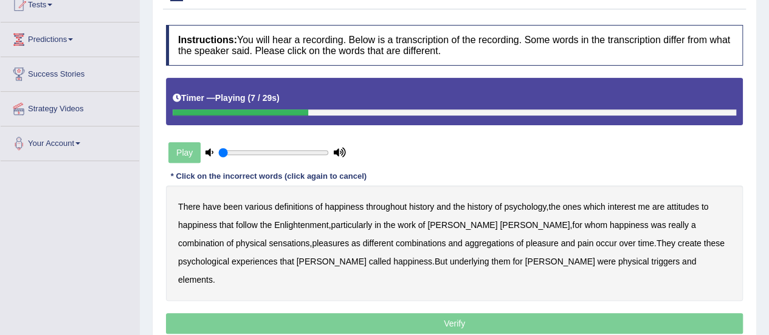
click at [527, 209] on b "psychology" at bounding box center [525, 207] width 42 height 10
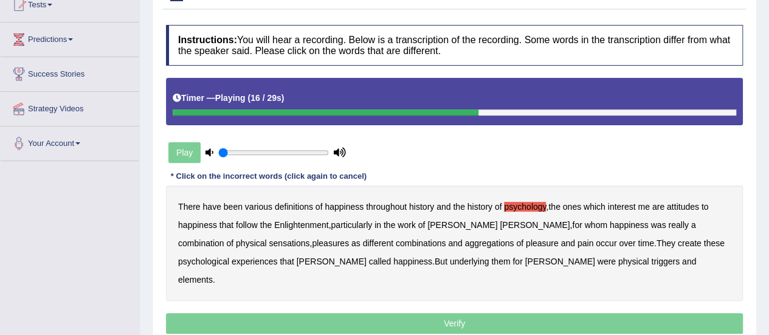
click at [189, 145] on div "Play" at bounding box center [257, 152] width 182 height 30
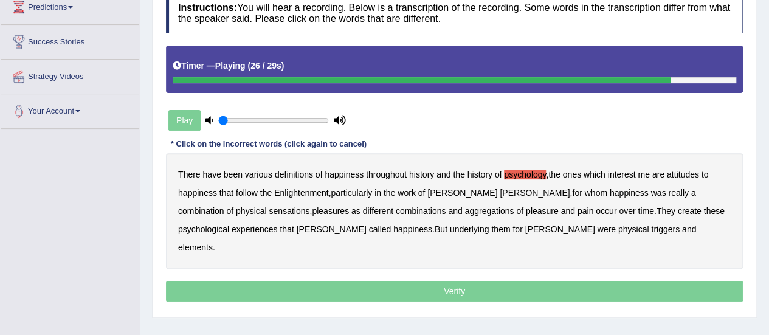
scroll to position [177, 0]
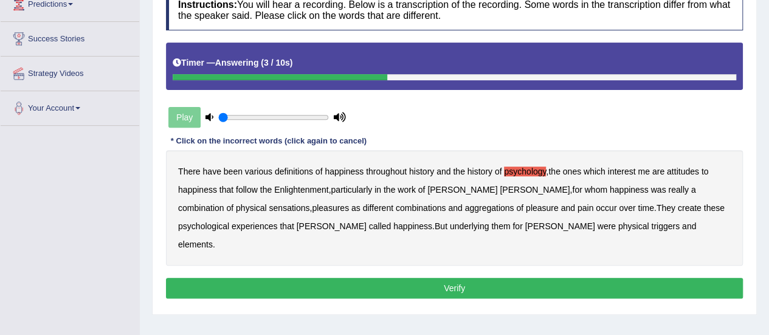
click at [187, 112] on div "Play" at bounding box center [257, 117] width 182 height 30
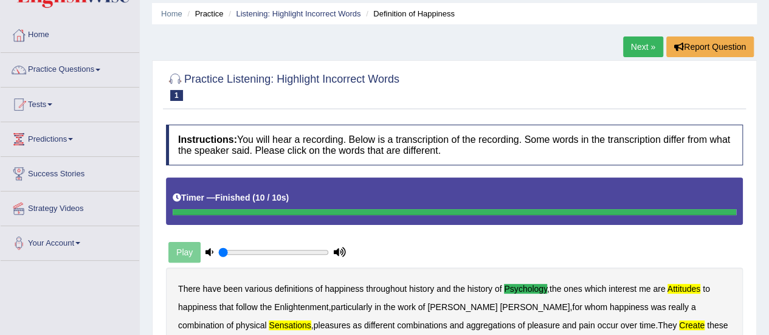
scroll to position [35, 0]
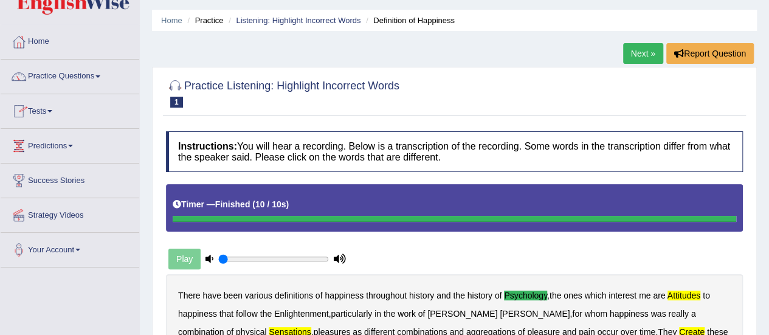
click at [47, 111] on link "Tests" at bounding box center [70, 109] width 139 height 30
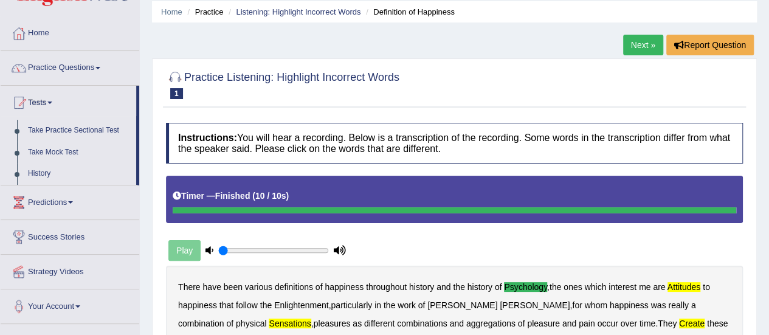
scroll to position [0, 0]
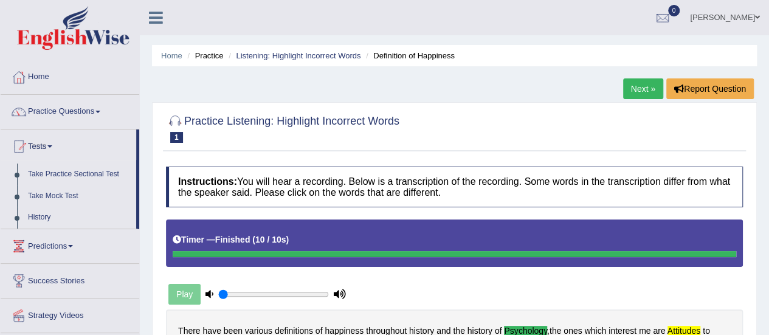
click at [100, 111] on span at bounding box center [97, 112] width 5 height 2
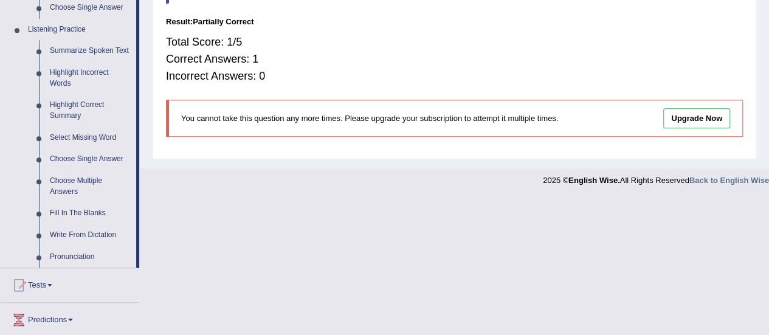
scroll to position [509, 0]
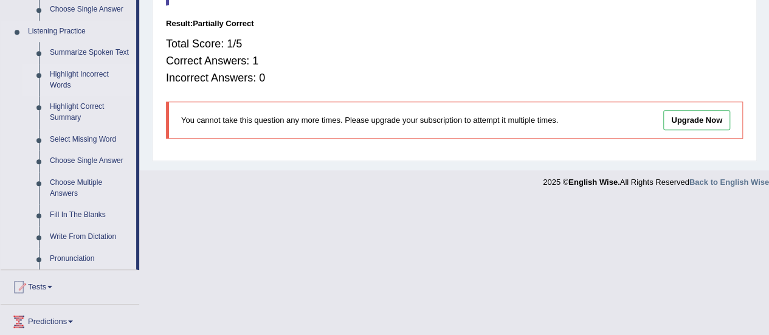
click at [86, 77] on link "Highlight Incorrect Words" at bounding box center [90, 80] width 92 height 32
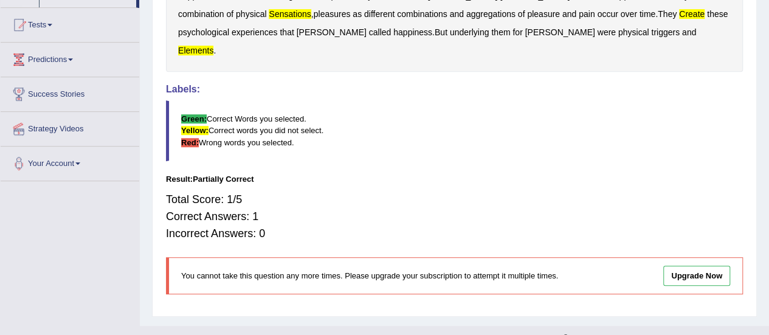
scroll to position [230, 0]
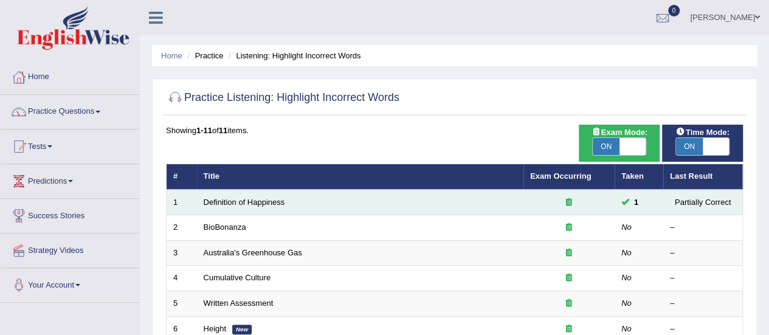
click at [358, 207] on td "Definition of Happiness" at bounding box center [360, 203] width 327 height 26
click at [262, 201] on link "Definition of Happiness" at bounding box center [244, 202] width 81 height 9
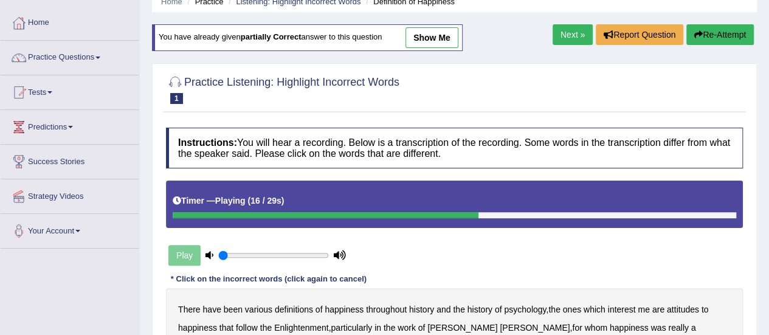
scroll to position [50, 0]
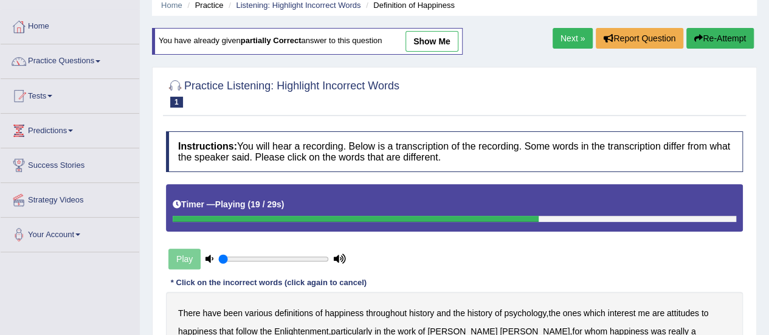
click at [712, 33] on button "Re-Attempt" at bounding box center [720, 38] width 67 height 21
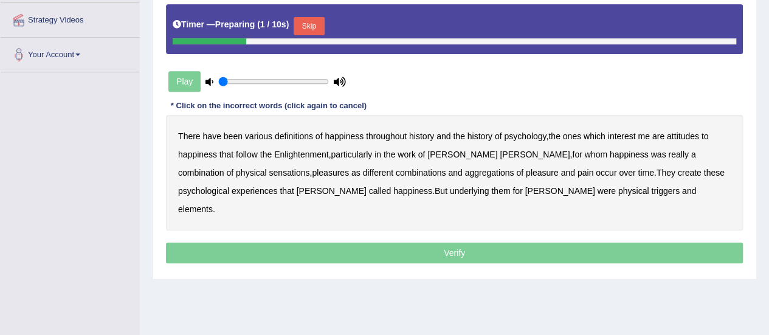
scroll to position [232, 0]
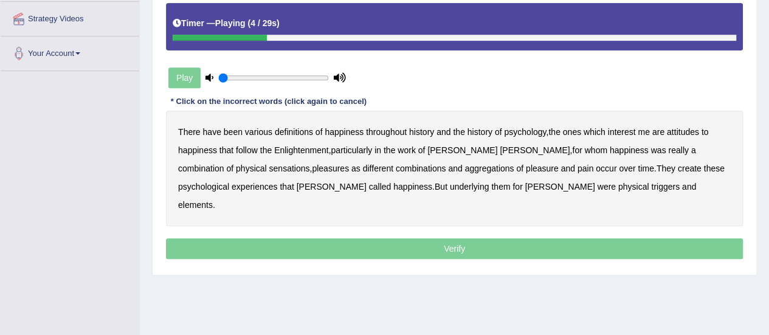
click at [522, 129] on b "psychology" at bounding box center [525, 132] width 42 height 10
click at [687, 128] on b "attitudes" at bounding box center [683, 132] width 32 height 10
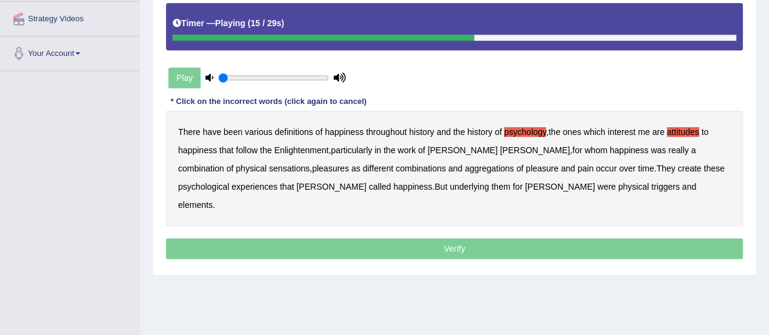
click at [269, 168] on b "sensations" at bounding box center [289, 169] width 41 height 10
click at [678, 166] on b "create" at bounding box center [690, 169] width 24 height 10
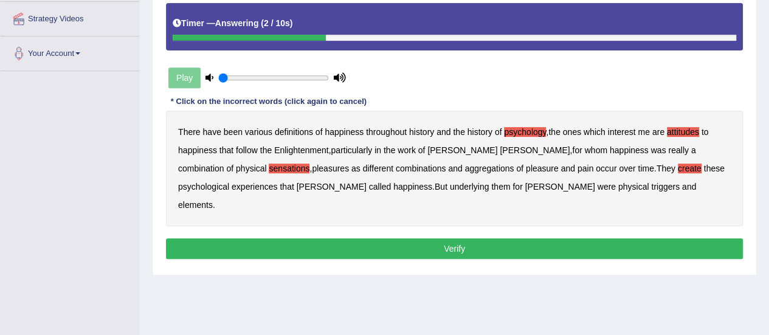
click at [213, 200] on b "elements" at bounding box center [195, 205] width 35 height 10
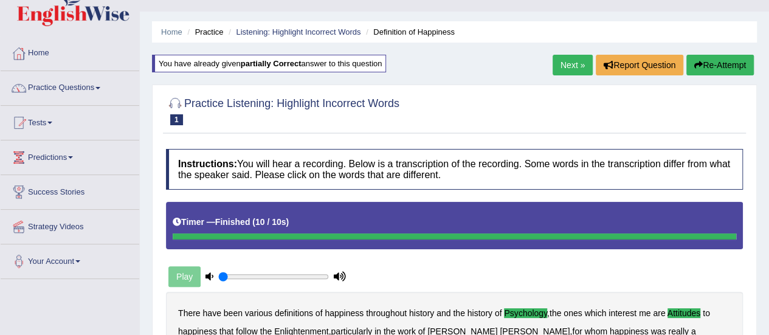
scroll to position [19, 0]
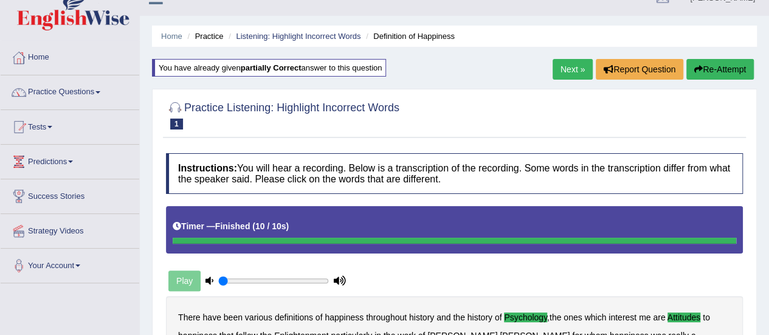
click at [567, 70] on link "Next »" at bounding box center [573, 69] width 40 height 21
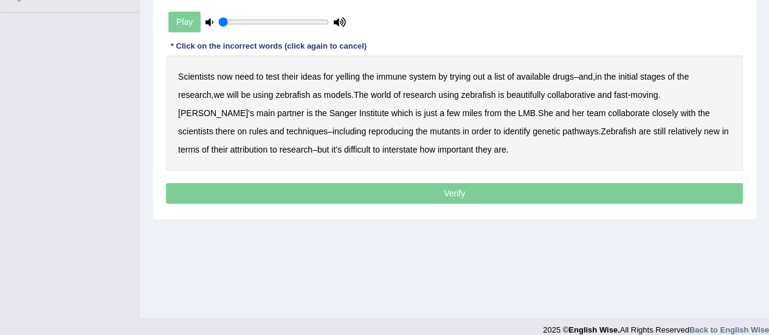
scroll to position [291, 0]
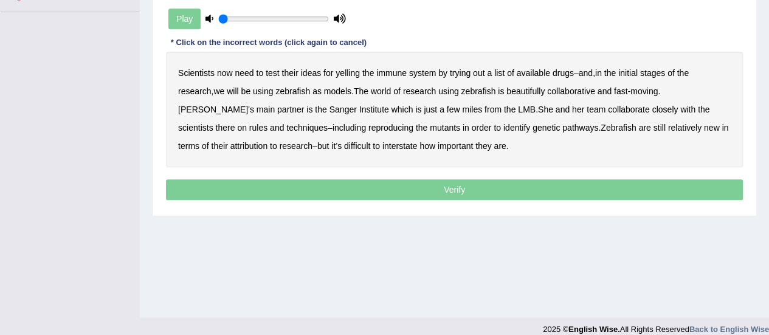
click at [353, 73] on b "yelling" at bounding box center [348, 73] width 24 height 10
click at [530, 90] on b "beautifully" at bounding box center [526, 91] width 38 height 10
click at [268, 123] on b "rules" at bounding box center [258, 128] width 18 height 10
click at [230, 147] on b "attribution" at bounding box center [248, 146] width 37 height 10
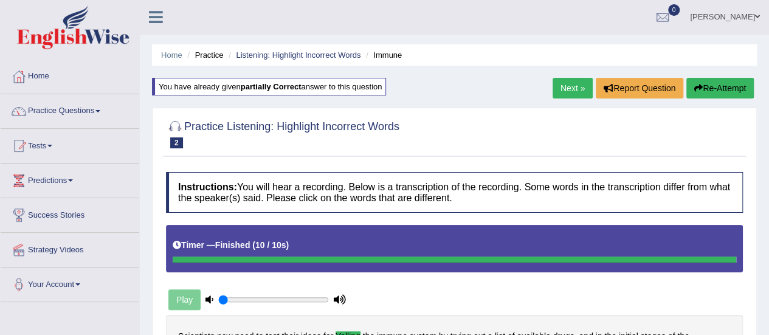
scroll to position [0, 0]
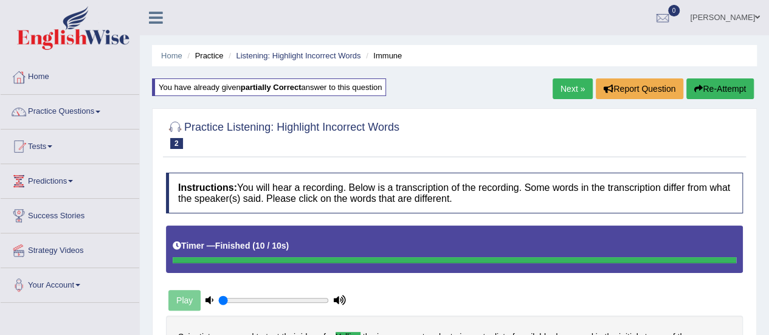
click at [569, 87] on link "Next »" at bounding box center [573, 88] width 40 height 21
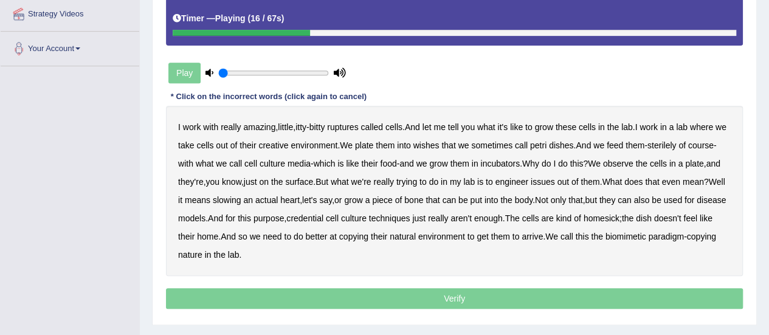
click at [711, 123] on b "where" at bounding box center [701, 127] width 23 height 10
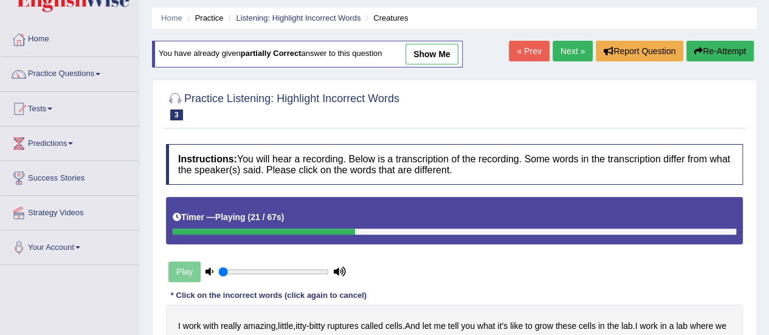
scroll to position [40, 0]
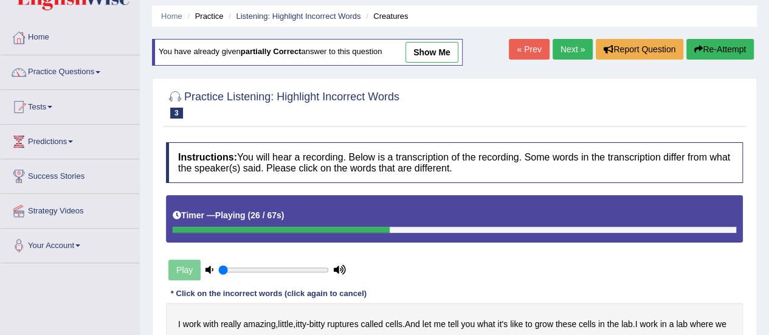
click at [712, 42] on button "Re-Attempt" at bounding box center [720, 49] width 67 height 21
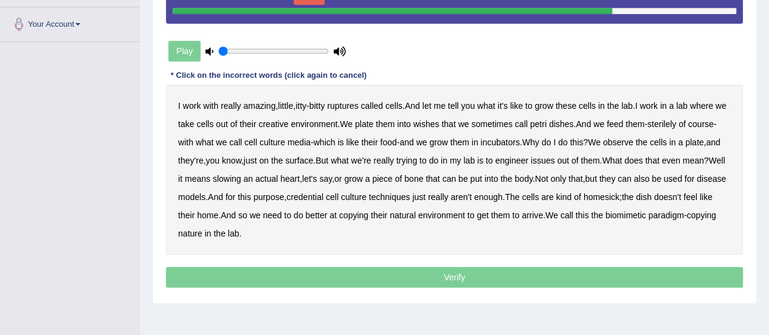
scroll to position [260, 0]
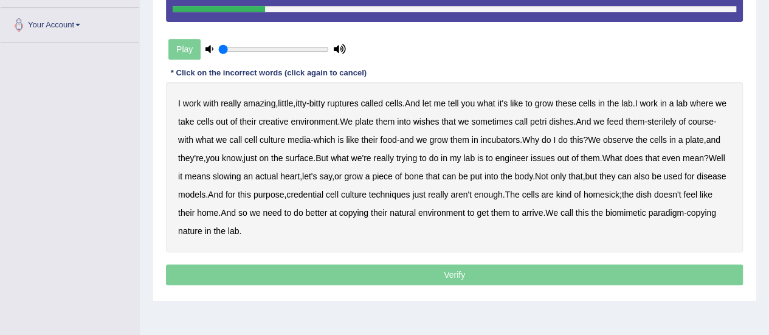
click at [709, 102] on b "where" at bounding box center [701, 104] width 23 height 10
click at [396, 137] on b "food" at bounding box center [388, 140] width 16 height 10
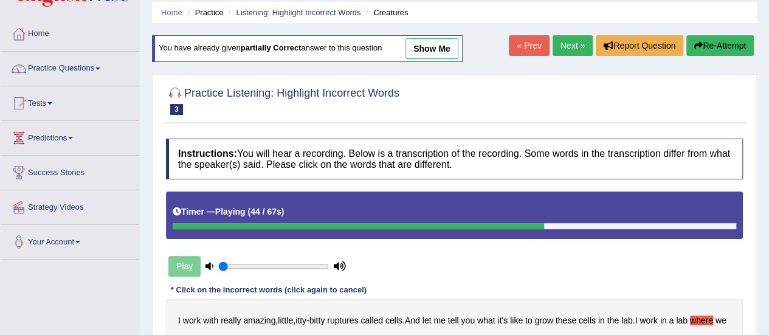
scroll to position [40, 0]
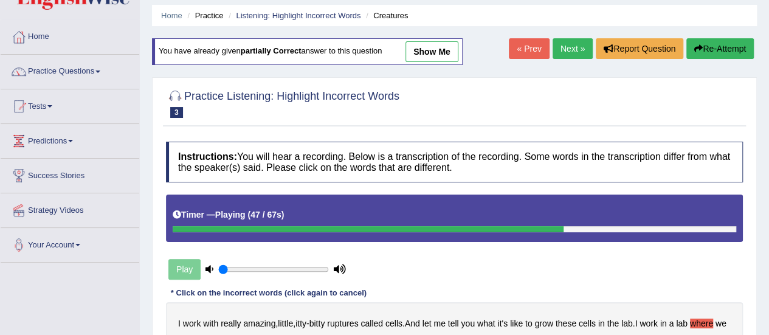
click at [525, 48] on link "« Prev" at bounding box center [529, 48] width 40 height 21
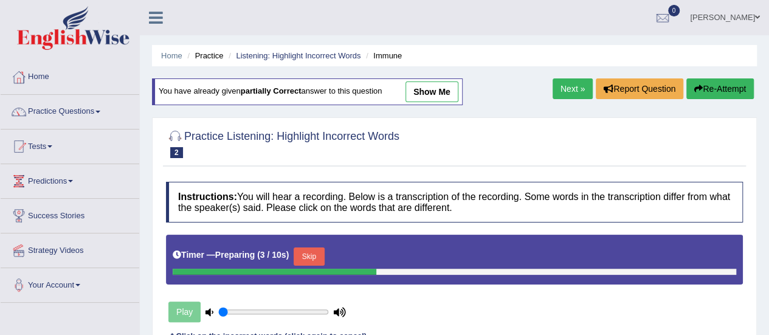
click at [311, 253] on button "Skip" at bounding box center [309, 256] width 30 height 18
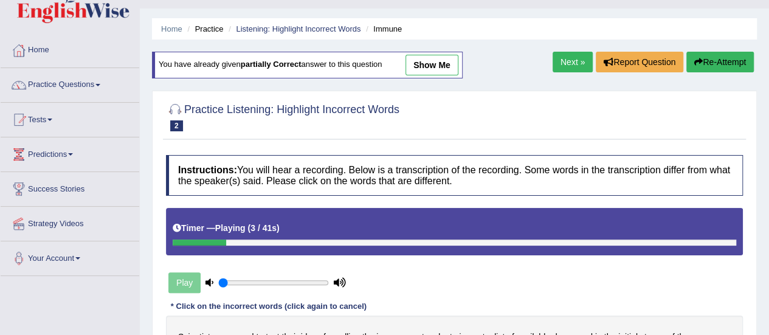
scroll to position [25, 0]
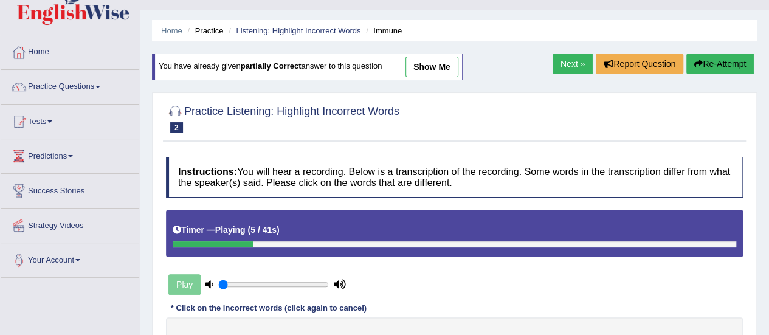
click at [714, 64] on button "Re-Attempt" at bounding box center [720, 64] width 67 height 21
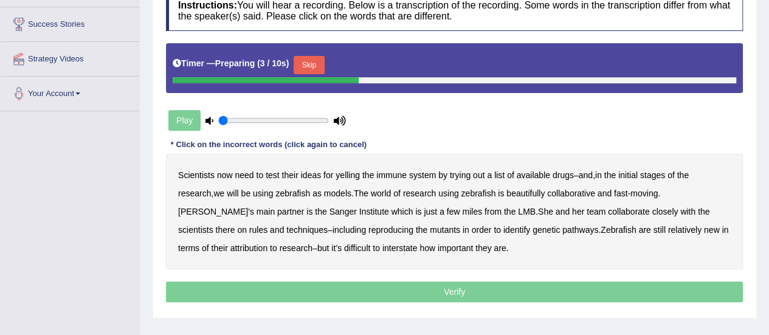
scroll to position [193, 0]
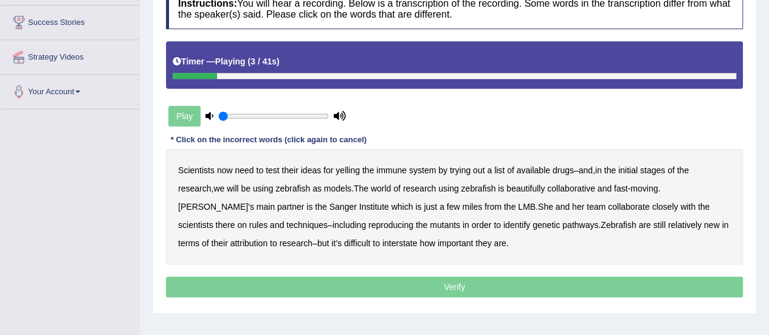
click at [351, 168] on b "yelling" at bounding box center [348, 170] width 24 height 10
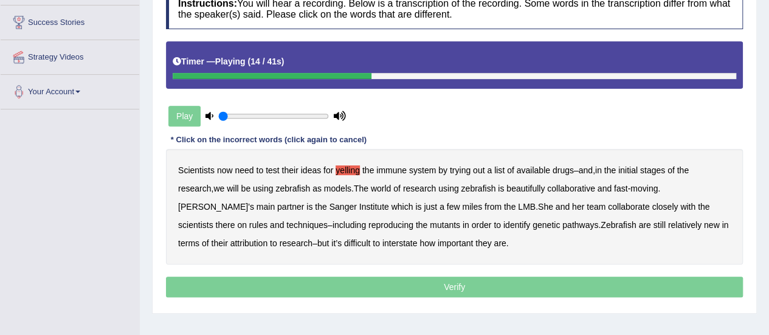
click at [538, 187] on b "beautifully" at bounding box center [526, 189] width 38 height 10
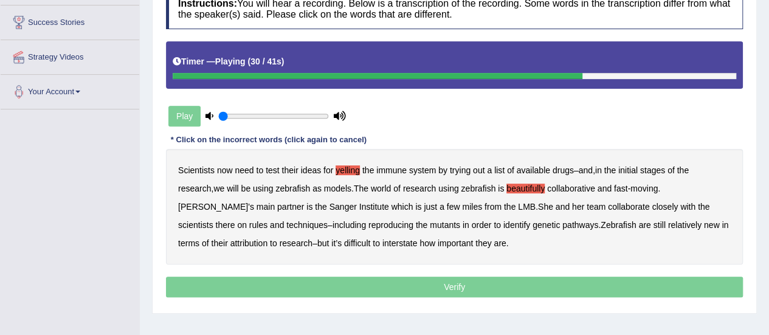
click at [369, 224] on b "reproducing" at bounding box center [391, 225] width 45 height 10
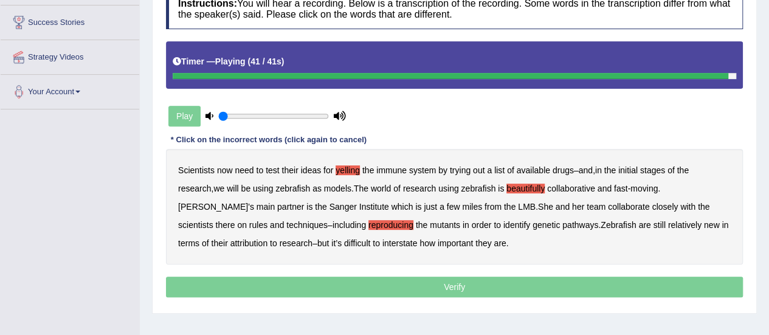
click at [230, 239] on b "attribution" at bounding box center [248, 243] width 37 height 10
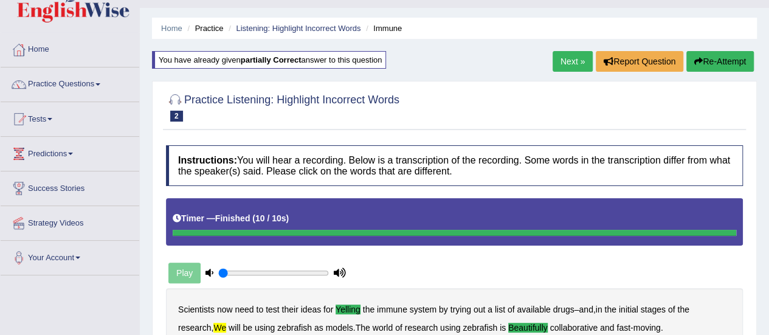
scroll to position [0, 0]
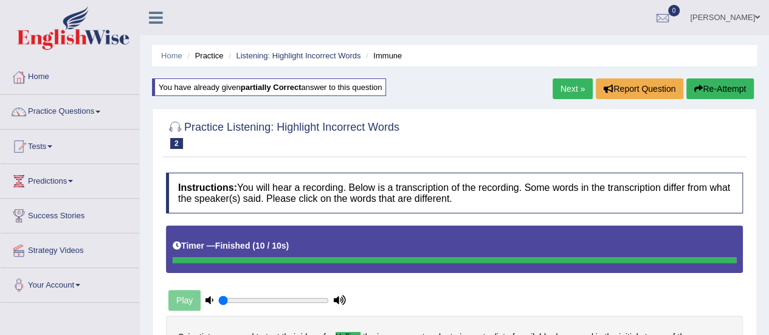
click at [562, 88] on link "Next »" at bounding box center [573, 88] width 40 height 21
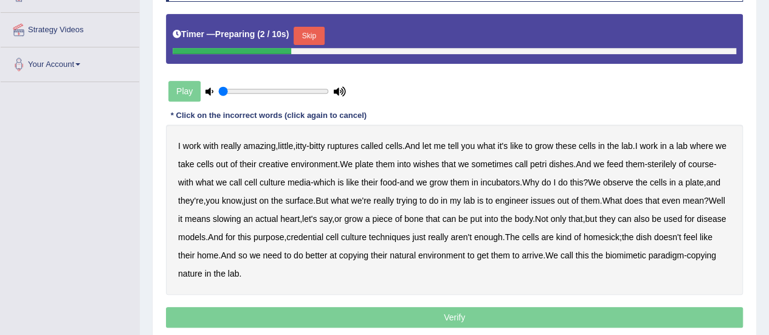
scroll to position [222, 0]
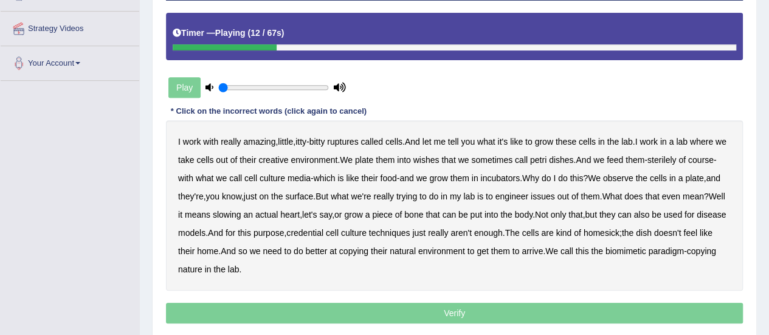
click at [708, 139] on b "where" at bounding box center [701, 142] width 23 height 10
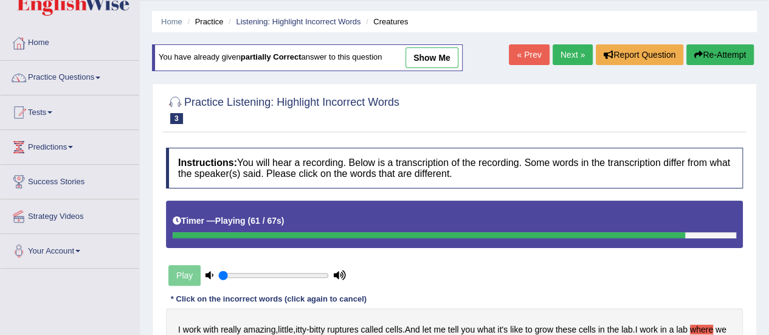
scroll to position [32, 0]
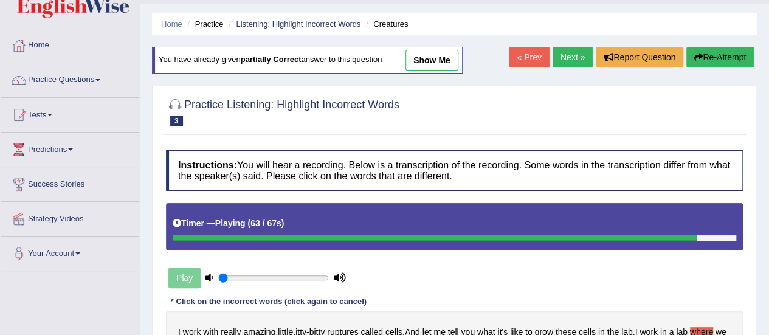
click at [697, 55] on icon "button" at bounding box center [698, 57] width 9 height 9
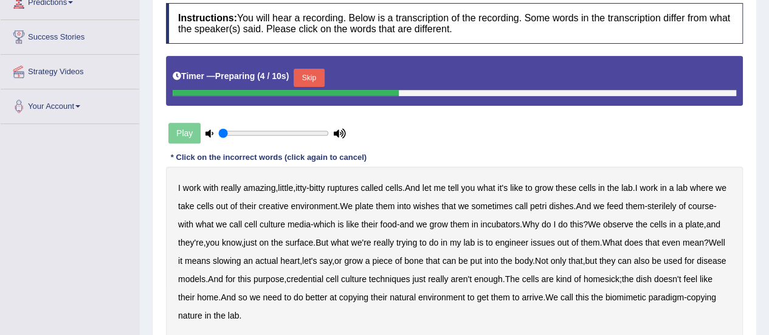
scroll to position [193, 0]
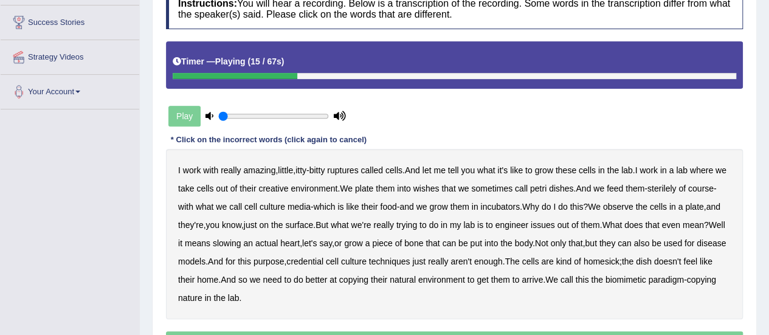
click at [288, 187] on b "creative" at bounding box center [273, 189] width 30 height 10
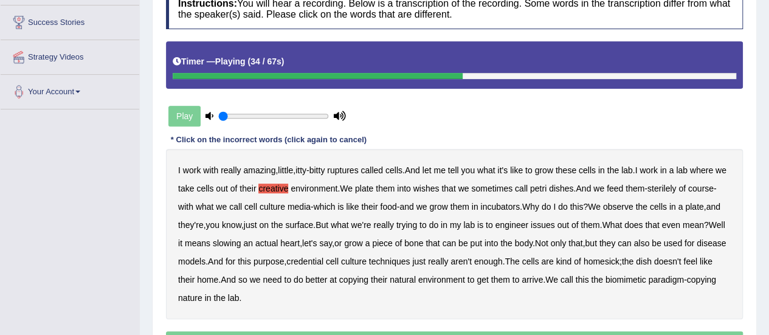
click at [241, 226] on b "know" at bounding box center [231, 225] width 19 height 10
click at [241, 223] on b "know" at bounding box center [231, 225] width 19 height 10
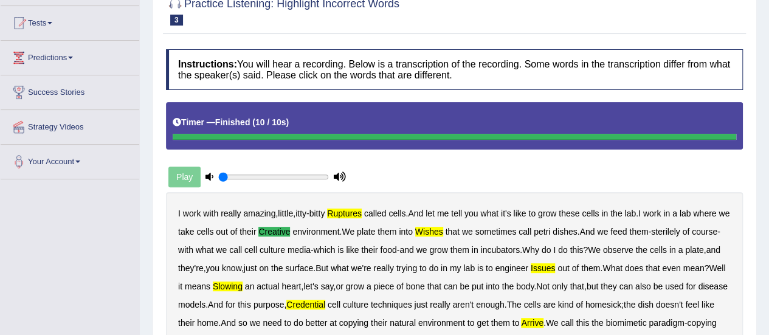
scroll to position [122, 0]
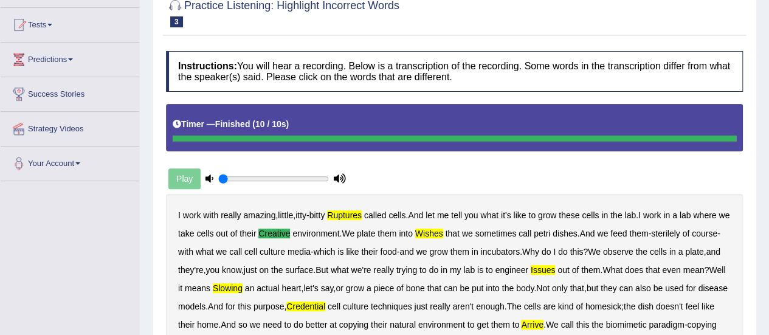
click at [181, 176] on div "Play" at bounding box center [257, 179] width 182 height 30
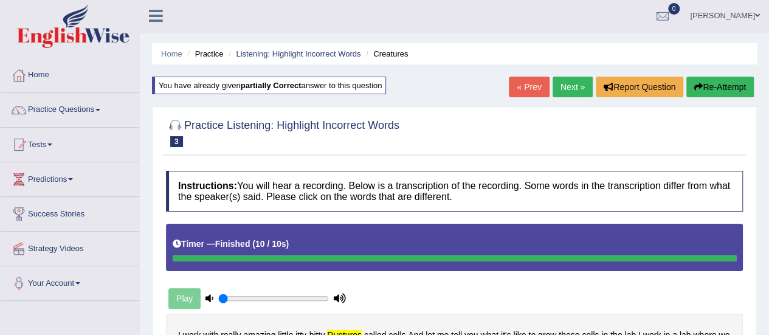
scroll to position [0, 0]
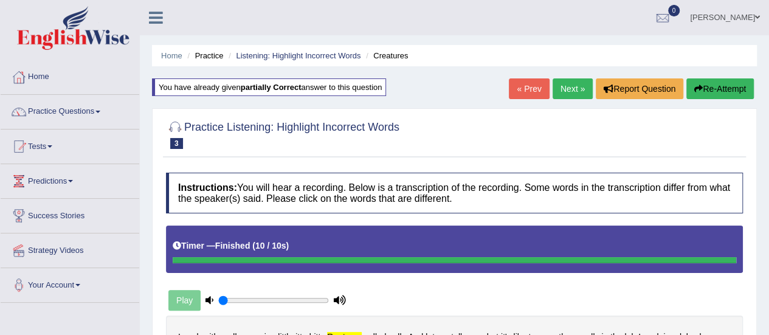
click at [697, 93] on button "Re-Attempt" at bounding box center [720, 88] width 67 height 21
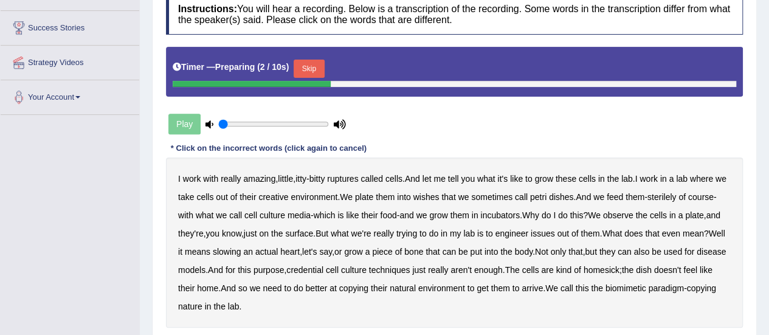
scroll to position [193, 0]
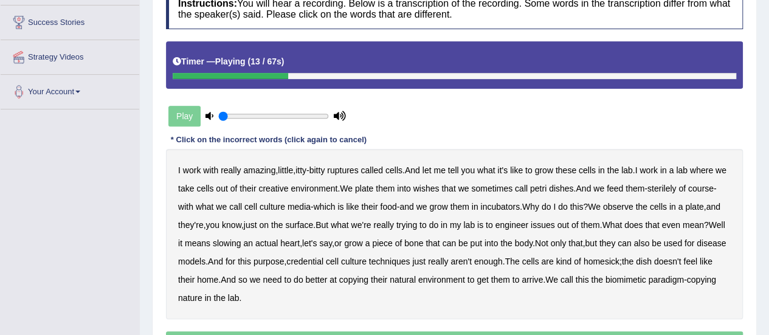
click at [713, 167] on b "where" at bounding box center [701, 170] width 23 height 10
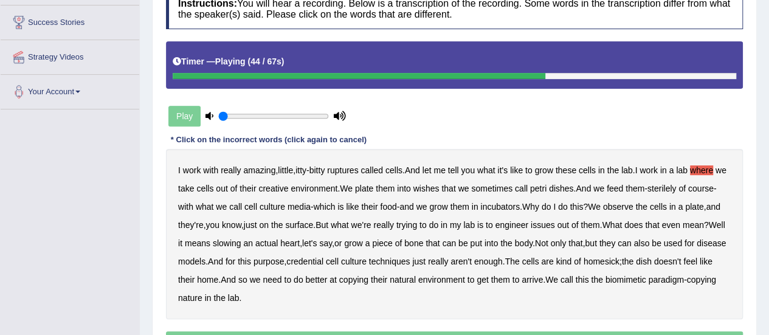
click at [241, 240] on b "slowing" at bounding box center [227, 243] width 29 height 10
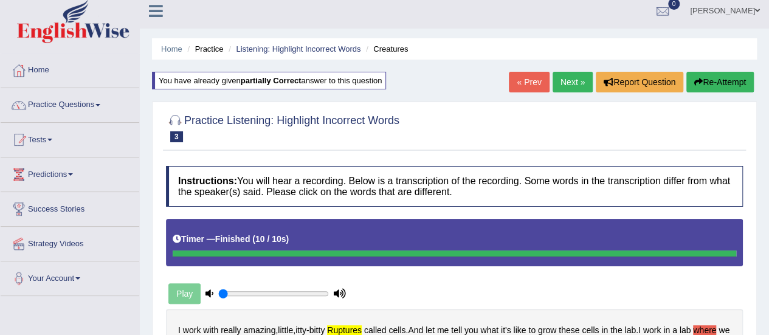
scroll to position [1, 0]
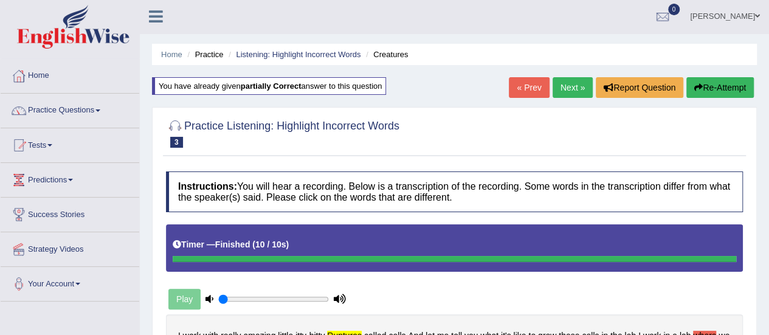
click at [727, 88] on button "Re-Attempt" at bounding box center [720, 87] width 67 height 21
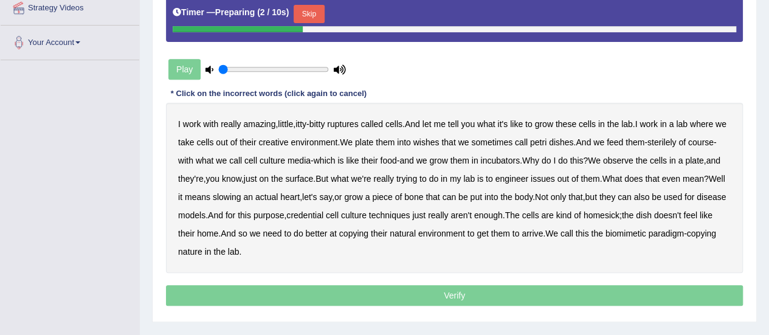
scroll to position [246, 0]
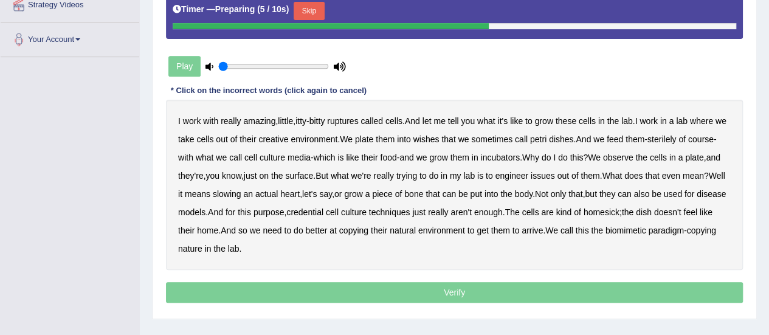
click at [345, 118] on b "ruptures" at bounding box center [342, 121] width 31 height 10
click at [284, 137] on b "creative" at bounding box center [273, 139] width 30 height 10
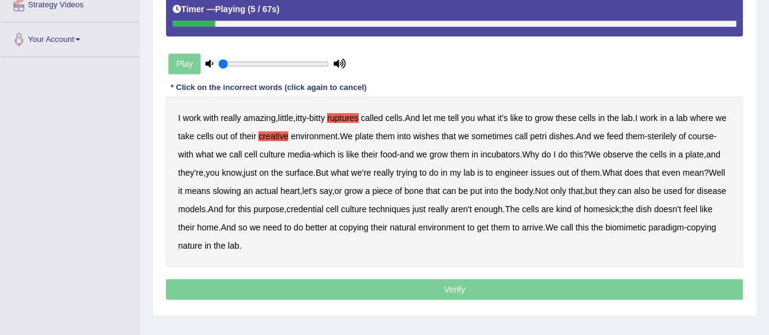
click at [241, 189] on b "slowing" at bounding box center [227, 191] width 29 height 10
click at [324, 206] on b "credential" at bounding box center [304, 209] width 37 height 10
click at [555, 170] on b "issues" at bounding box center [543, 173] width 24 height 10
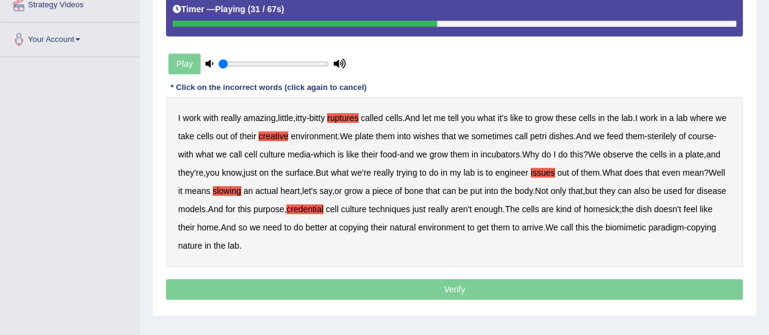
click at [440, 135] on b "wishes" at bounding box center [427, 136] width 26 height 10
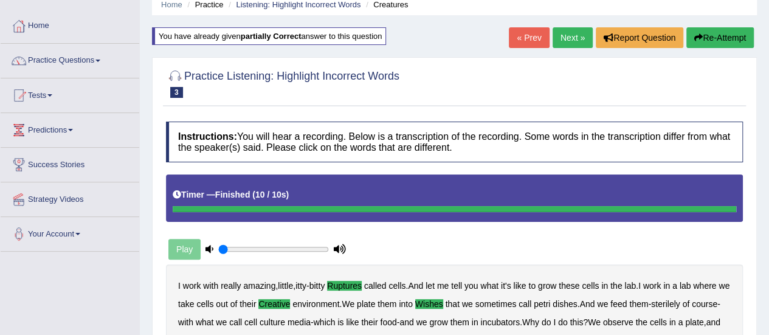
scroll to position [50, 0]
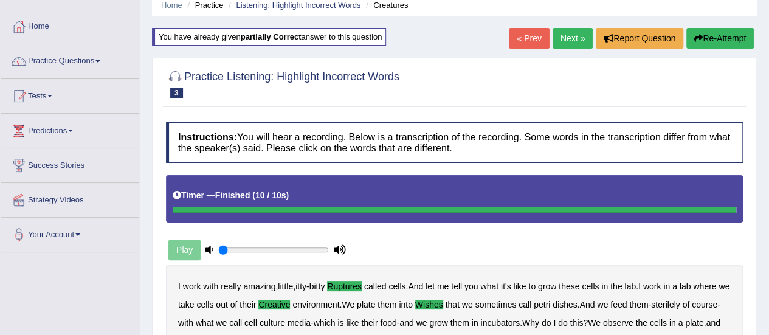
click at [568, 33] on link "Next »" at bounding box center [573, 38] width 40 height 21
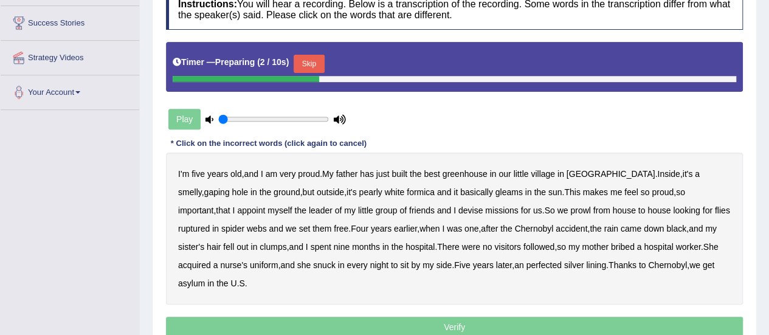
scroll to position [204, 0]
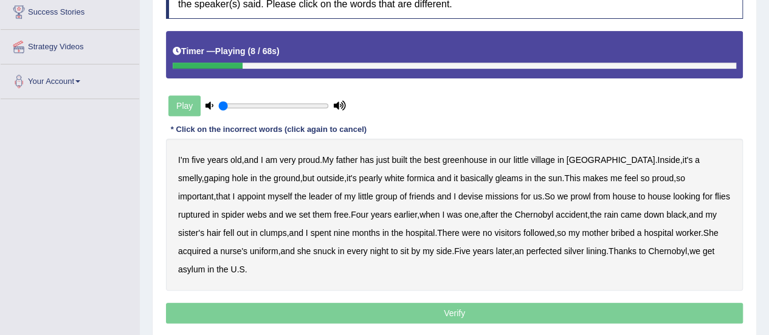
click at [477, 158] on b "greenhouse" at bounding box center [465, 160] width 45 height 10
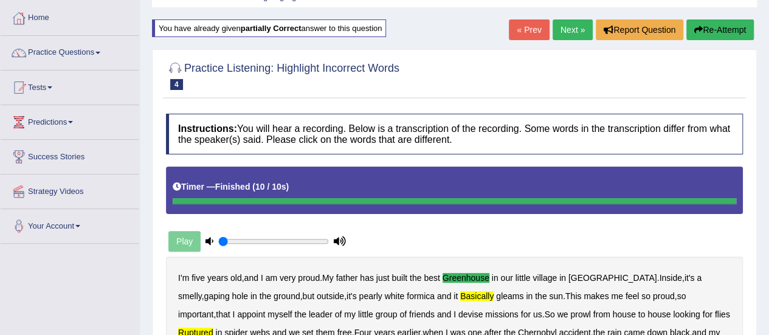
scroll to position [58, 0]
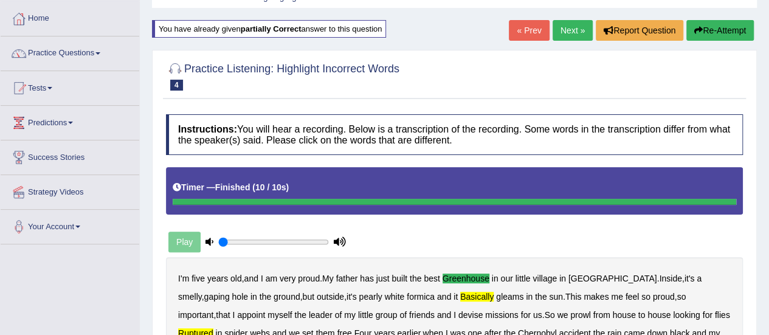
click at [707, 29] on button "Re-Attempt" at bounding box center [720, 30] width 67 height 21
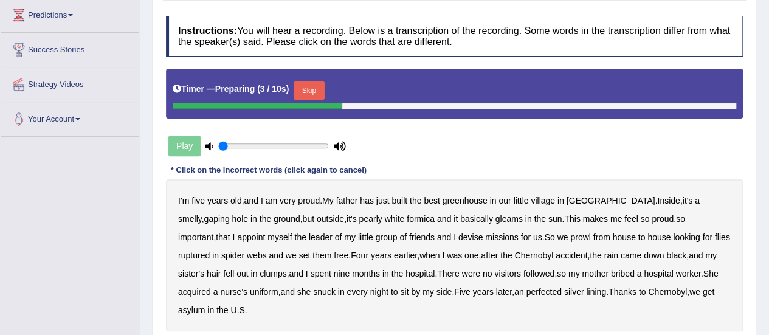
scroll to position [171, 0]
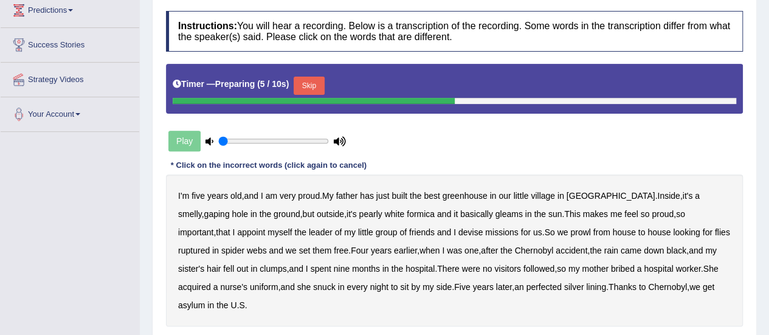
click at [457, 195] on b "greenhouse" at bounding box center [465, 196] width 45 height 10
click at [460, 211] on b "basically" at bounding box center [476, 214] width 33 height 10
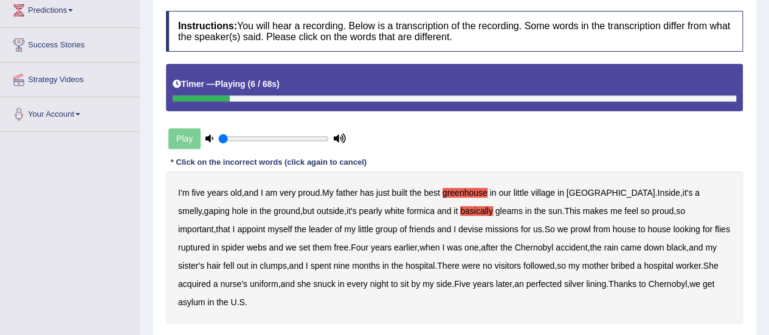
click at [210, 243] on b "ruptured" at bounding box center [194, 248] width 32 height 10
click at [524, 267] on b "followed" at bounding box center [539, 266] width 31 height 10
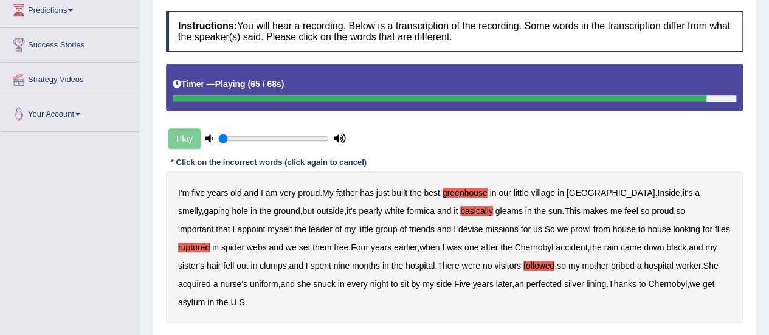
click at [526, 282] on b "perfected" at bounding box center [543, 284] width 35 height 10
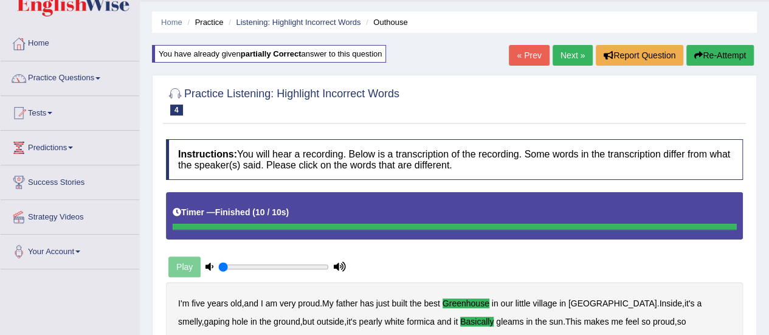
scroll to position [0, 0]
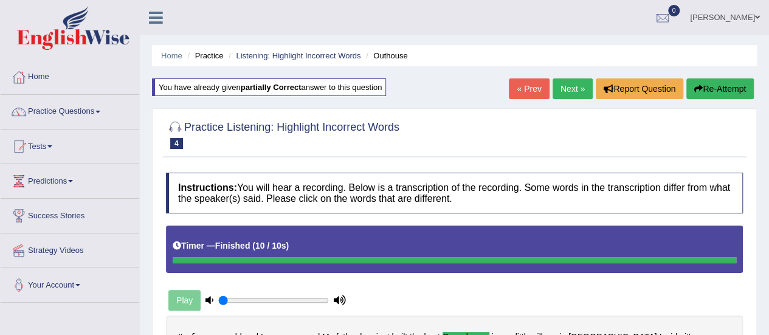
click at [567, 89] on link "Next »" at bounding box center [573, 88] width 40 height 21
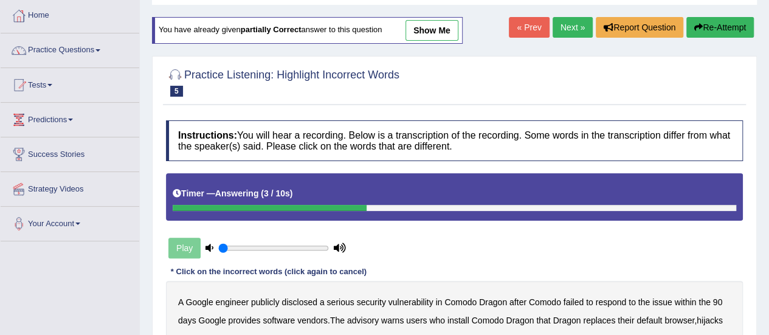
scroll to position [56, 0]
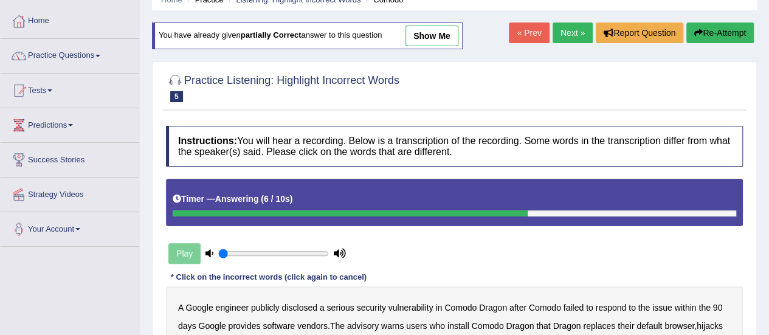
click at [519, 38] on link "« Prev" at bounding box center [529, 32] width 40 height 21
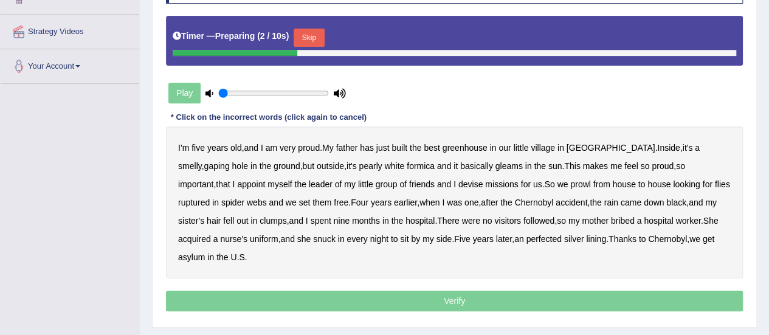
scroll to position [220, 0]
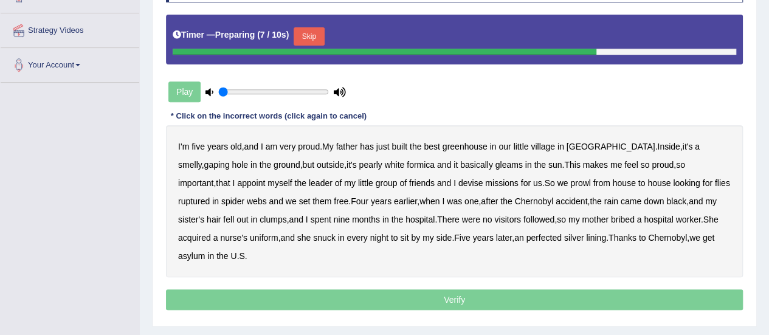
click at [466, 147] on b "greenhouse" at bounding box center [465, 147] width 45 height 10
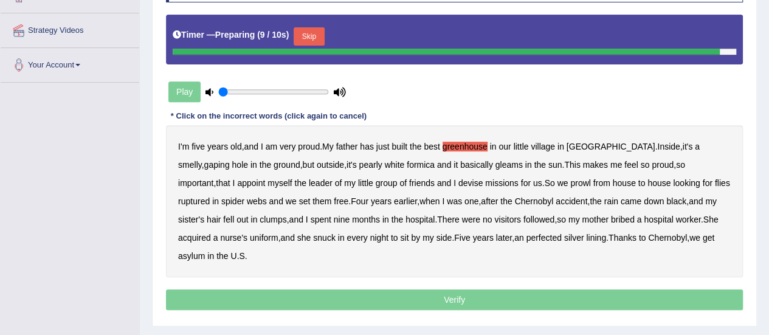
click at [407, 167] on div "I'm five years old , and I am very proud . My father has just built the best gr…" at bounding box center [454, 201] width 577 height 152
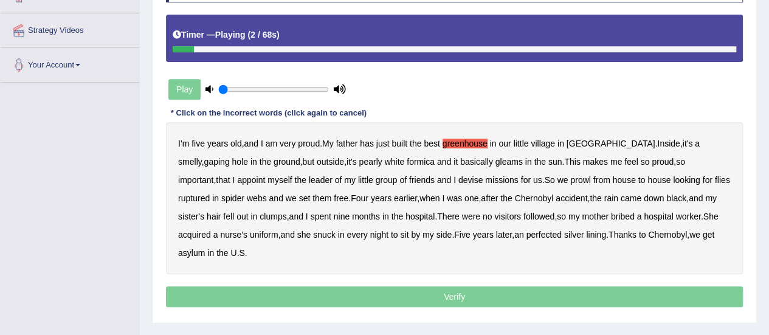
click at [460, 161] on b "basically" at bounding box center [476, 162] width 33 height 10
click at [210, 193] on b "ruptured" at bounding box center [194, 198] width 32 height 10
click at [526, 235] on b "perfected" at bounding box center [543, 235] width 35 height 10
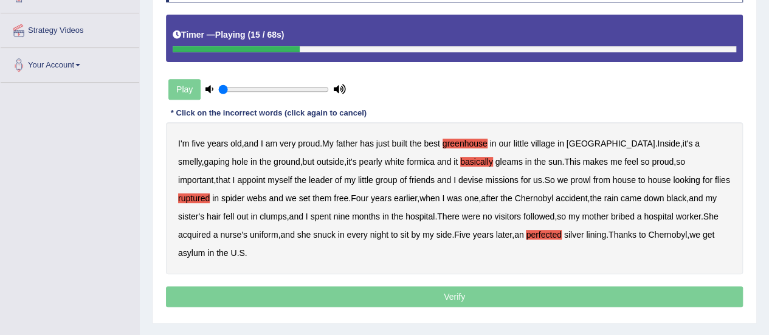
click at [524, 213] on b "followed" at bounding box center [539, 217] width 31 height 10
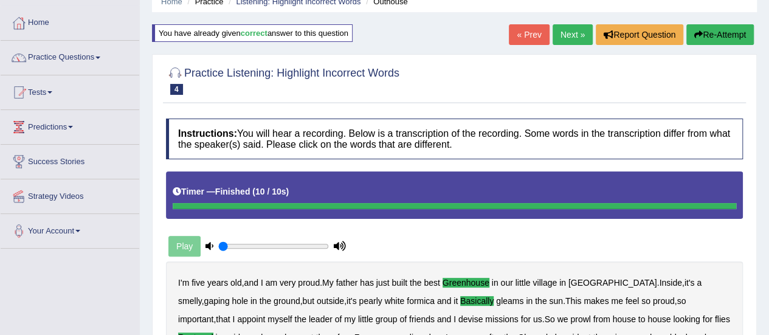
scroll to position [50, 0]
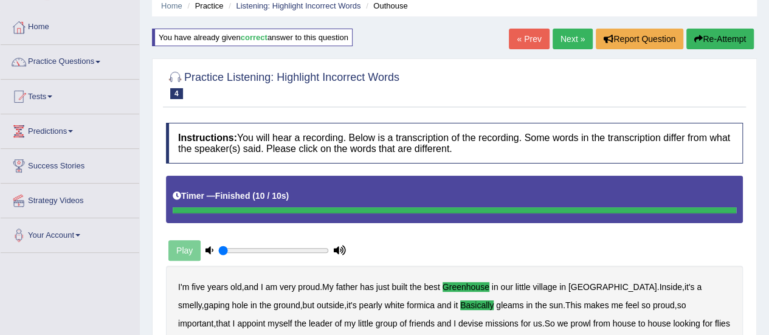
click at [572, 41] on link "Next »" at bounding box center [573, 39] width 40 height 21
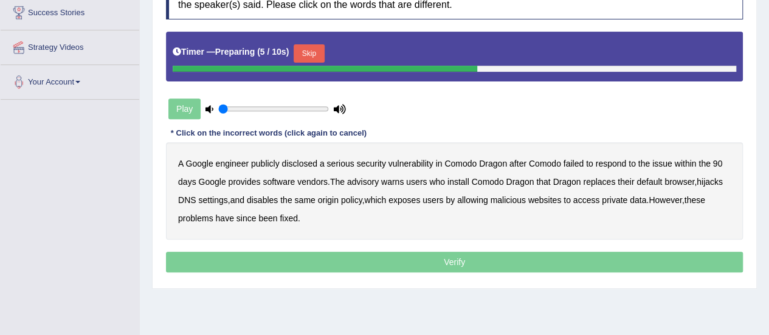
scroll to position [204, 0]
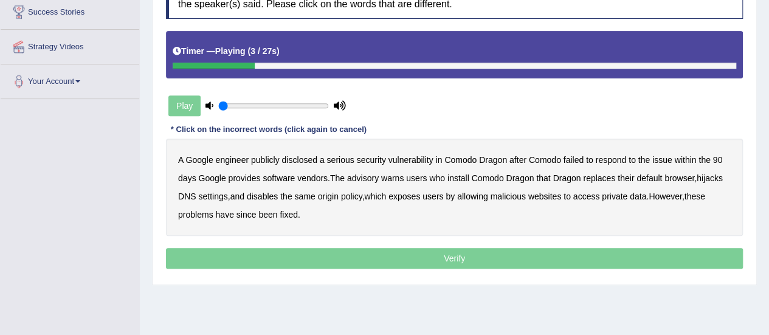
click at [301, 162] on b "disclosed" at bounding box center [299, 160] width 35 height 10
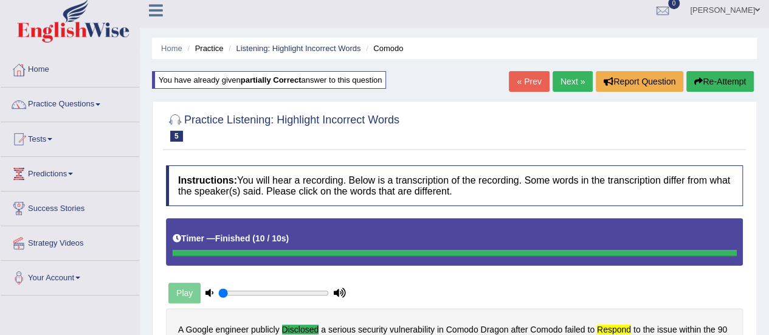
scroll to position [0, 0]
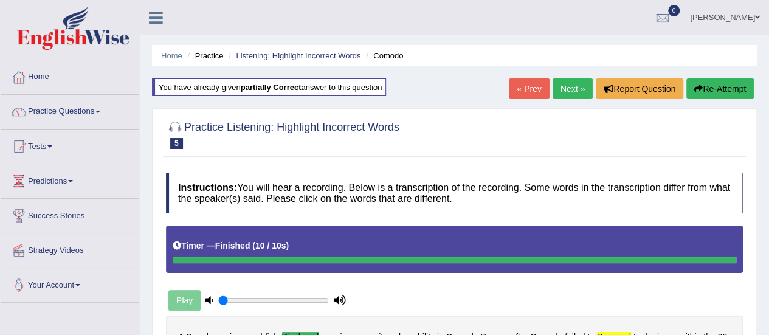
click at [567, 94] on link "Next »" at bounding box center [573, 88] width 40 height 21
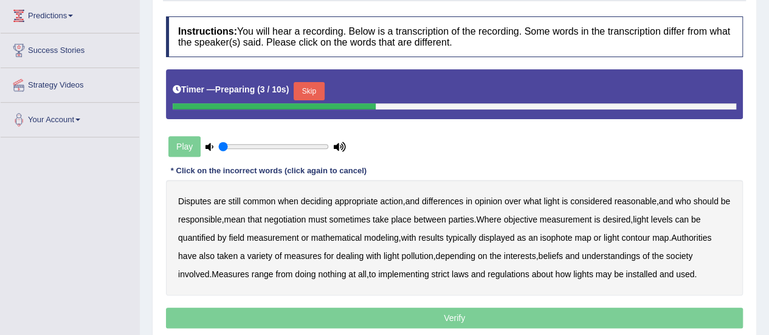
scroll to position [168, 0]
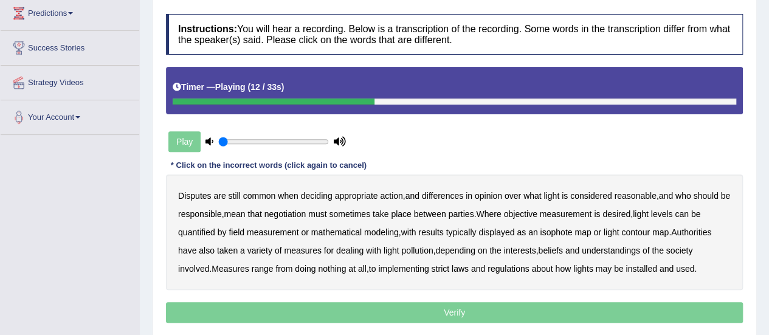
click at [537, 212] on b "objective" at bounding box center [520, 214] width 33 height 10
click at [465, 230] on b "typically" at bounding box center [461, 232] width 30 height 10
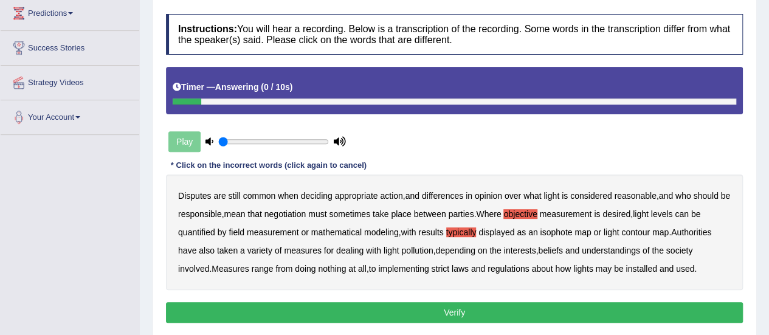
click at [514, 271] on b "regulations" at bounding box center [509, 269] width 42 height 10
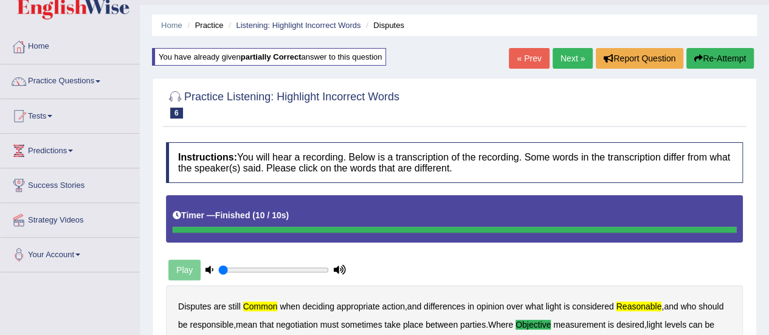
scroll to position [30, 0]
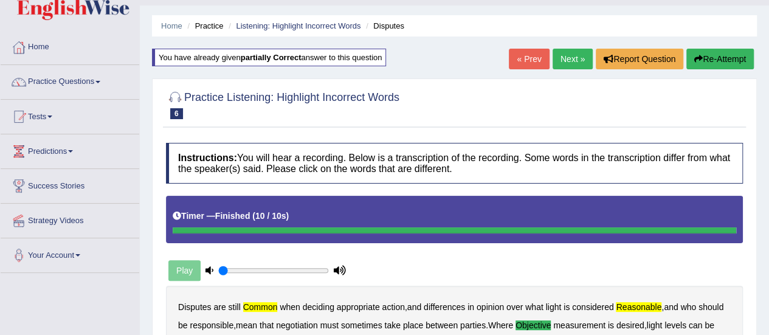
click at [572, 60] on link "Next »" at bounding box center [573, 59] width 40 height 21
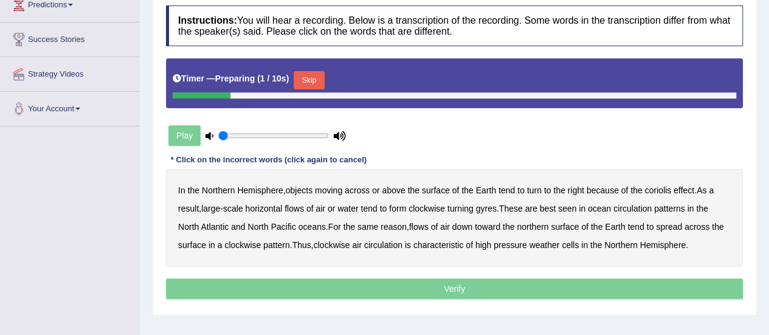
scroll to position [218, 0]
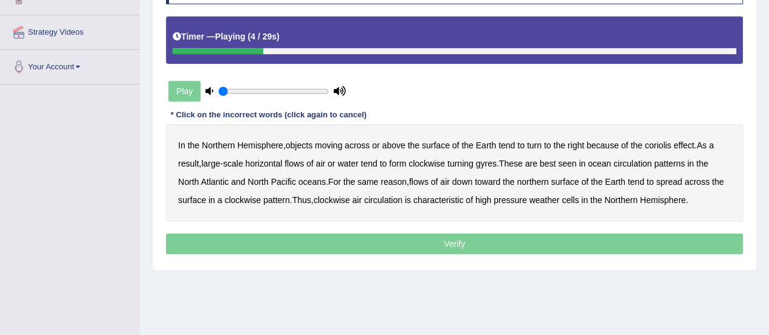
click at [334, 141] on b "moving" at bounding box center [328, 145] width 27 height 10
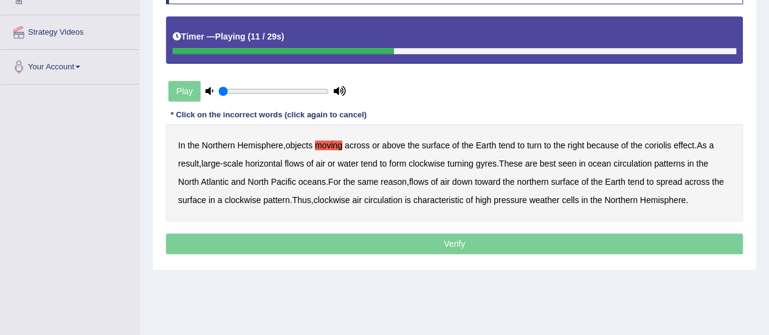
click at [279, 159] on b "horizontal" at bounding box center [264, 164] width 37 height 10
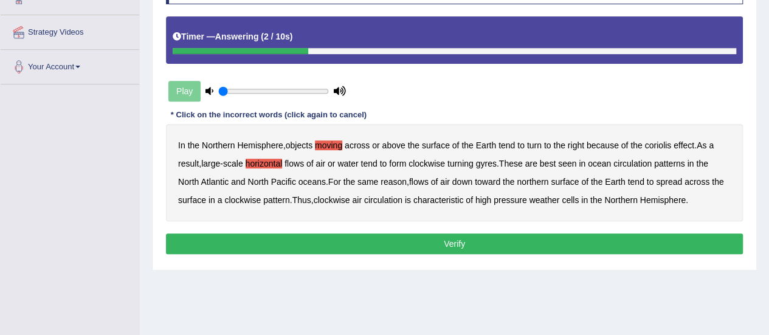
click at [642, 159] on b "circulation" at bounding box center [633, 164] width 38 height 10
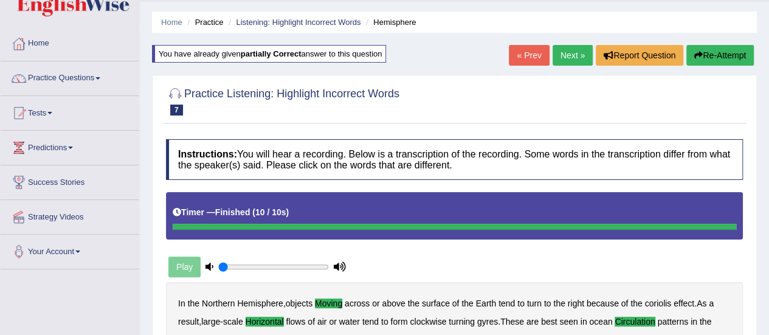
scroll to position [33, 0]
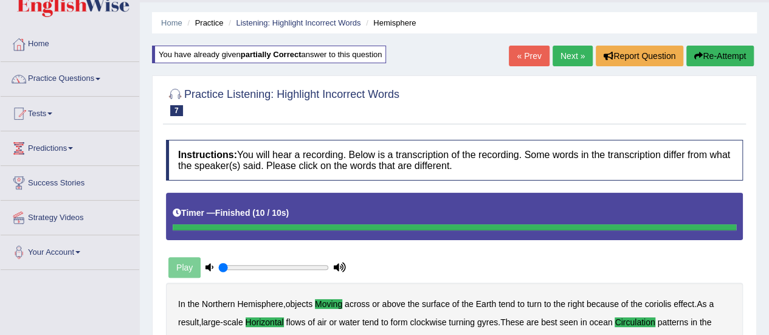
click at [569, 55] on link "Next »" at bounding box center [573, 56] width 40 height 21
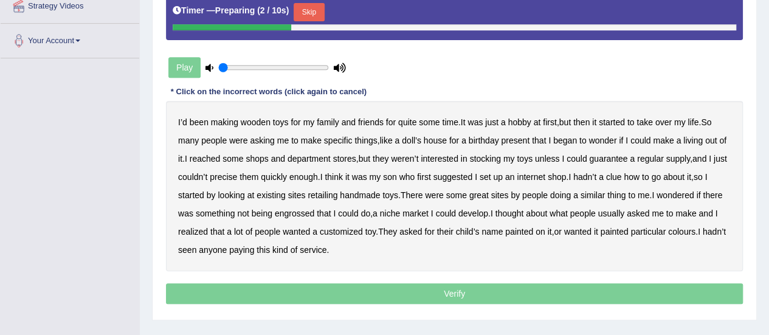
scroll to position [253, 0]
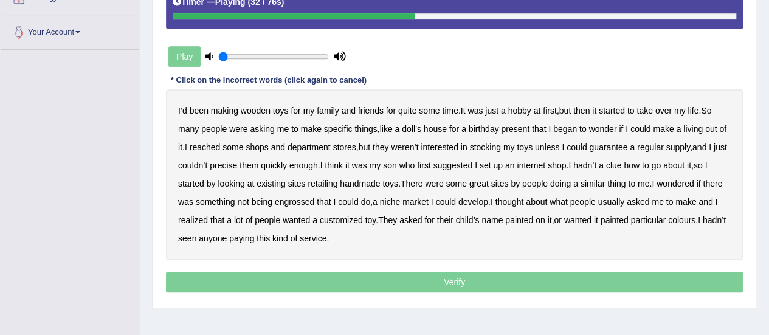
click at [237, 162] on b "precise" at bounding box center [223, 166] width 27 height 10
click at [333, 184] on b "retailing" at bounding box center [323, 184] width 30 height 10
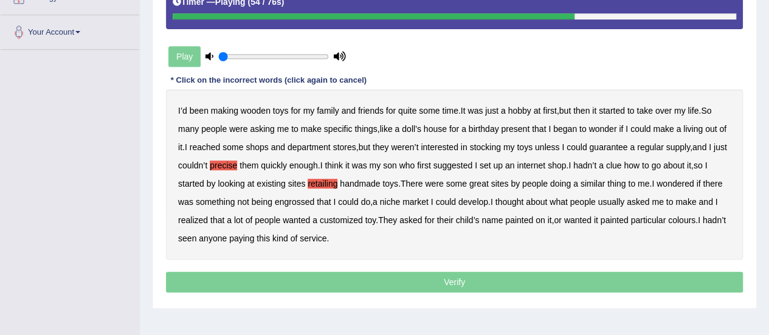
click at [297, 201] on b "engrossed" at bounding box center [295, 202] width 40 height 10
click at [298, 217] on b "wanted" at bounding box center [296, 220] width 27 height 10
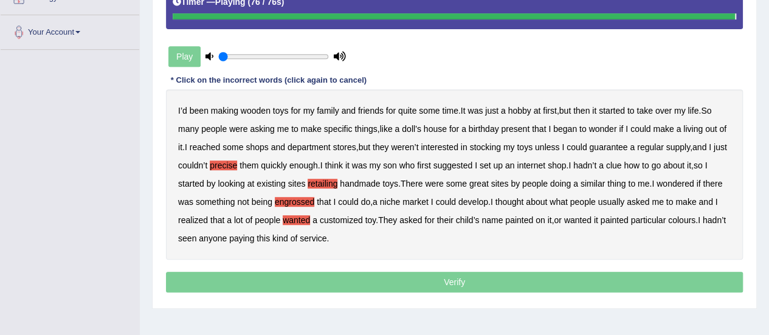
click at [254, 237] on b "paying" at bounding box center [241, 239] width 25 height 10
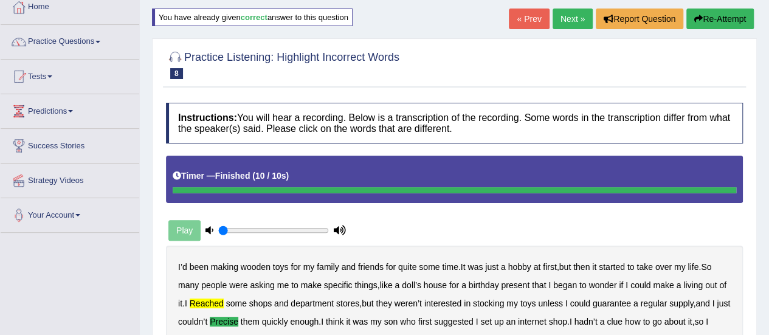
scroll to position [50, 0]
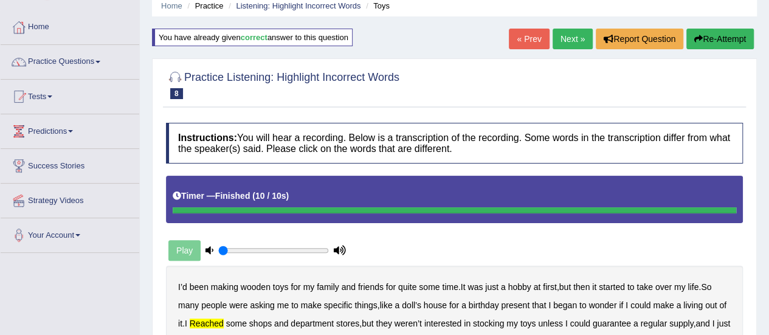
click at [565, 40] on link "Next »" at bounding box center [573, 39] width 40 height 21
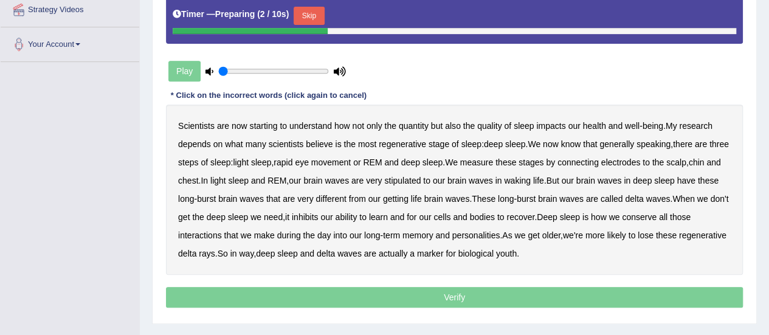
scroll to position [241, 0]
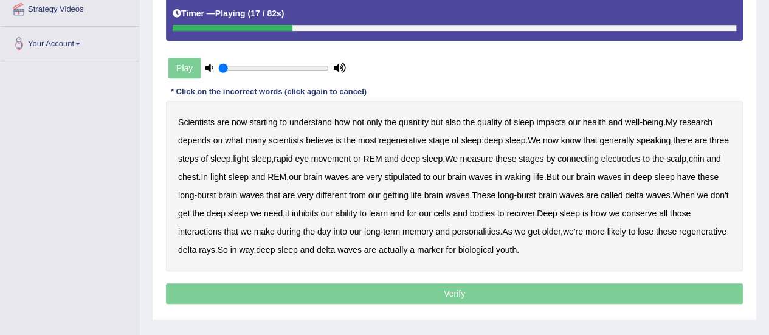
click at [401, 140] on b "regenerative" at bounding box center [402, 141] width 47 height 10
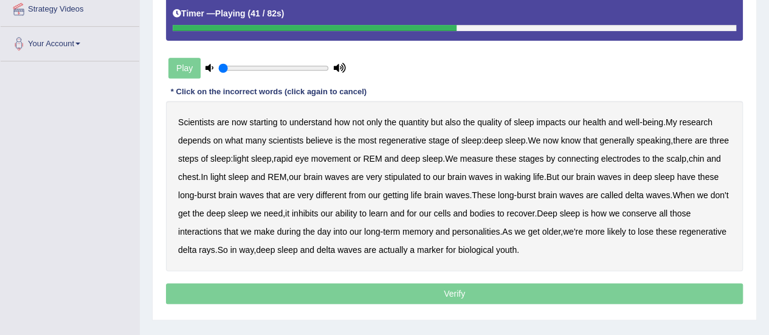
click at [421, 173] on b "stipulated" at bounding box center [402, 177] width 36 height 10
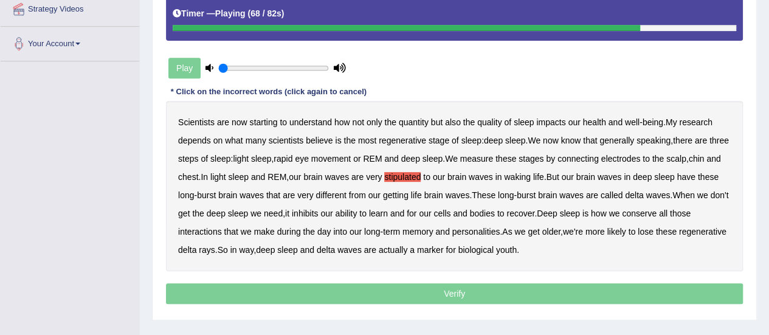
click at [705, 205] on div "Scientists are now starting to understand how not only the quantity but also th…" at bounding box center [454, 186] width 577 height 170
click at [657, 212] on b "conserve" at bounding box center [639, 214] width 35 height 10
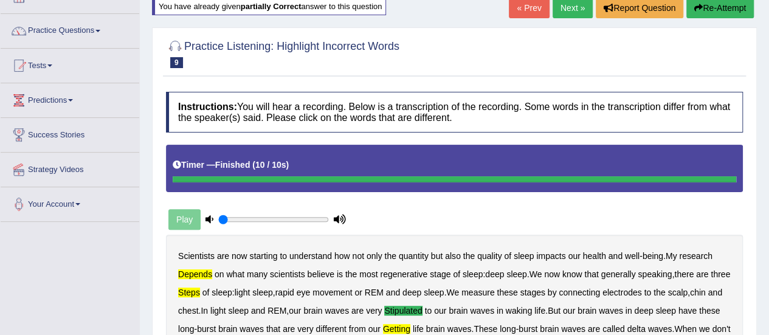
scroll to position [74, 0]
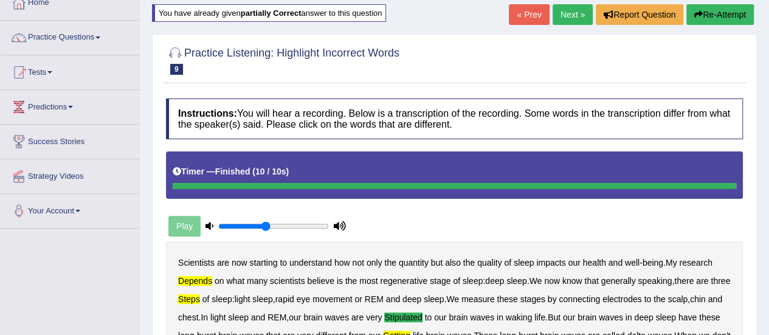
click at [265, 224] on input "range" at bounding box center [273, 226] width 111 height 10
type input "0.6"
click at [279, 223] on input "range" at bounding box center [273, 226] width 111 height 10
click at [521, 18] on link "« Prev" at bounding box center [529, 14] width 40 height 21
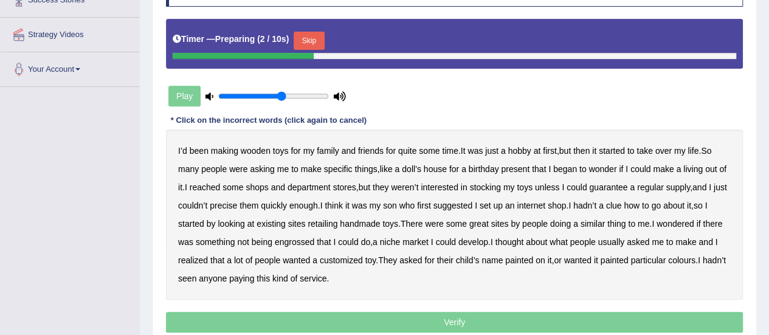
scroll to position [228, 0]
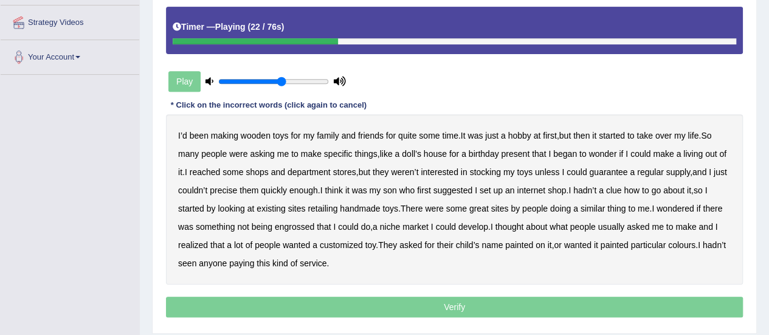
click at [209, 167] on b "reached" at bounding box center [205, 172] width 31 height 10
click at [237, 187] on b "precise" at bounding box center [223, 190] width 27 height 10
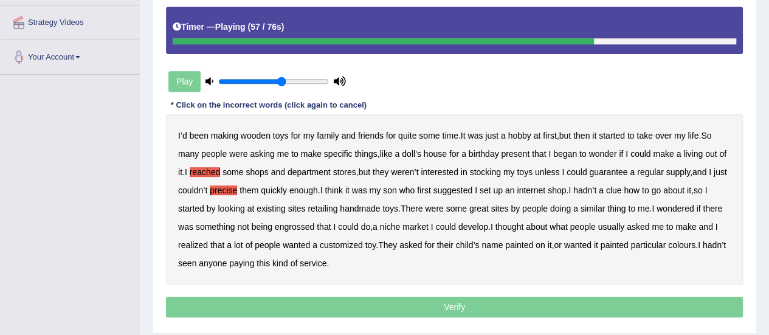
click at [300, 223] on b "engrossed" at bounding box center [295, 227] width 40 height 10
click at [254, 263] on b "paying" at bounding box center [241, 263] width 25 height 10
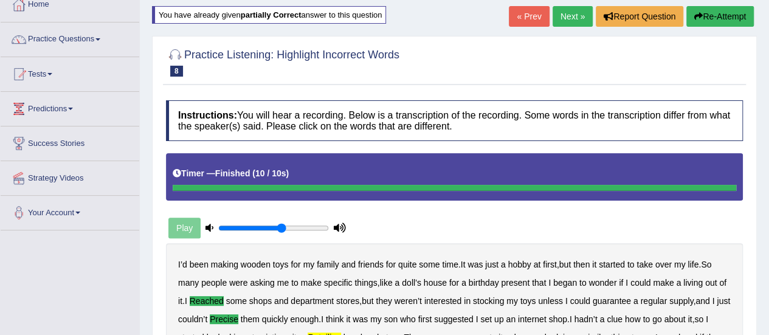
scroll to position [0, 0]
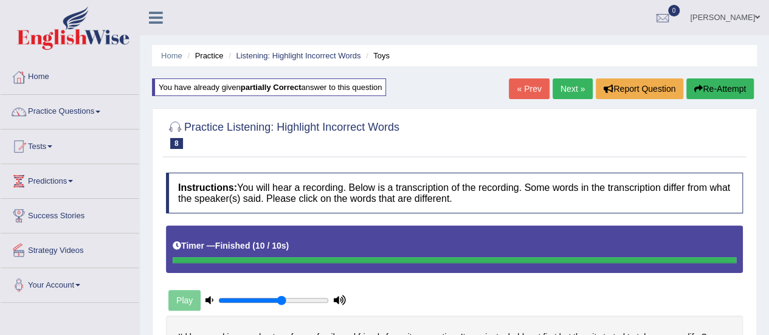
click at [77, 251] on link "Strategy Videos" at bounding box center [70, 249] width 139 height 30
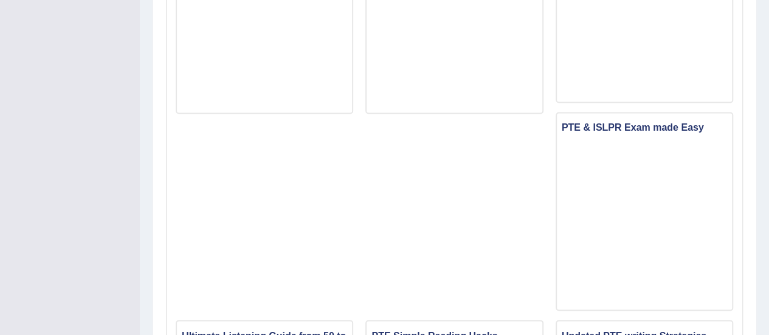
scroll to position [1151, 0]
